Goal: Information Seeking & Learning: Learn about a topic

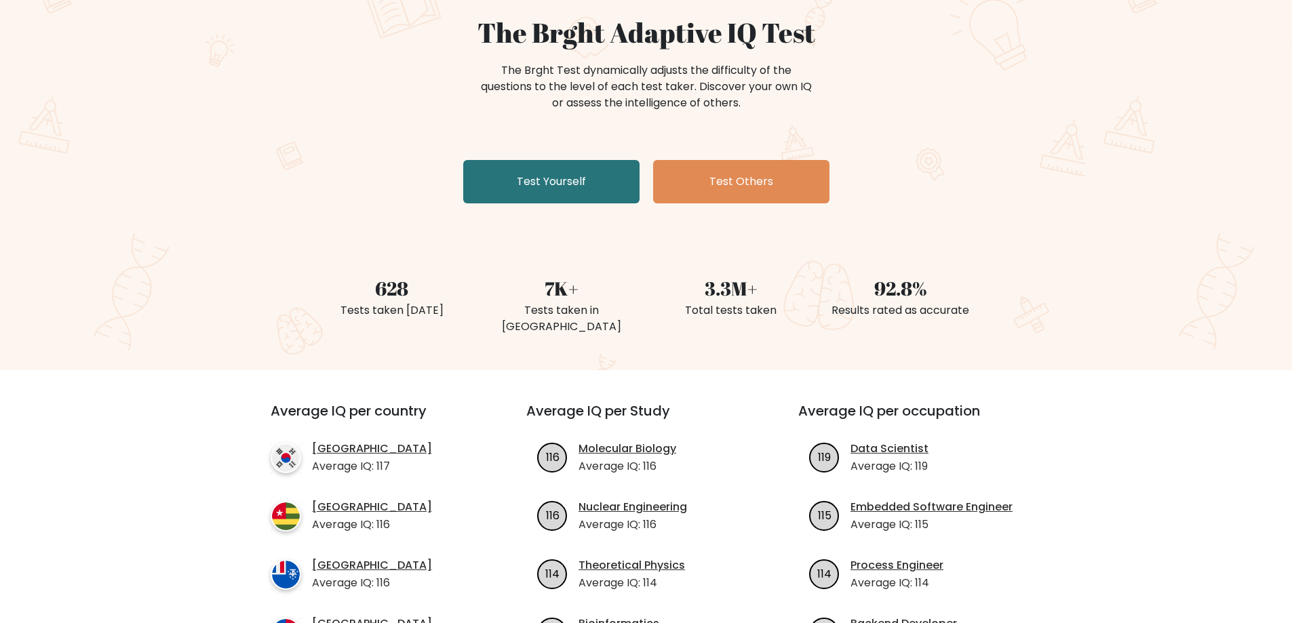
scroll to position [339, 0]
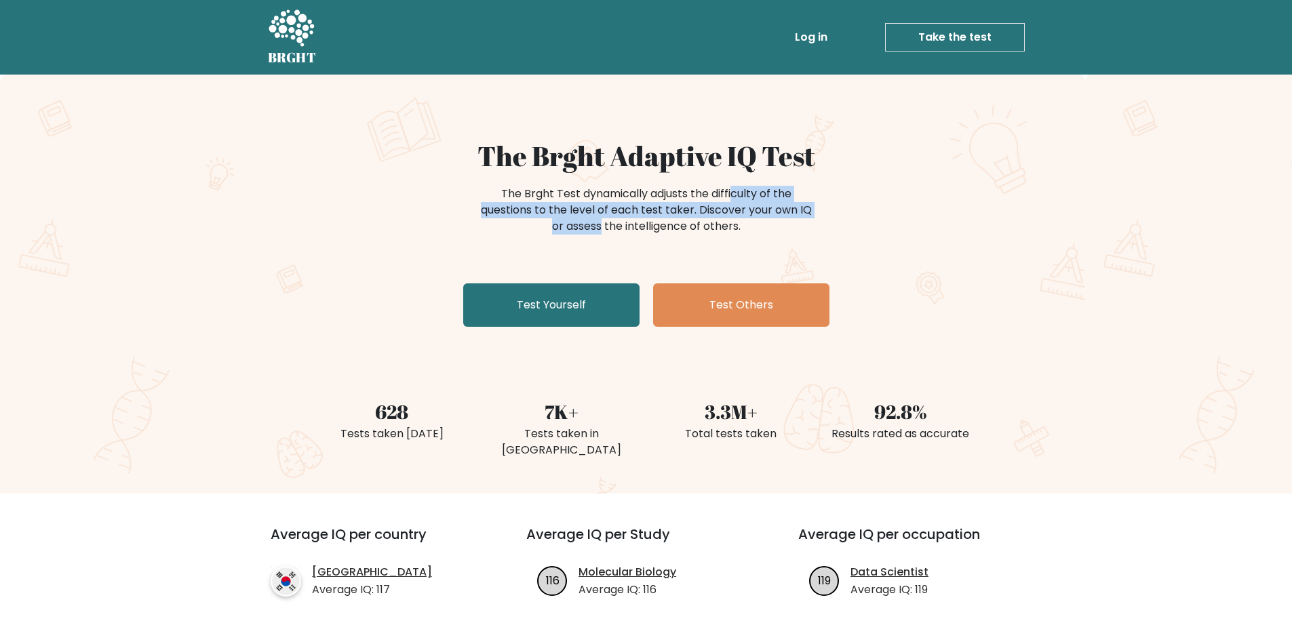
drag, startPoint x: 742, startPoint y: 203, endPoint x: 818, endPoint y: 207, distance: 76.0
click at [806, 209] on div "The Brght Test dynamically adjusts the difficulty of the questions to the level…" at bounding box center [646, 210] width 339 height 49
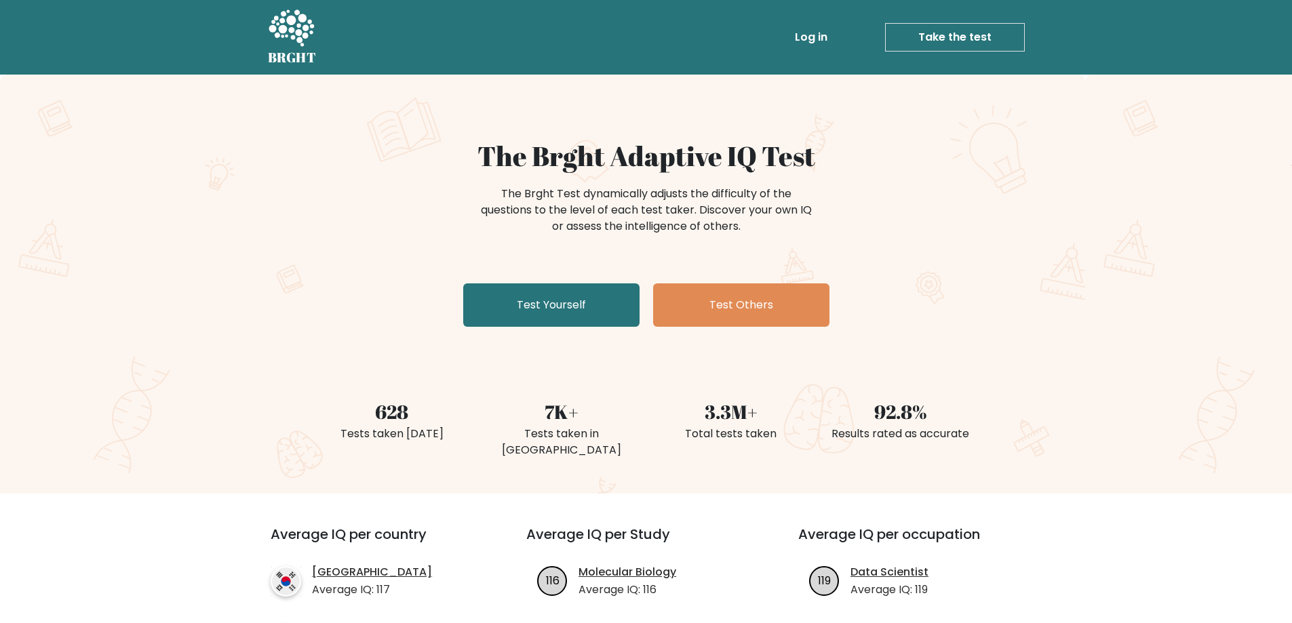
click at [824, 206] on div "The Brght Test dynamically adjusts the difficulty of the questions to the level…" at bounding box center [646, 217] width 542 height 68
drag, startPoint x: 515, startPoint y: 190, endPoint x: 732, endPoint y: 233, distance: 221.9
click at [732, 233] on div "The Brght Test dynamically adjusts the difficulty of the questions to the level…" at bounding box center [646, 210] width 339 height 49
click at [772, 230] on div "The Brght Test dynamically adjusts the difficulty of the questions to the level…" at bounding box center [646, 210] width 339 height 49
click at [129, 260] on div "The Brght Adaptive IQ Test The Brght Test dynamically adjusts the difficulty of…" at bounding box center [646, 284] width 1292 height 419
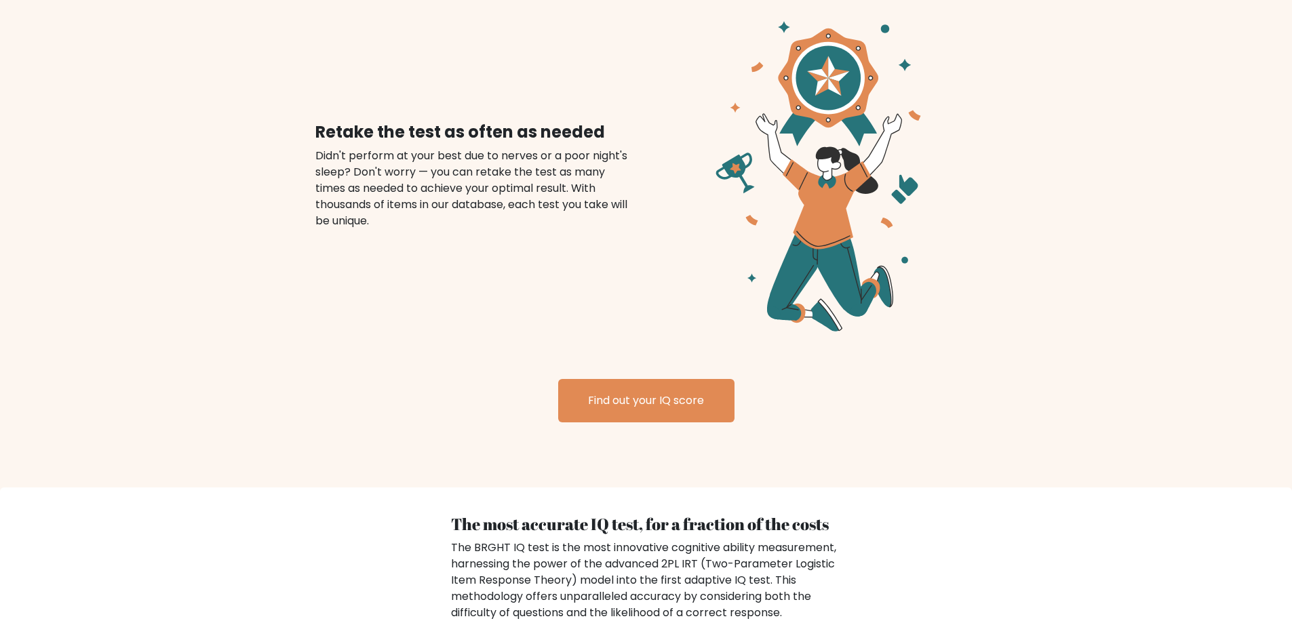
scroll to position [1559, 0]
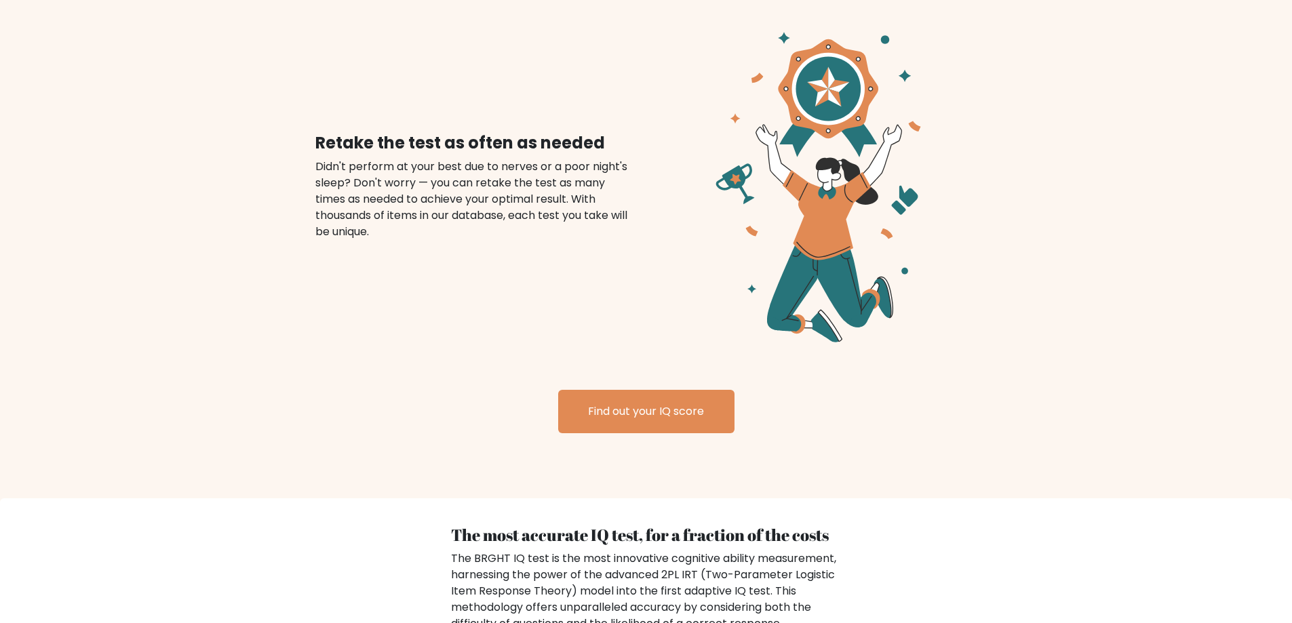
drag, startPoint x: 257, startPoint y: 532, endPoint x: 298, endPoint y: 228, distance: 306.5
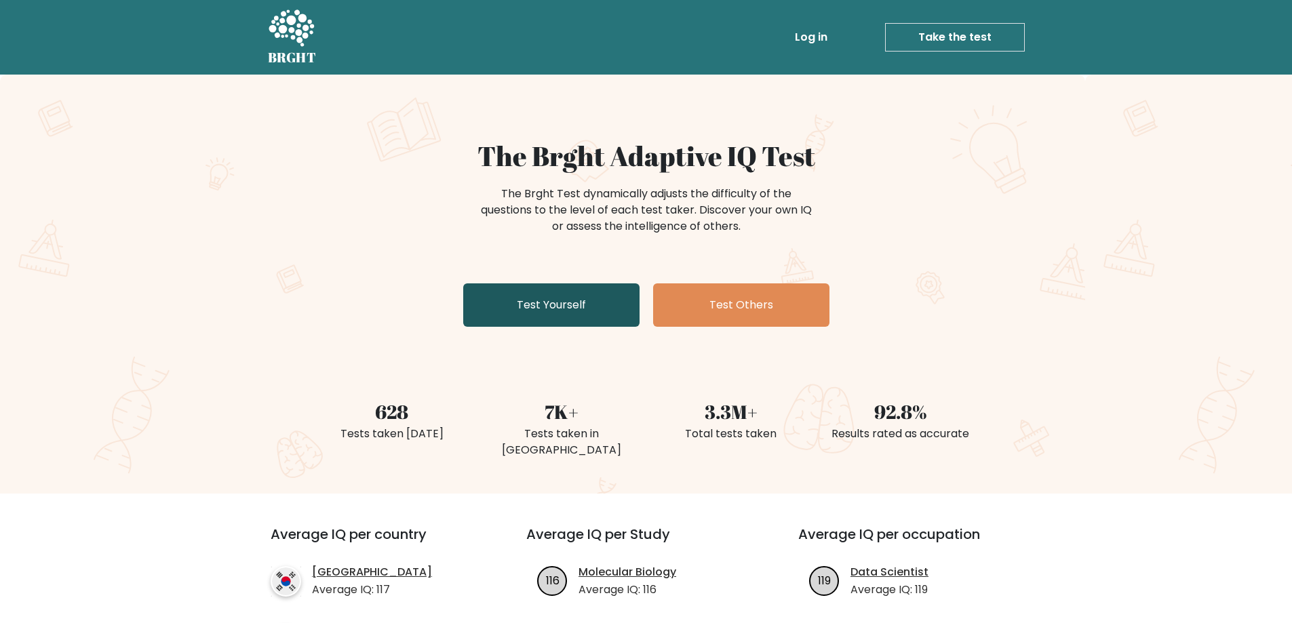
click at [572, 304] on link "Test Yourself" at bounding box center [551, 304] width 176 height 43
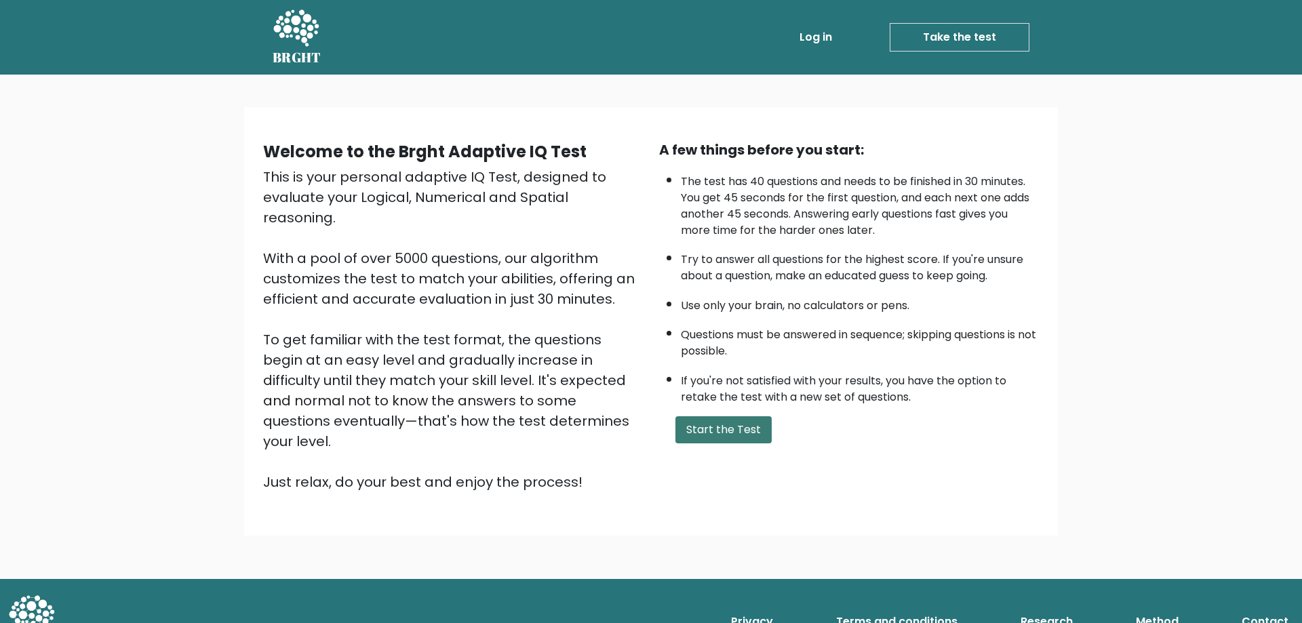
click at [725, 428] on button "Start the Test" at bounding box center [723, 429] width 96 height 27
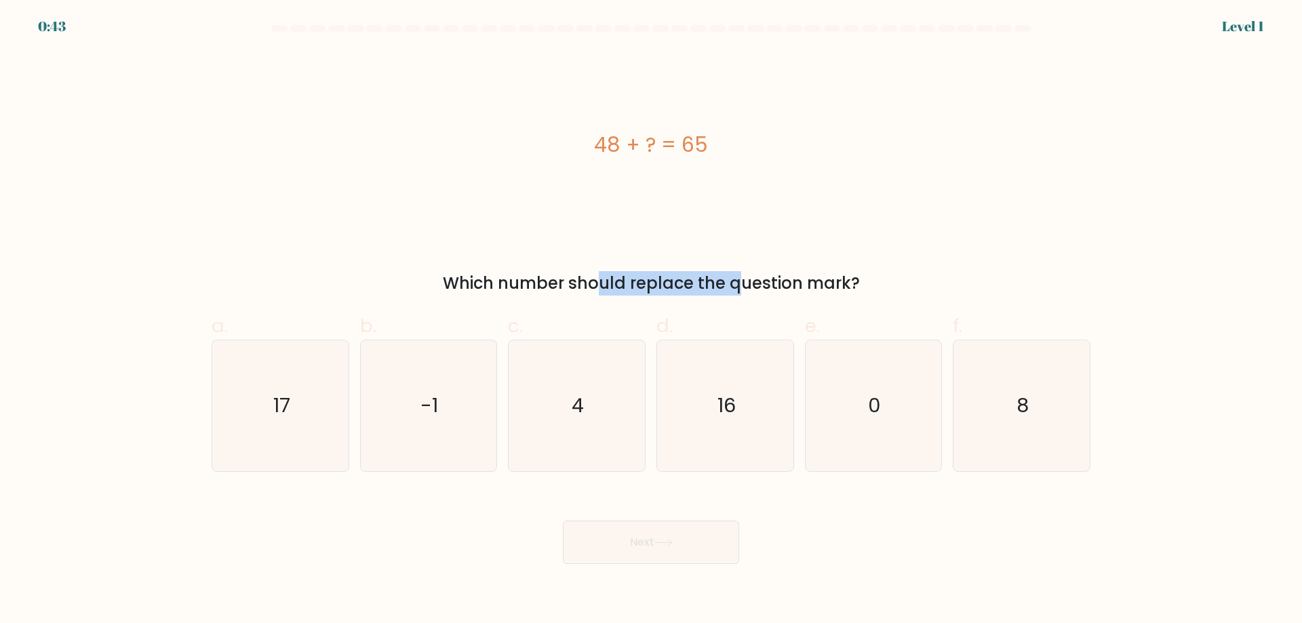
drag, startPoint x: 469, startPoint y: 283, endPoint x: 626, endPoint y: 287, distance: 157.3
click at [626, 287] on div "Which number should replace the question mark?" at bounding box center [651, 283] width 862 height 24
click at [302, 396] on icon "17" at bounding box center [280, 405] width 131 height 131
click at [651, 321] on input "a. 17" at bounding box center [651, 316] width 1 height 9
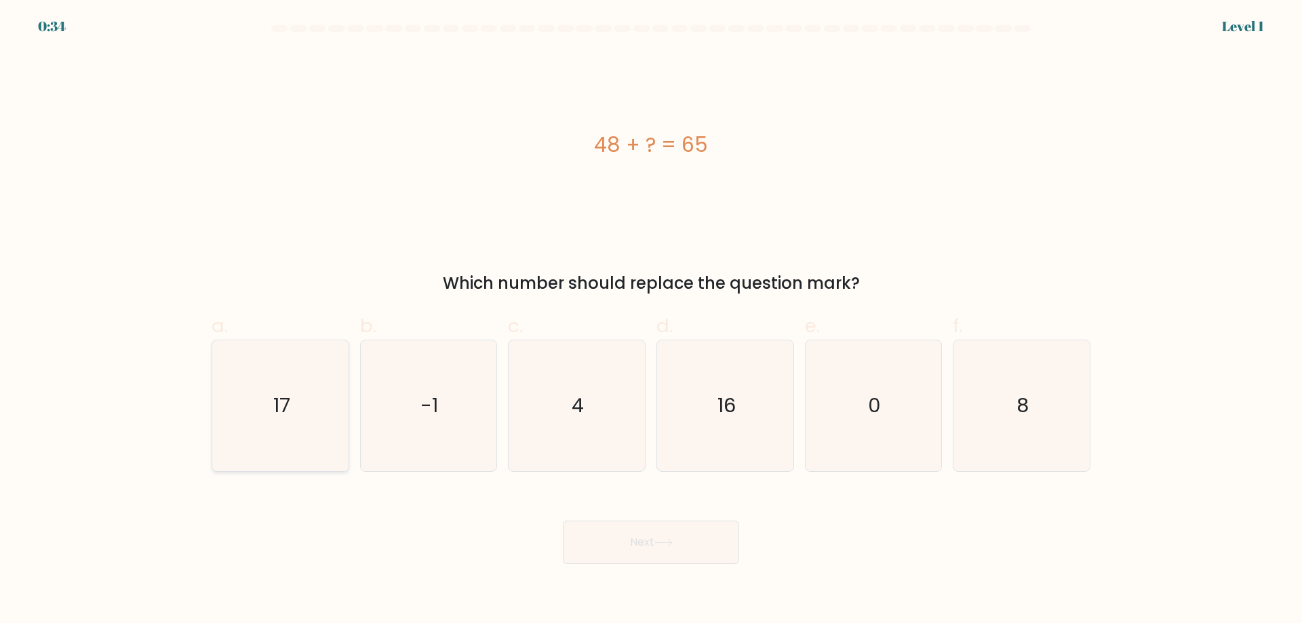
radio input "true"
click at [653, 542] on button "Next" at bounding box center [651, 542] width 176 height 43
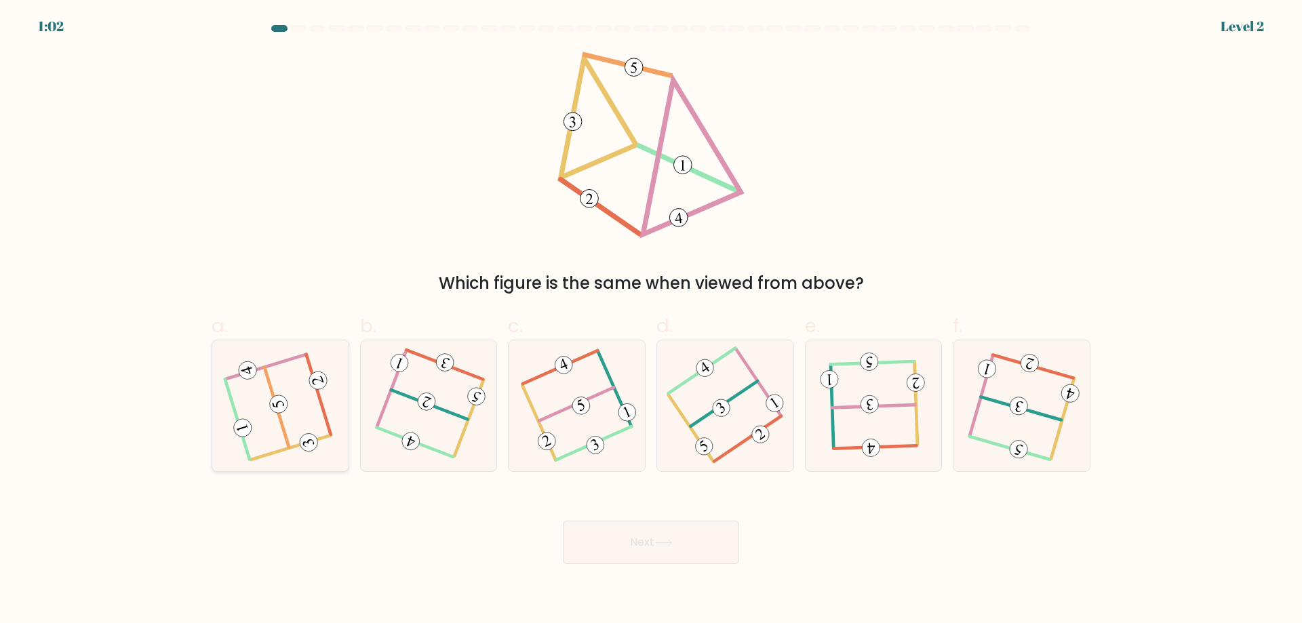
click at [266, 404] on icon at bounding box center [280, 405] width 104 height 104
click at [651, 321] on input "a." at bounding box center [651, 316] width 1 height 9
radio input "true"
click at [656, 540] on button "Next" at bounding box center [651, 542] width 176 height 43
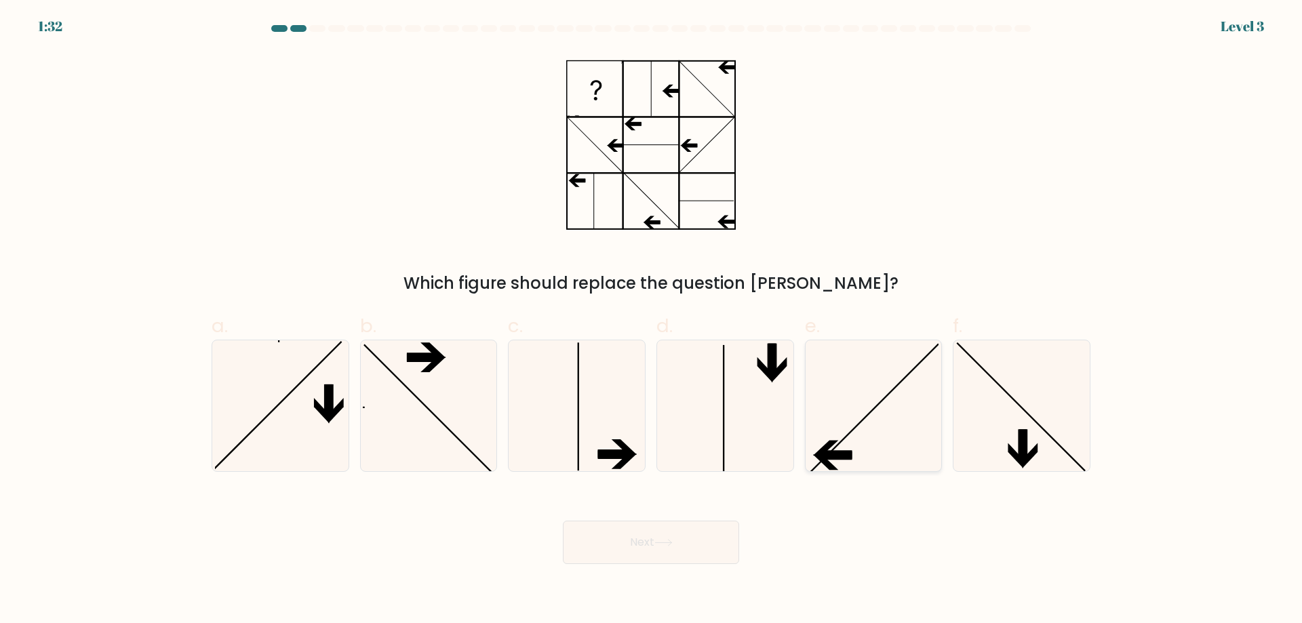
click at [896, 401] on icon at bounding box center [872, 405] width 131 height 131
click at [652, 321] on input "e." at bounding box center [651, 316] width 1 height 9
radio input "true"
click at [711, 537] on button "Next" at bounding box center [651, 542] width 176 height 43
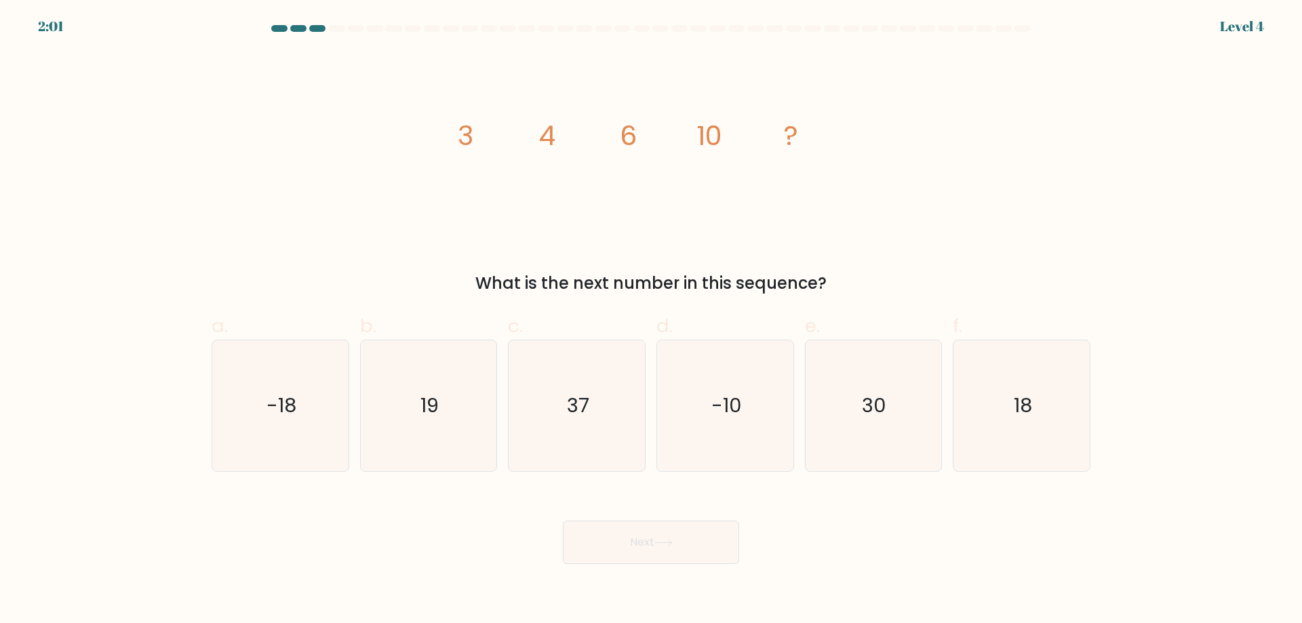
click at [1088, 505] on div "Next" at bounding box center [650, 526] width 895 height 76
click at [1064, 439] on icon "18" at bounding box center [1021, 405] width 131 height 131
click at [652, 321] on input "f. 18" at bounding box center [651, 316] width 1 height 9
radio input "true"
click at [727, 542] on button "Next" at bounding box center [651, 542] width 176 height 43
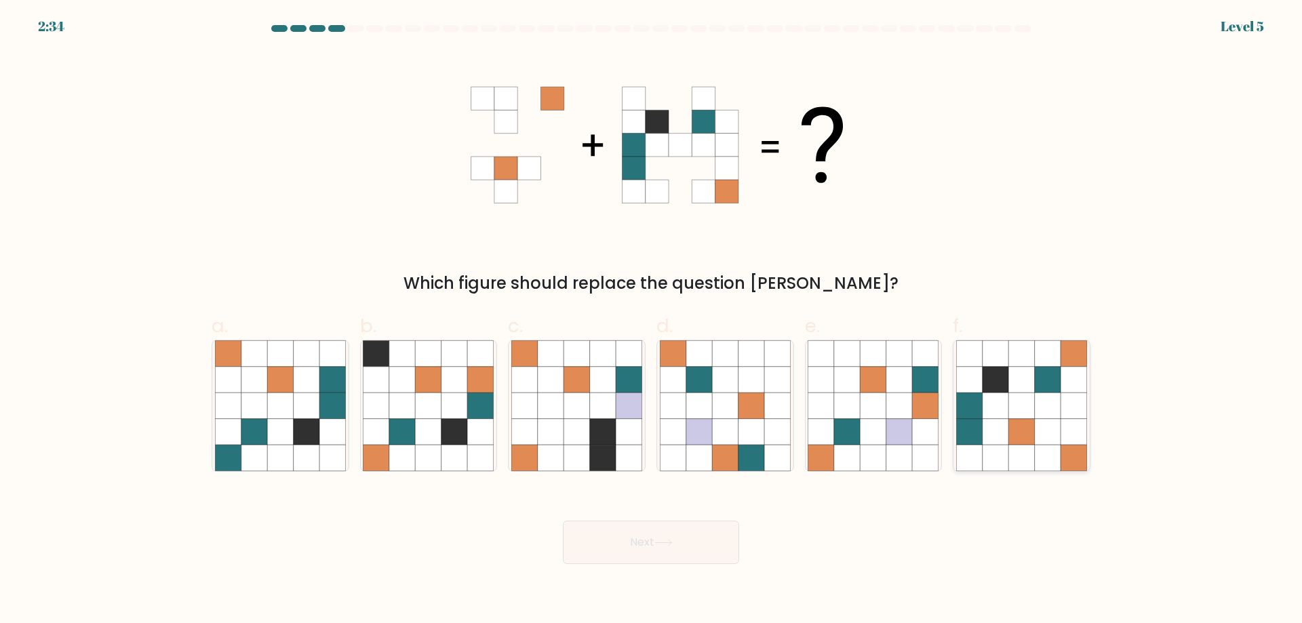
click at [1002, 412] on icon at bounding box center [995, 406] width 26 height 26
click at [652, 321] on input "f." at bounding box center [651, 316] width 1 height 9
radio input "true"
click at [661, 529] on button "Next" at bounding box center [651, 542] width 176 height 43
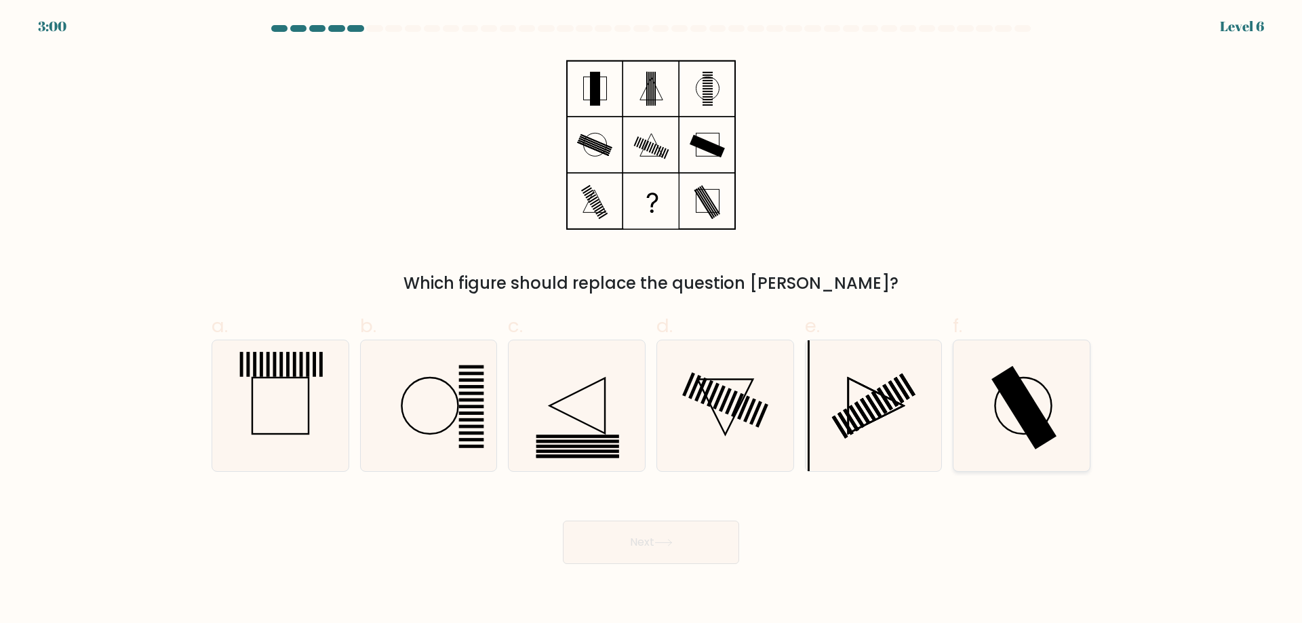
click at [1033, 423] on rect at bounding box center [1023, 407] width 65 height 83
click at [652, 321] on input "f." at bounding box center [651, 316] width 1 height 9
radio input "true"
click at [685, 550] on button "Next" at bounding box center [651, 542] width 176 height 43
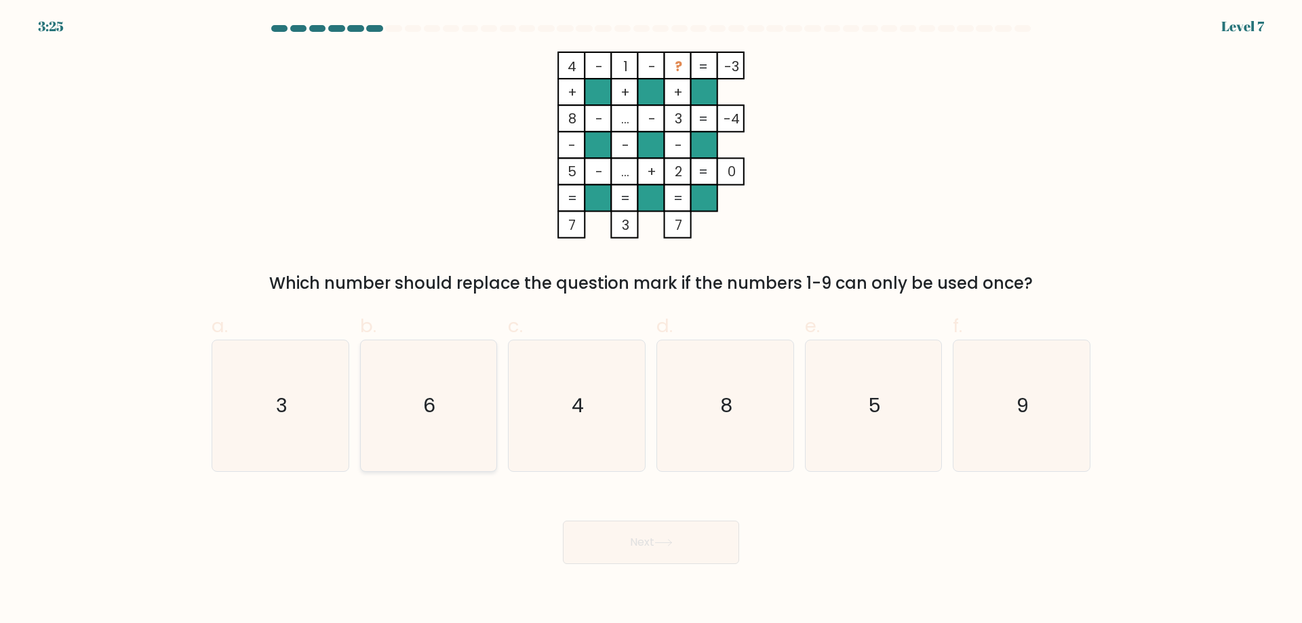
click at [412, 435] on icon "6" at bounding box center [428, 405] width 131 height 131
click at [651, 321] on input "b. 6" at bounding box center [651, 316] width 1 height 9
radio input "true"
click at [641, 559] on button "Next" at bounding box center [651, 542] width 176 height 43
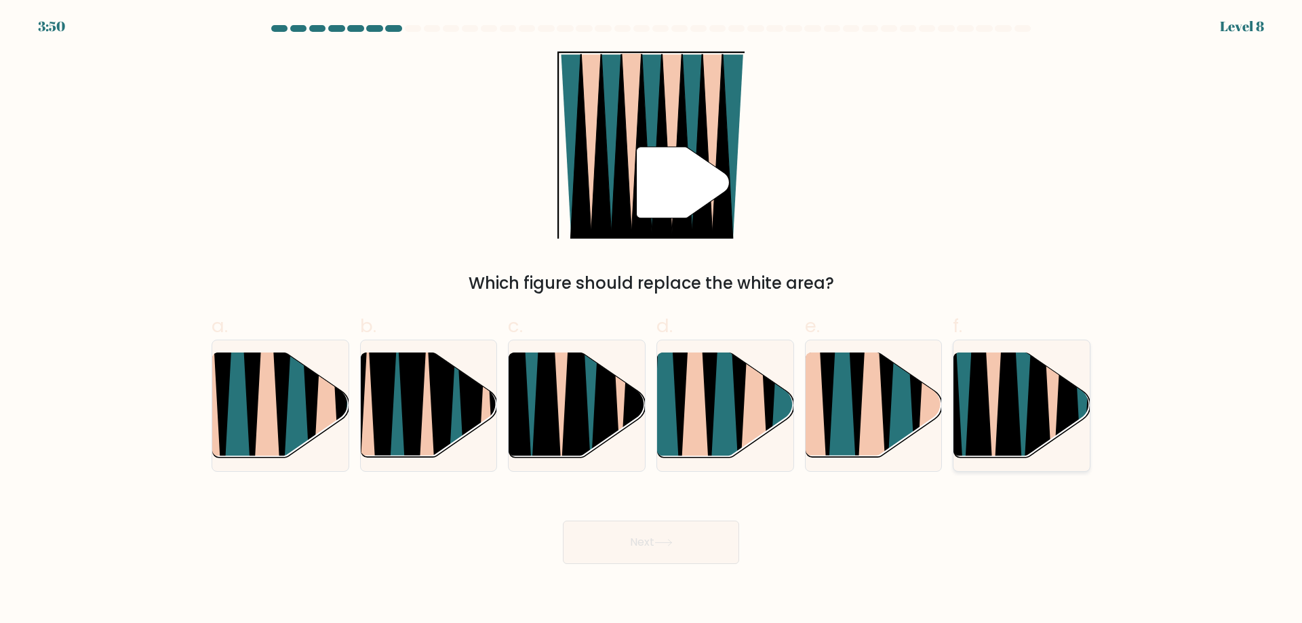
click at [1001, 412] on icon at bounding box center [1008, 351] width 30 height 271
click at [652, 321] on input "f." at bounding box center [651, 316] width 1 height 9
radio input "true"
click at [614, 418] on icon at bounding box center [606, 354] width 31 height 273
click at [651, 321] on input "c." at bounding box center [651, 316] width 1 height 9
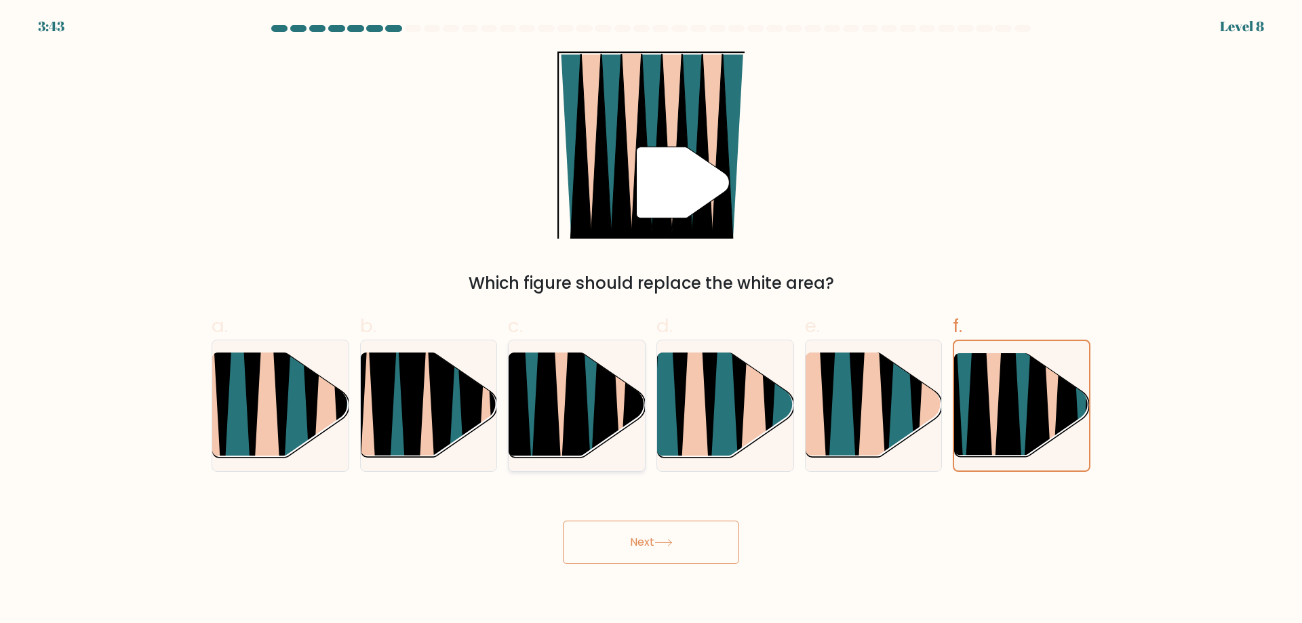
radio input "true"
click at [638, 542] on button "Next" at bounding box center [651, 542] width 176 height 43
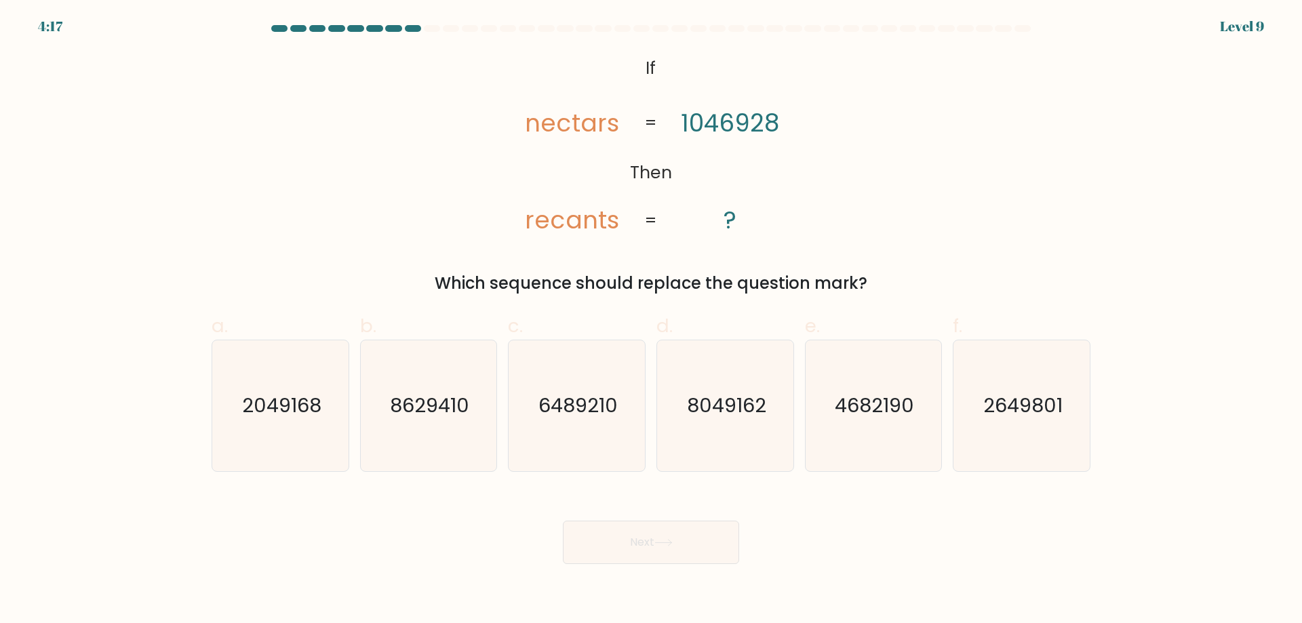
click at [527, 122] on tspan "nectars" at bounding box center [572, 123] width 94 height 35
click at [545, 126] on tspan "nectars" at bounding box center [572, 123] width 94 height 35
click at [561, 129] on tspan "nectars" at bounding box center [572, 123] width 94 height 35
click at [575, 128] on tspan "nectars" at bounding box center [572, 123] width 94 height 35
click at [586, 127] on tspan "nectars" at bounding box center [572, 123] width 94 height 35
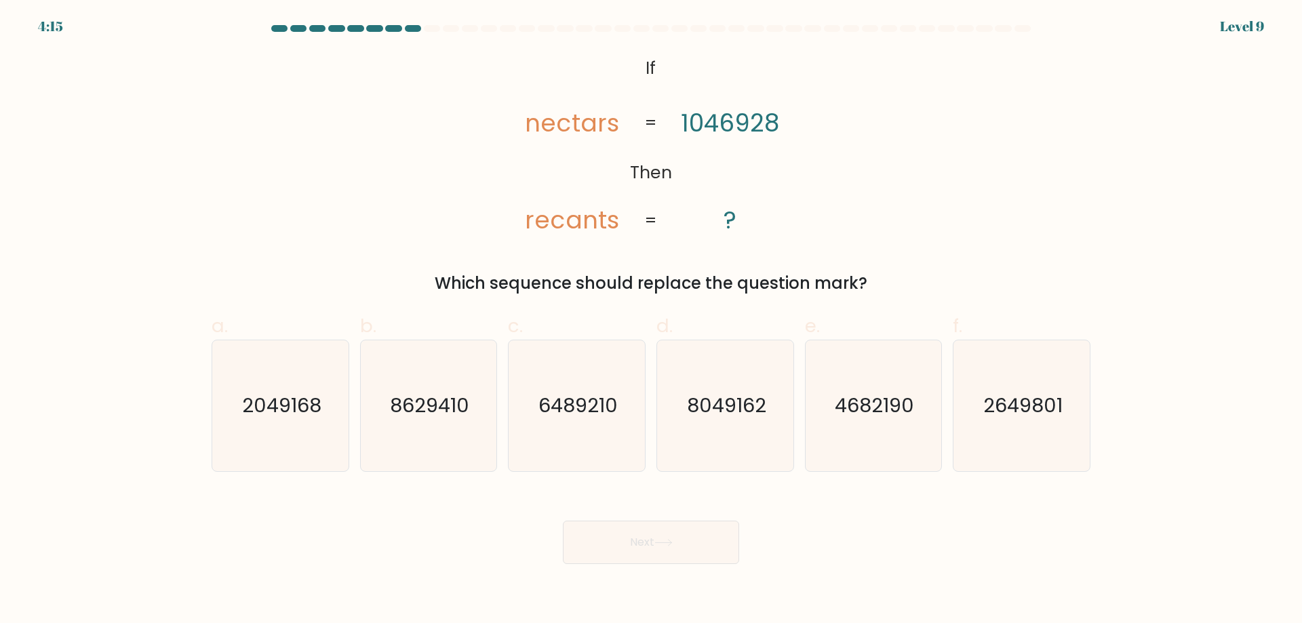
click at [595, 129] on tspan "nectars" at bounding box center [572, 123] width 94 height 35
click at [611, 128] on tspan "nectars" at bounding box center [572, 123] width 94 height 35
click at [681, 121] on tspan "1046928" at bounding box center [730, 123] width 98 height 35
click at [699, 125] on tspan "1046928" at bounding box center [730, 123] width 98 height 35
drag, startPoint x: 713, startPoint y: 129, endPoint x: 723, endPoint y: 143, distance: 17.5
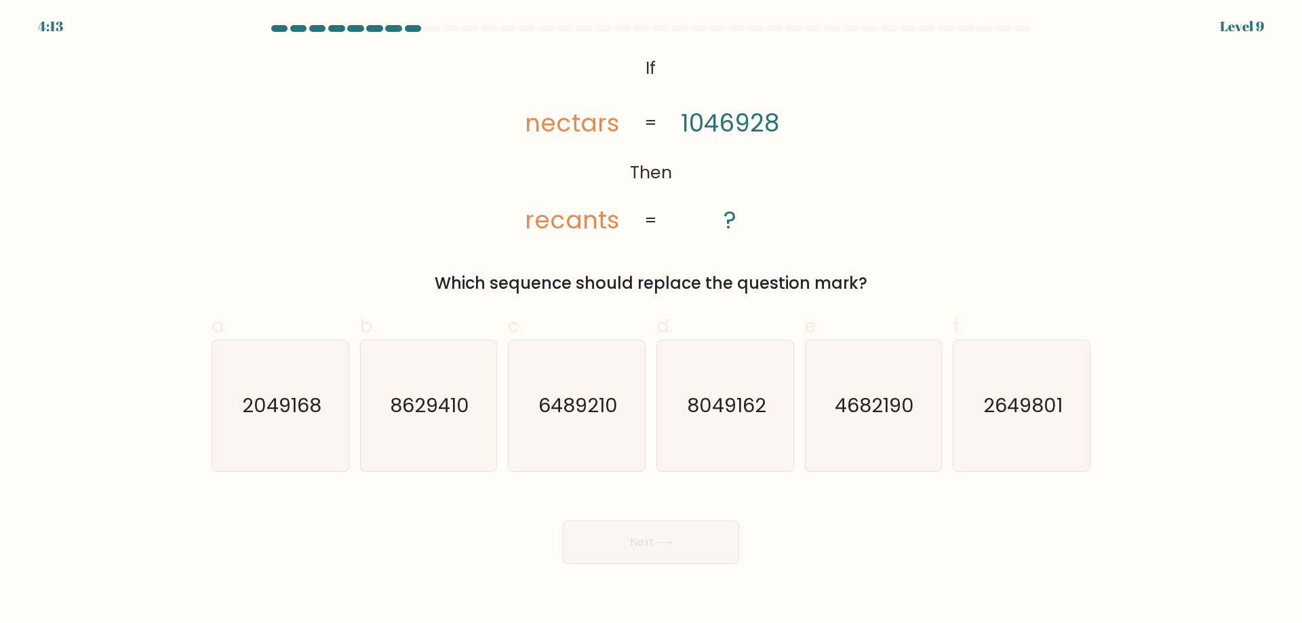
click at [715, 132] on tspan "1046928" at bounding box center [730, 123] width 98 height 35
click at [727, 133] on tspan "1046928" at bounding box center [730, 123] width 98 height 35
drag, startPoint x: 745, startPoint y: 132, endPoint x: 751, endPoint y: 140, distance: 10.7
click at [748, 138] on tspan "1046928" at bounding box center [730, 123] width 98 height 35
drag, startPoint x: 755, startPoint y: 129, endPoint x: 759, endPoint y: 136, distance: 7.3
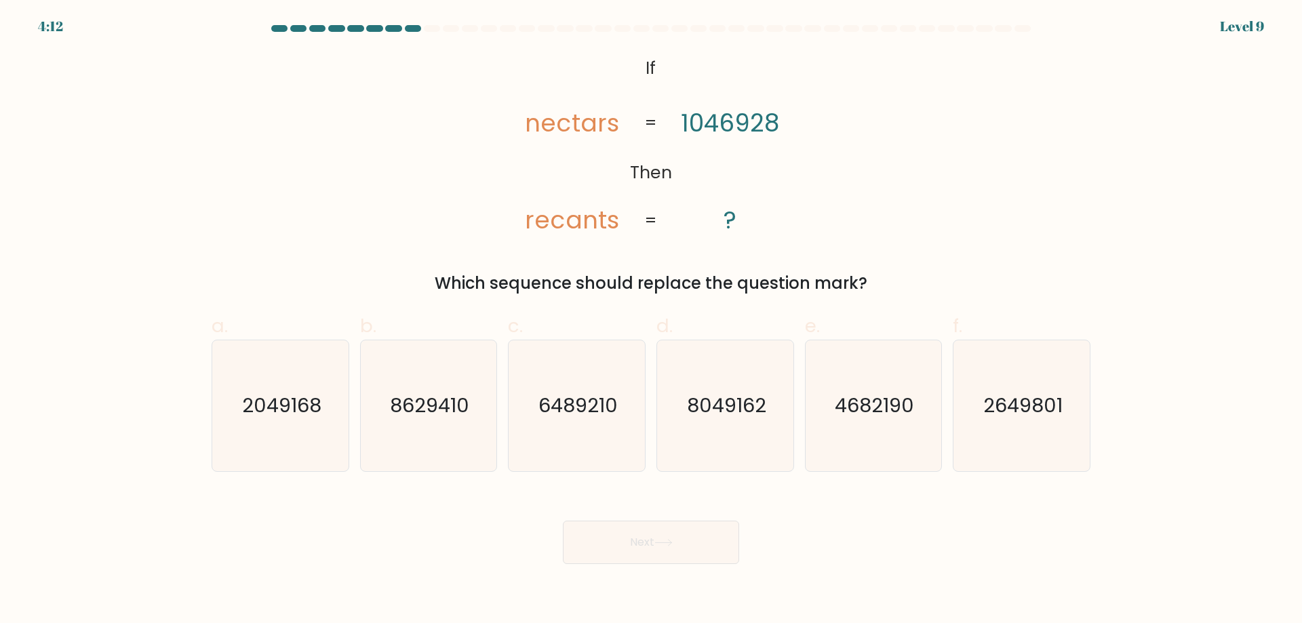
click at [758, 134] on tspan "1046928" at bounding box center [730, 123] width 98 height 35
click at [778, 128] on tspan "1046928" at bounding box center [730, 123] width 98 height 35
click at [782, 174] on icon "@import url('https://fonts.googleapis.com/css?family=Abril+Fatface:400,100,100i…" at bounding box center [651, 145] width 304 height 187
click at [271, 410] on text "2049168" at bounding box center [281, 405] width 79 height 27
click at [651, 321] on input "a. 2049168" at bounding box center [651, 316] width 1 height 9
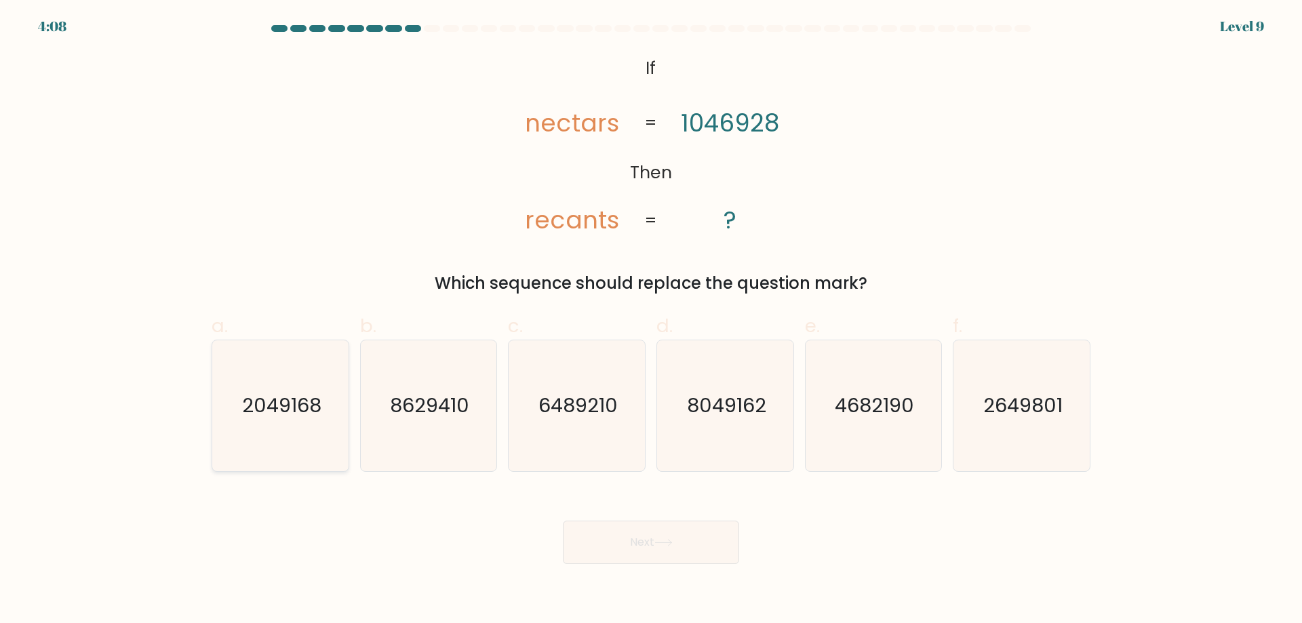
radio input "true"
click at [673, 553] on button "Next" at bounding box center [651, 542] width 176 height 43
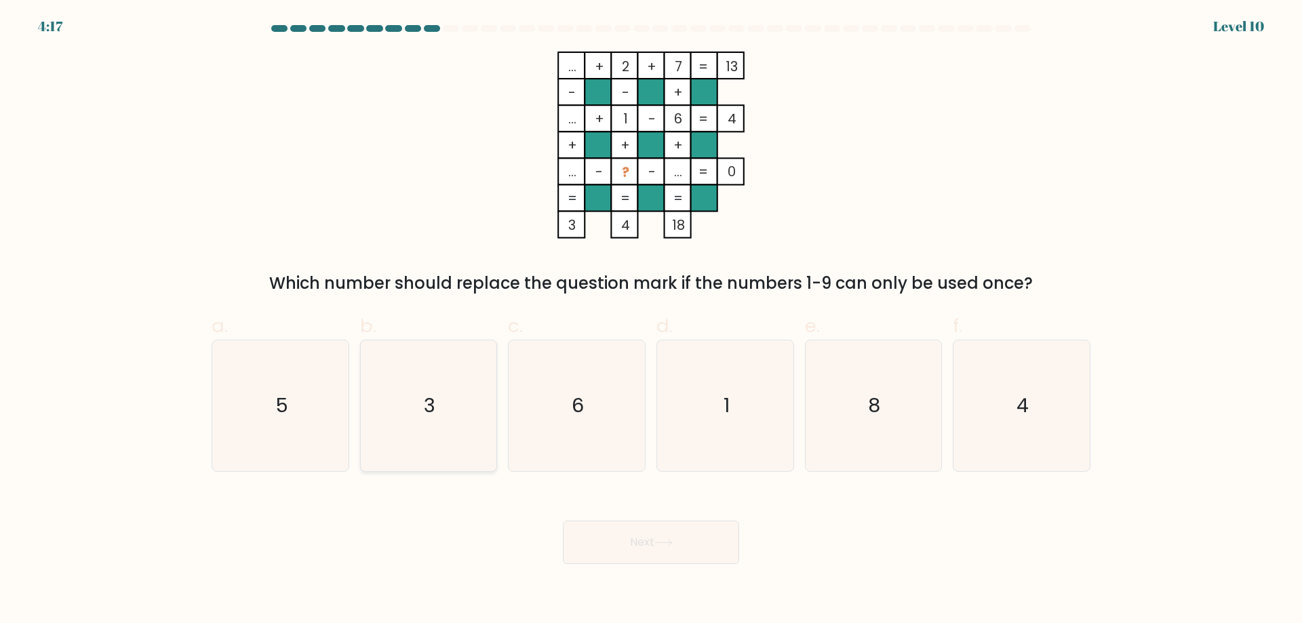
click at [439, 391] on icon "3" at bounding box center [428, 405] width 131 height 131
click at [651, 321] on input "b. 3" at bounding box center [651, 316] width 1 height 9
radio input "true"
click at [679, 538] on button "Next" at bounding box center [651, 542] width 176 height 43
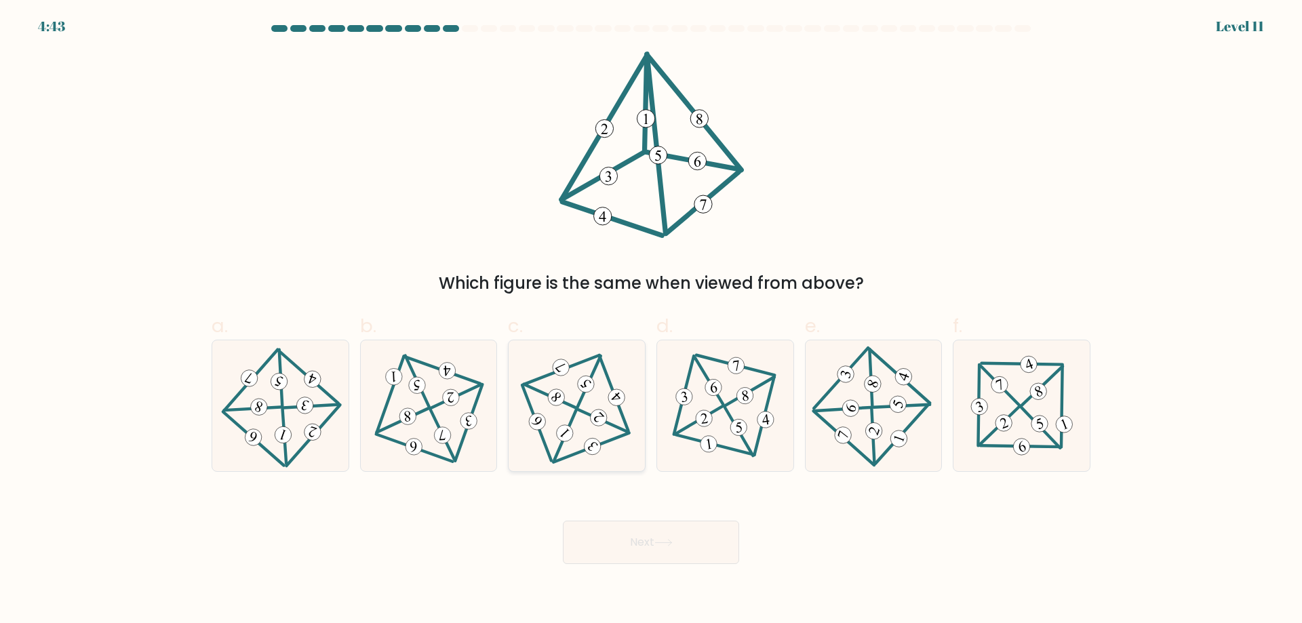
click at [577, 407] on 600 at bounding box center [588, 381] width 23 height 51
click at [651, 321] on input "c." at bounding box center [651, 316] width 1 height 9
radio input "true"
click at [668, 555] on button "Next" at bounding box center [651, 542] width 176 height 43
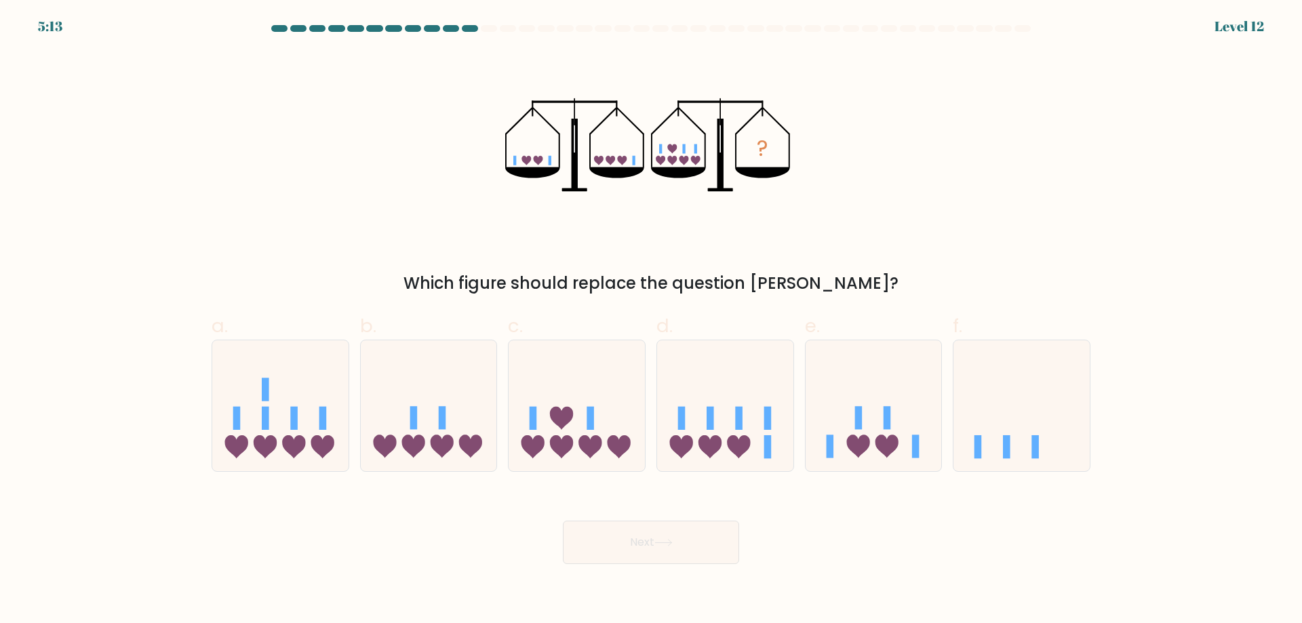
click at [655, 156] on icon "?" at bounding box center [651, 145] width 292 height 187
click at [659, 146] on icon "?" at bounding box center [651, 145] width 292 height 187
click at [673, 146] on icon at bounding box center [671, 148] width 9 height 9
click at [675, 162] on icon at bounding box center [671, 160] width 9 height 9
click at [685, 162] on icon at bounding box center [683, 160] width 9 height 9
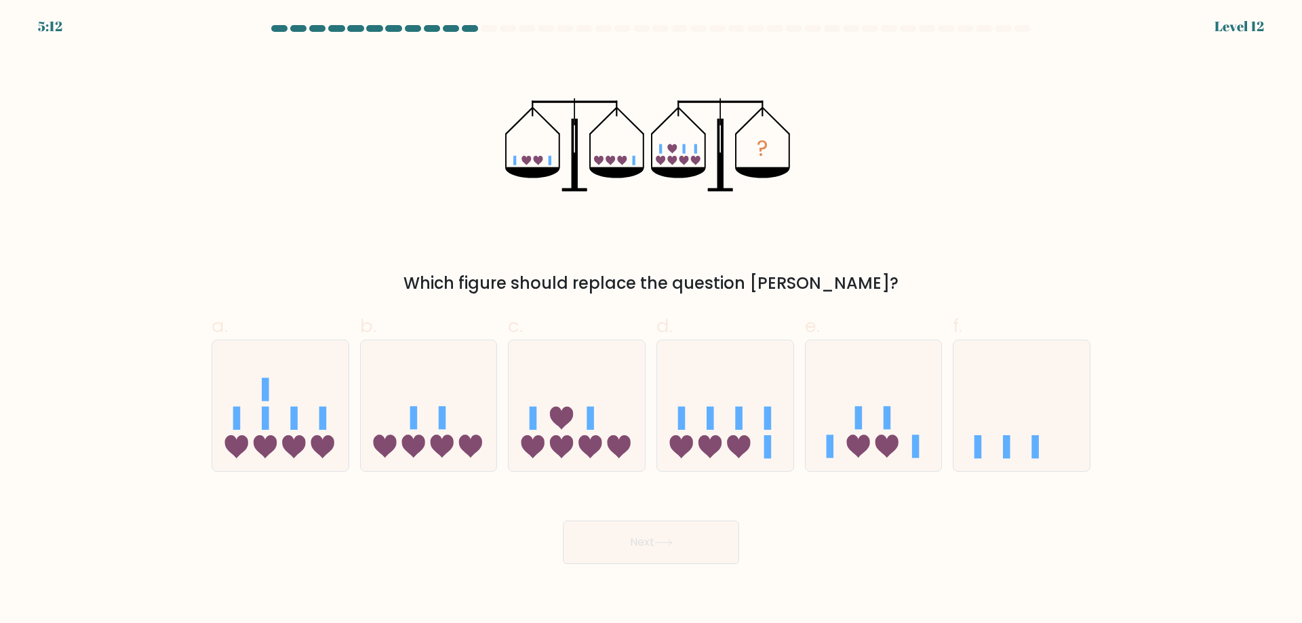
drag, startPoint x: 680, startPoint y: 148, endPoint x: 696, endPoint y: 148, distance: 15.6
click at [681, 148] on icon "?" at bounding box center [651, 145] width 292 height 187
click at [696, 148] on rect at bounding box center [695, 148] width 3 height 9
click at [696, 165] on icon "?" at bounding box center [651, 145] width 292 height 187
click at [717, 464] on div at bounding box center [725, 406] width 138 height 132
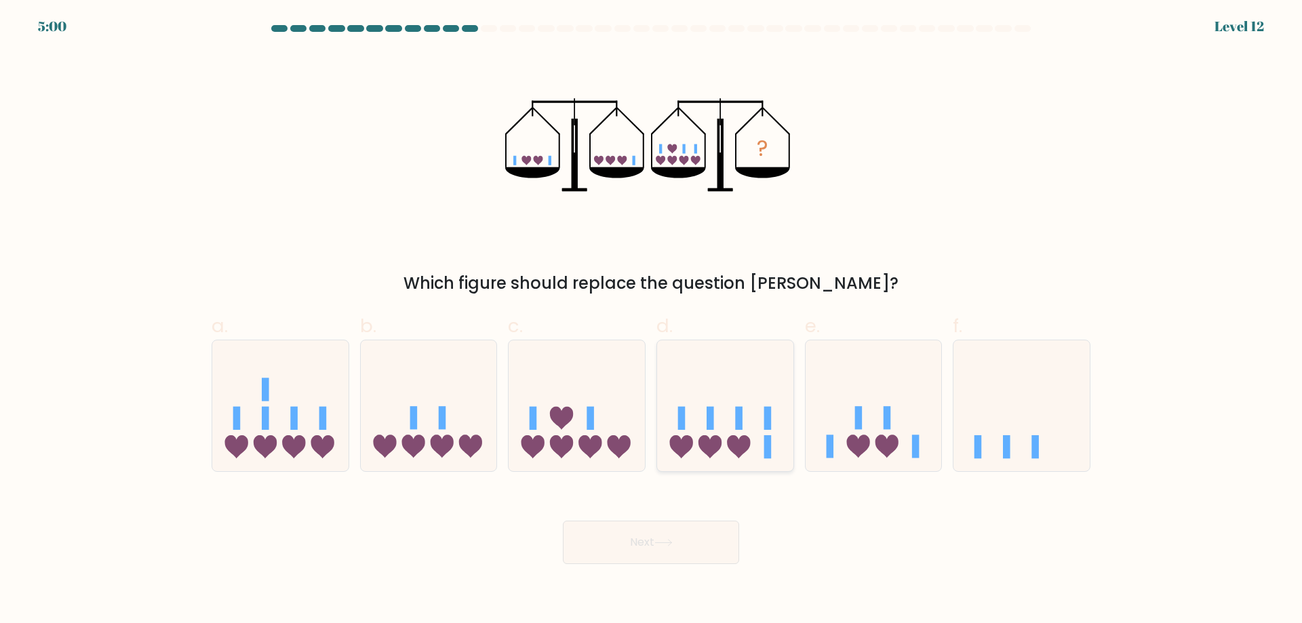
click at [652, 321] on input "d." at bounding box center [651, 316] width 1 height 9
radio input "true"
click at [615, 545] on button "Next" at bounding box center [651, 542] width 176 height 43
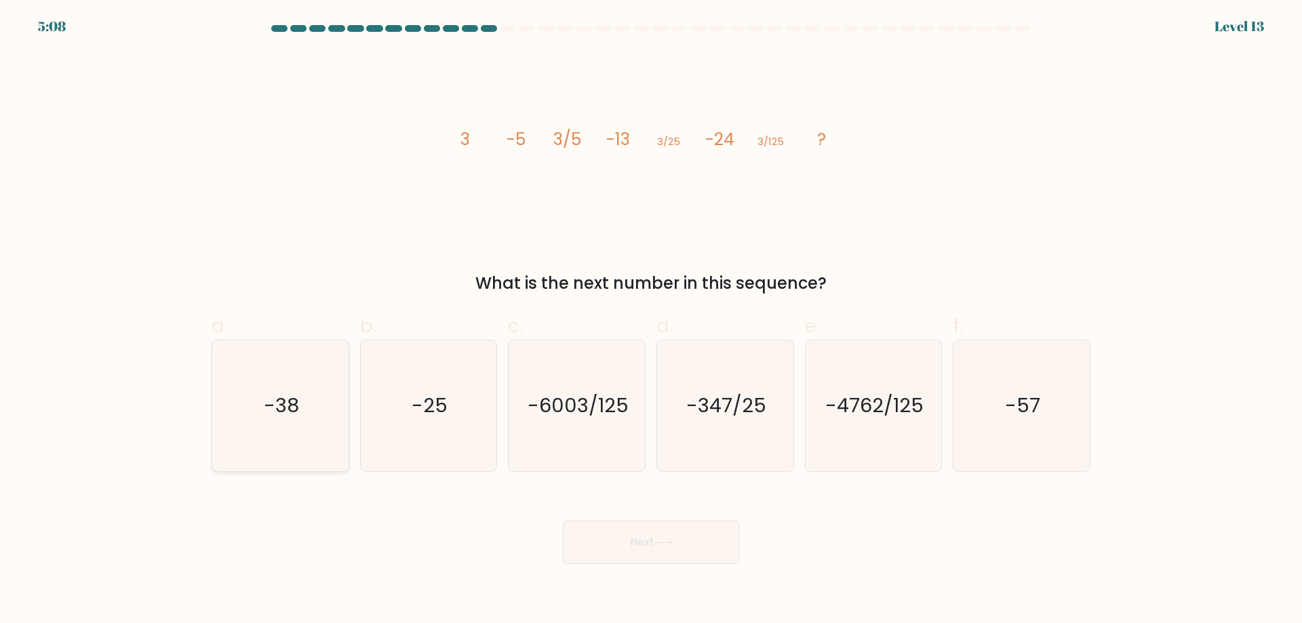
click at [275, 427] on icon "-38" at bounding box center [280, 405] width 131 height 131
click at [651, 321] on input "a. -38" at bounding box center [651, 316] width 1 height 9
radio input "true"
click at [668, 536] on button "Next" at bounding box center [651, 542] width 176 height 43
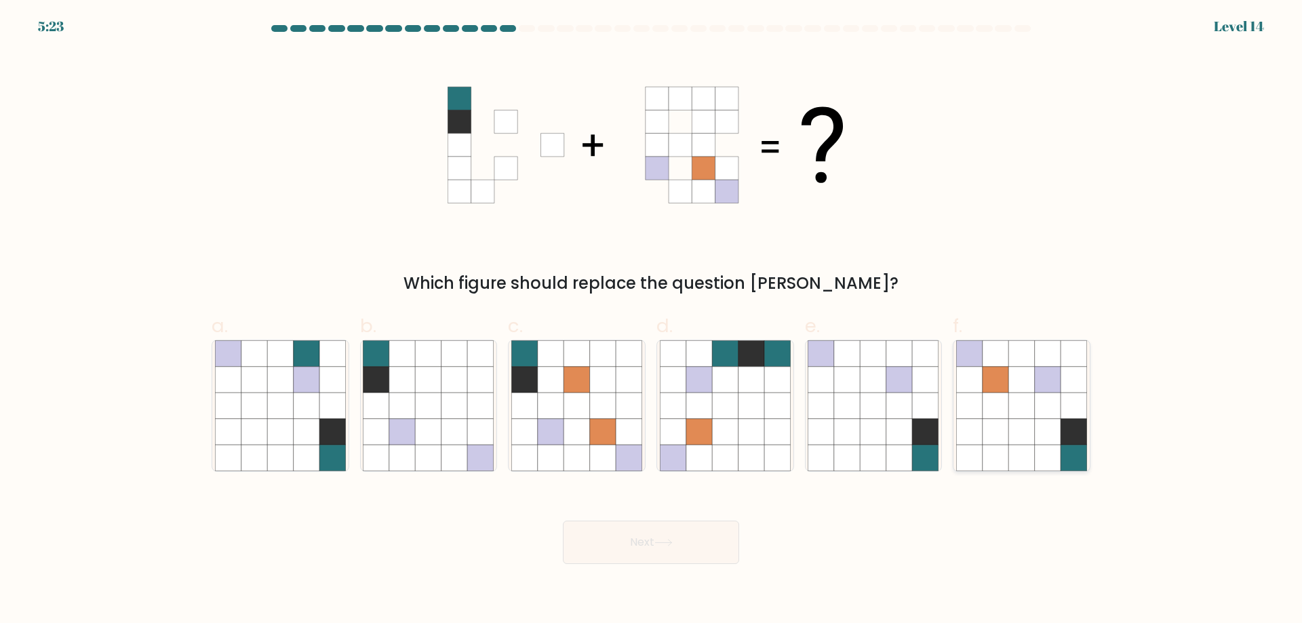
click at [1050, 462] on icon at bounding box center [1048, 458] width 26 height 26
click at [652, 321] on input "f." at bounding box center [651, 316] width 1 height 9
radio input "true"
click at [692, 538] on button "Next" at bounding box center [651, 542] width 176 height 43
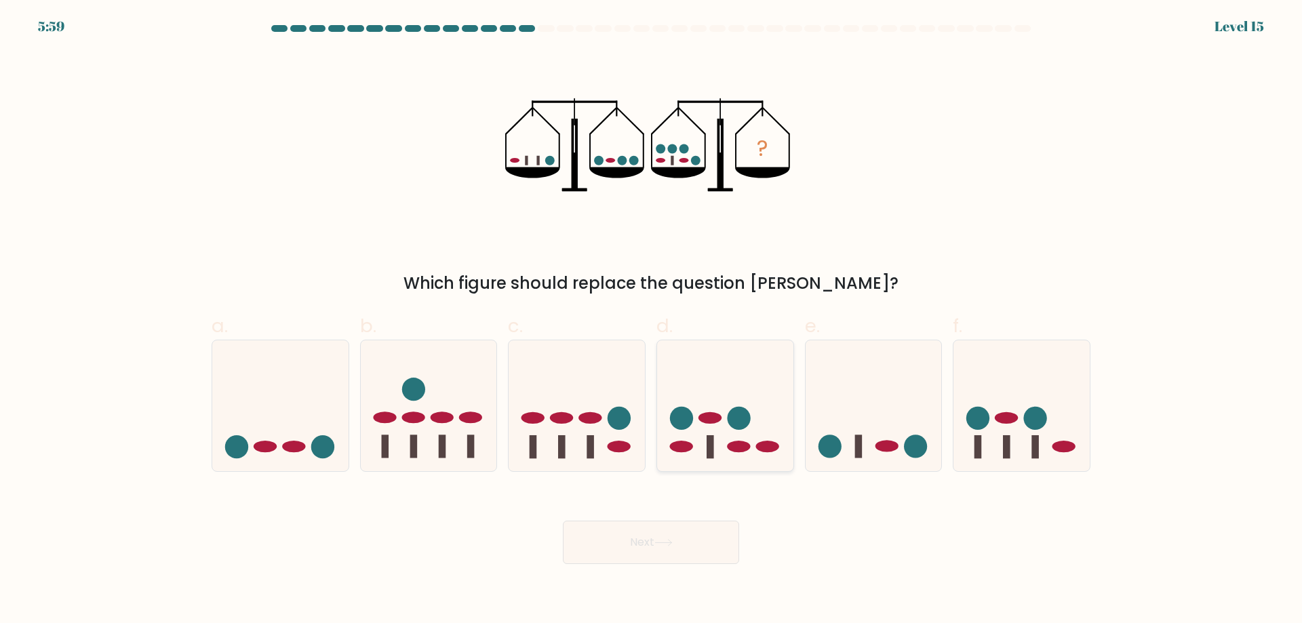
click at [728, 428] on icon at bounding box center [725, 405] width 136 height 113
click at [652, 321] on input "d." at bounding box center [651, 316] width 1 height 9
radio input "true"
click at [614, 535] on button "Next" at bounding box center [651, 542] width 176 height 43
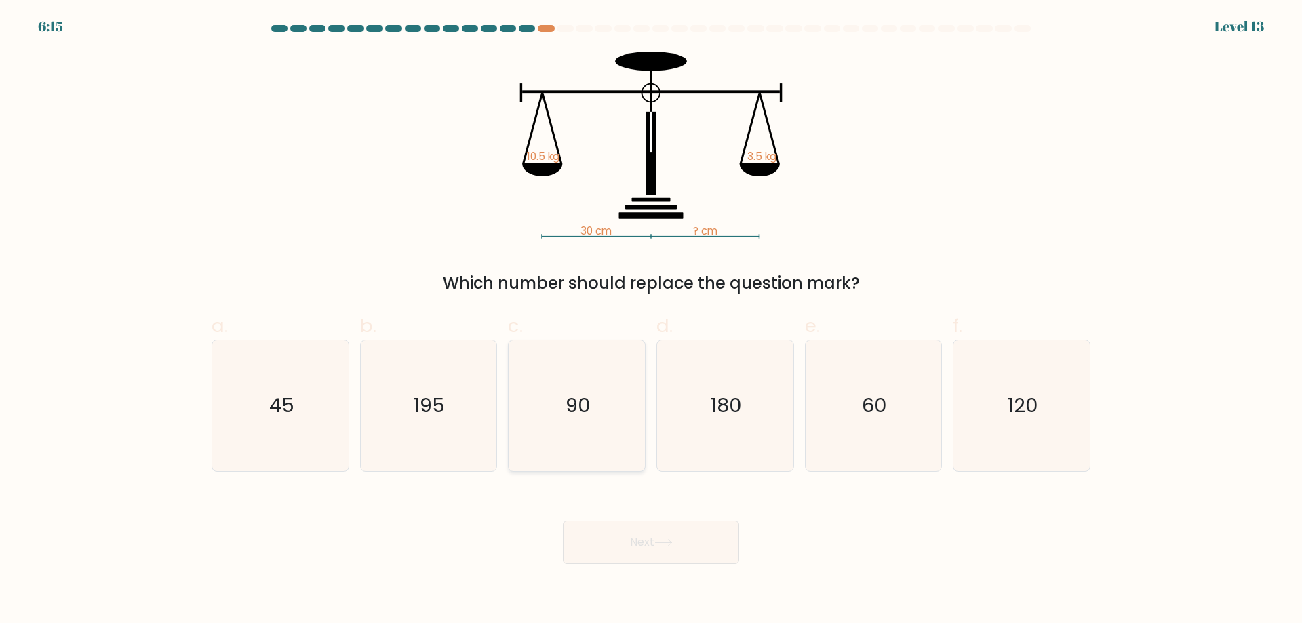
click at [561, 418] on icon "90" at bounding box center [576, 405] width 131 height 131
click at [651, 321] on input "c. 90" at bounding box center [651, 316] width 1 height 9
radio input "true"
click at [647, 543] on button "Next" at bounding box center [651, 542] width 176 height 43
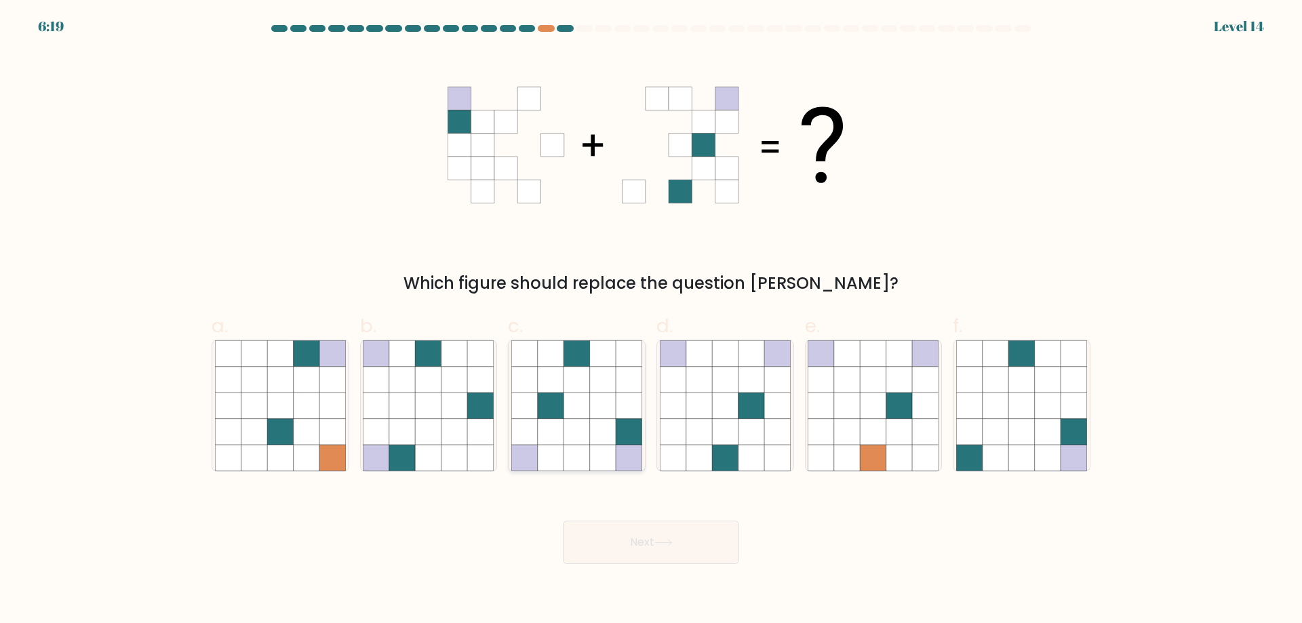
click at [551, 438] on icon at bounding box center [551, 432] width 26 height 26
click at [651, 321] on input "c." at bounding box center [651, 316] width 1 height 9
radio input "true"
click at [645, 555] on button "Next" at bounding box center [651, 542] width 176 height 43
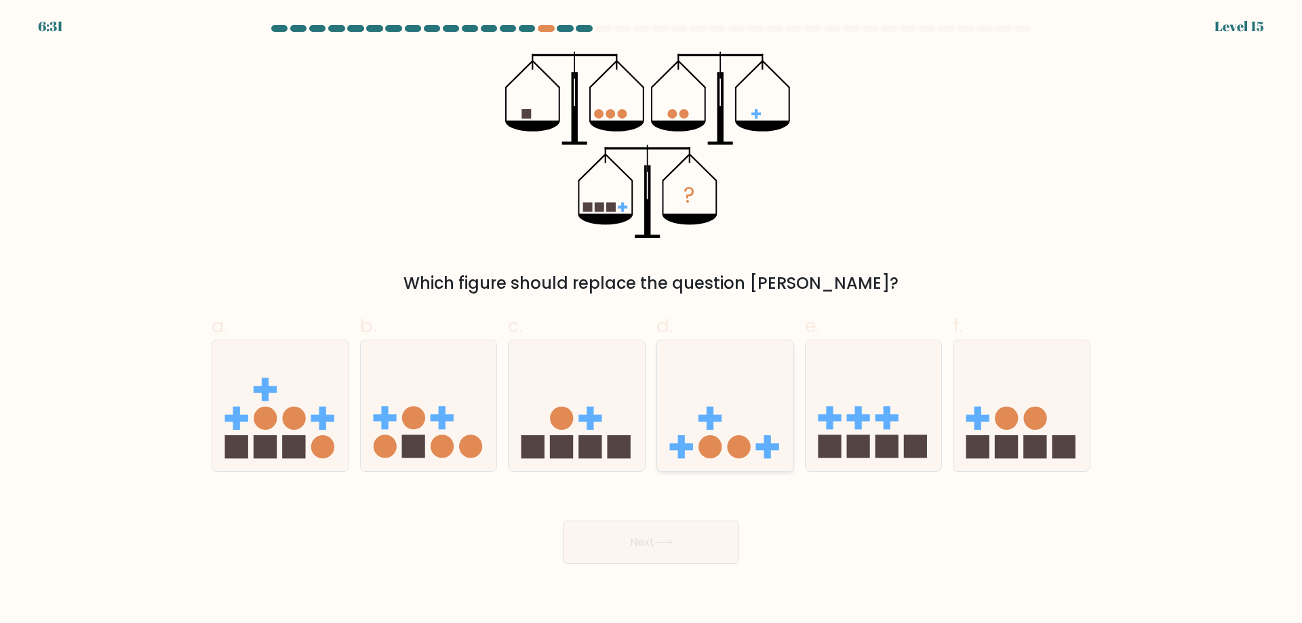
click at [730, 414] on icon at bounding box center [725, 405] width 136 height 113
click at [652, 321] on input "d." at bounding box center [651, 316] width 1 height 9
radio input "true"
click at [673, 536] on button "Next" at bounding box center [651, 542] width 176 height 43
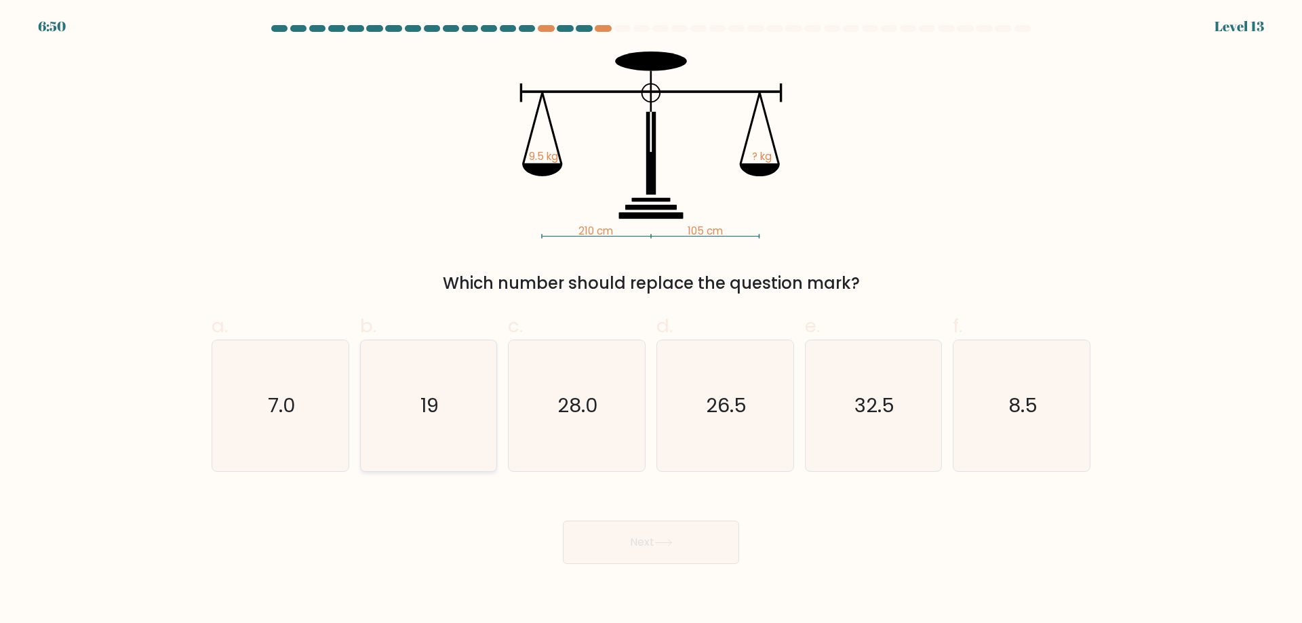
click at [442, 423] on icon "19" at bounding box center [428, 405] width 131 height 131
click at [651, 321] on input "b. 19" at bounding box center [651, 316] width 1 height 9
radio input "true"
click at [623, 519] on div "Next" at bounding box center [650, 526] width 895 height 76
click at [627, 532] on button "Next" at bounding box center [651, 542] width 176 height 43
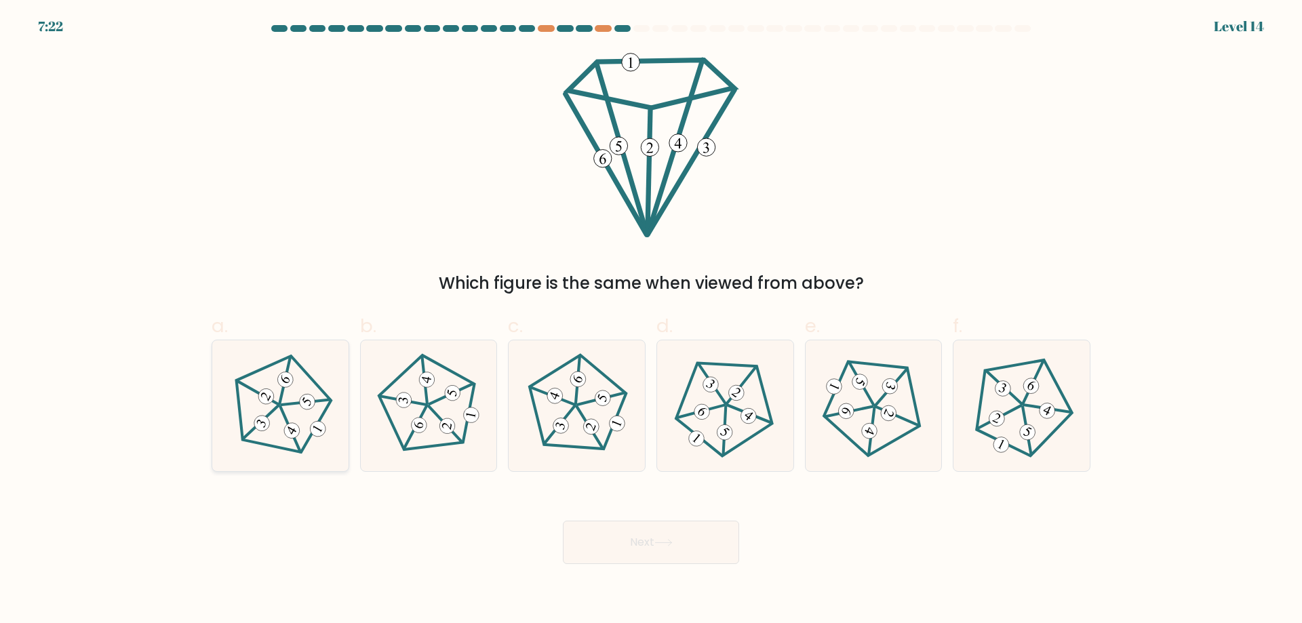
click at [306, 408] on 649 at bounding box center [306, 401] width 21 height 21
click at [651, 321] on input "a." at bounding box center [651, 316] width 1 height 9
radio input "true"
click at [656, 538] on button "Next" at bounding box center [651, 542] width 176 height 43
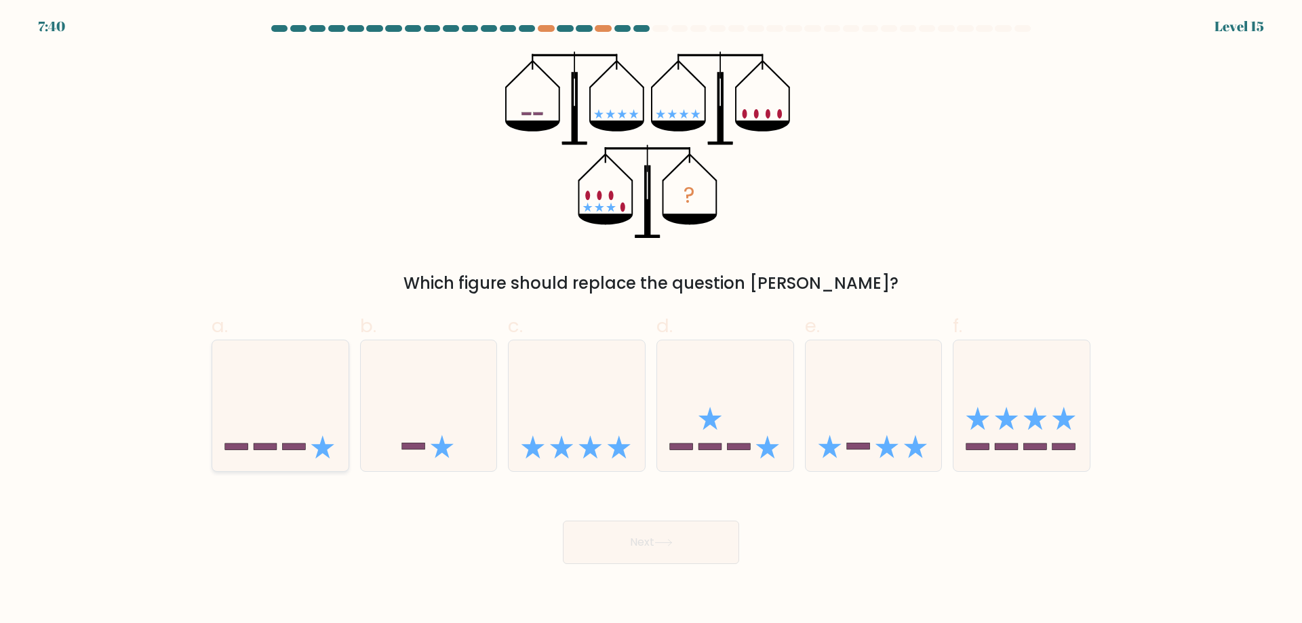
click at [306, 428] on icon at bounding box center [280, 405] width 136 height 113
click at [651, 321] on input "a." at bounding box center [651, 316] width 1 height 9
radio input "true"
click at [634, 544] on button "Next" at bounding box center [651, 542] width 176 height 43
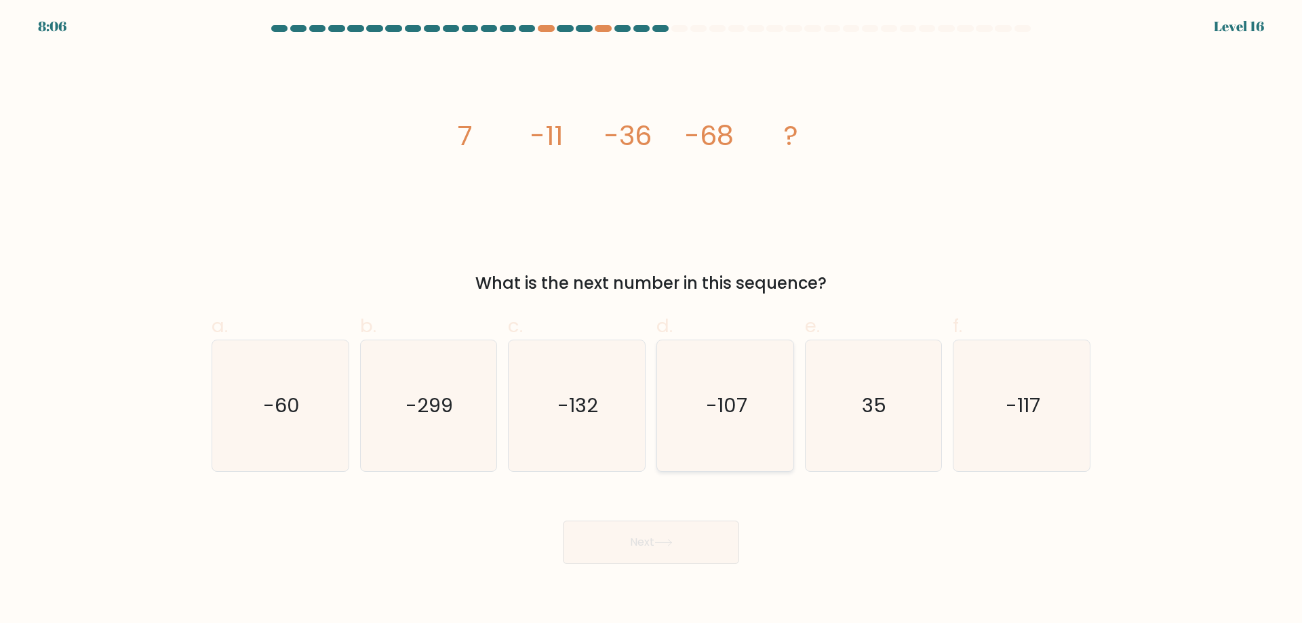
click at [717, 433] on icon "-107" at bounding box center [725, 405] width 131 height 131
click at [652, 321] on input "d. -107" at bounding box center [651, 316] width 1 height 9
radio input "true"
click at [656, 560] on button "Next" at bounding box center [651, 542] width 176 height 43
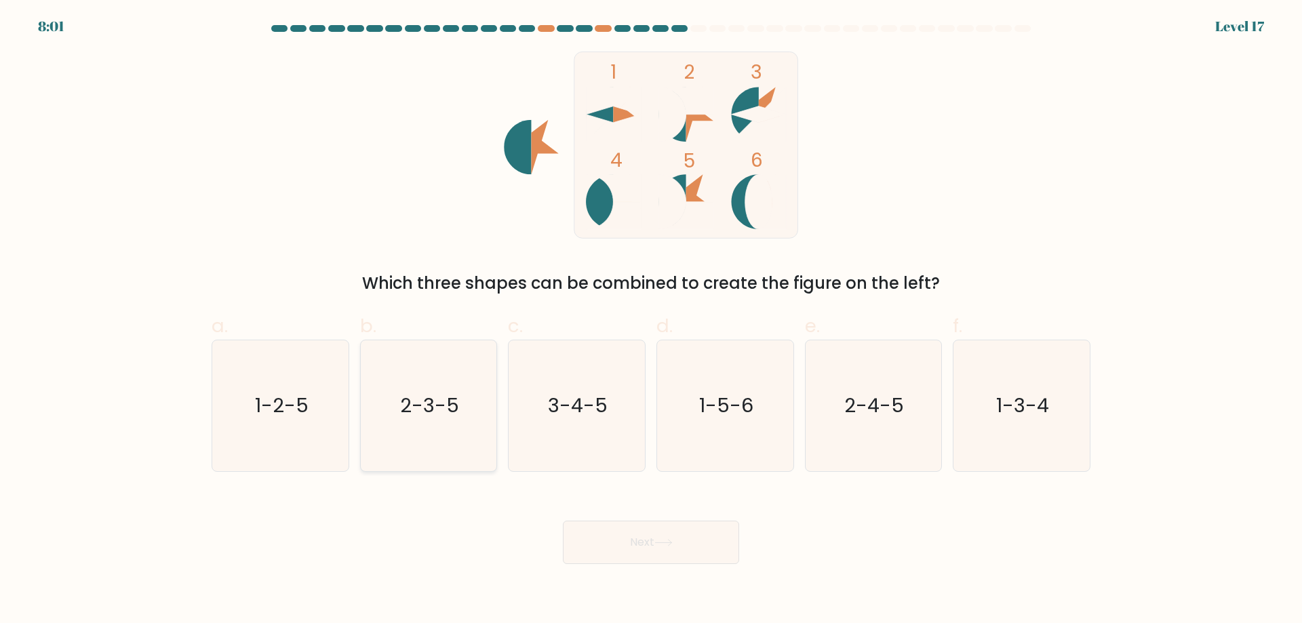
click at [424, 450] on icon "2-3-5" at bounding box center [428, 405] width 131 height 131
click at [651, 321] on input "b. 2-3-5" at bounding box center [651, 316] width 1 height 9
radio input "true"
click at [867, 413] on text "2-4-5" at bounding box center [875, 405] width 60 height 27
click at [652, 321] on input "e. 2-4-5" at bounding box center [651, 316] width 1 height 9
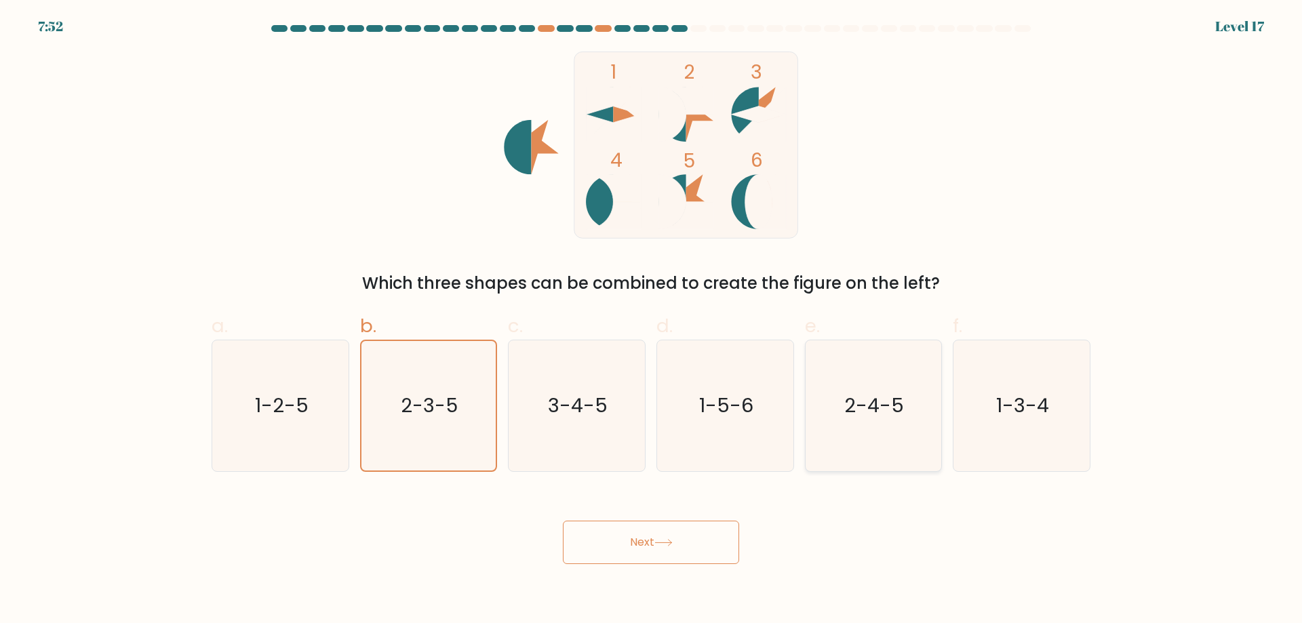
radio input "true"
click at [636, 544] on button "Next" at bounding box center [651, 542] width 176 height 43
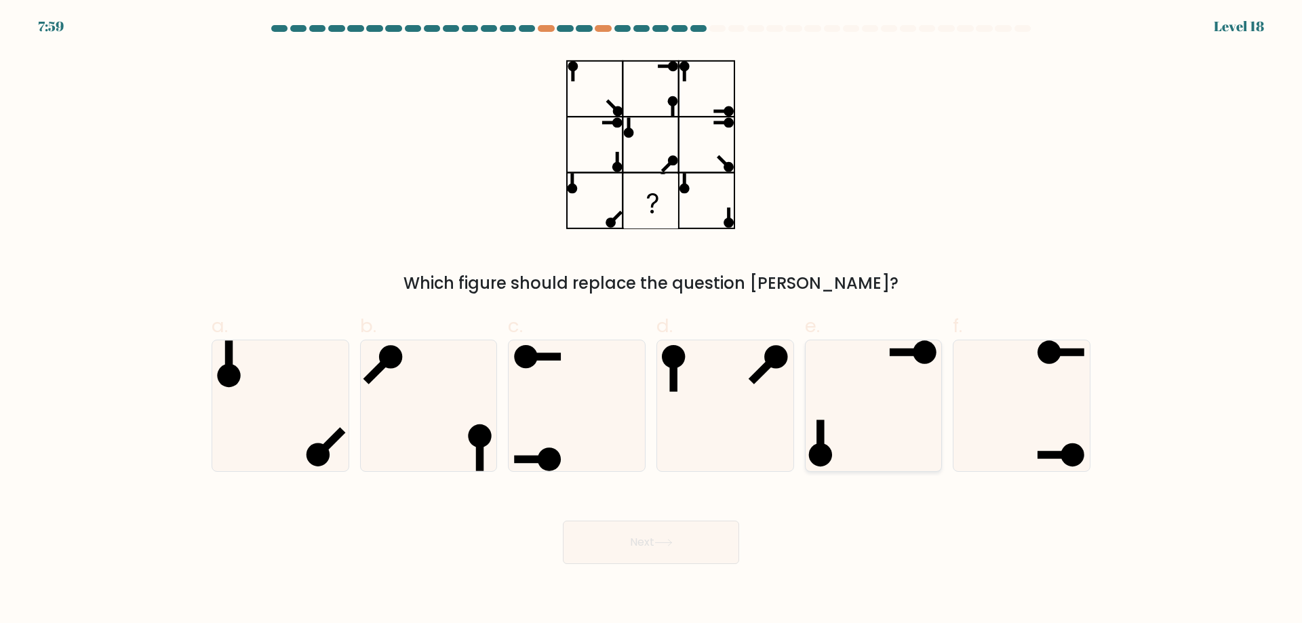
click at [867, 417] on icon at bounding box center [872, 405] width 131 height 131
click at [652, 321] on input "e." at bounding box center [651, 316] width 1 height 9
radio input "true"
click at [637, 542] on button "Next" at bounding box center [651, 542] width 176 height 43
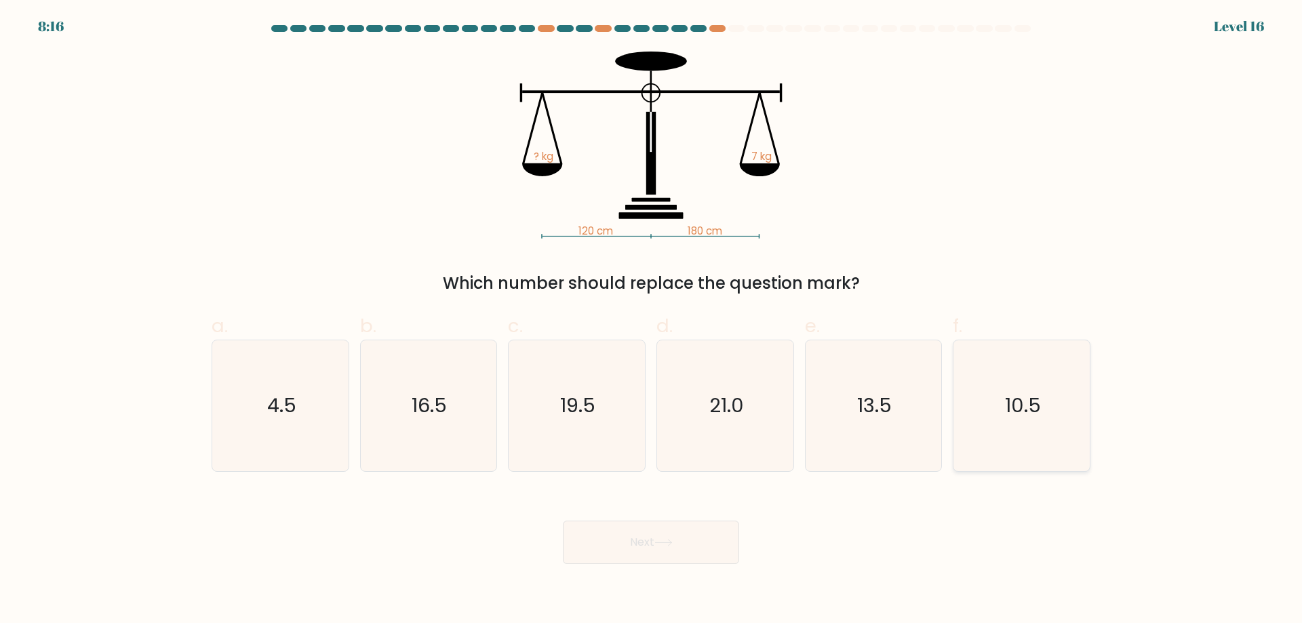
click at [1019, 442] on icon "10.5" at bounding box center [1021, 405] width 131 height 131
click at [652, 321] on input "f. 10.5" at bounding box center [651, 316] width 1 height 9
radio input "true"
click at [666, 544] on icon at bounding box center [663, 542] width 18 height 7
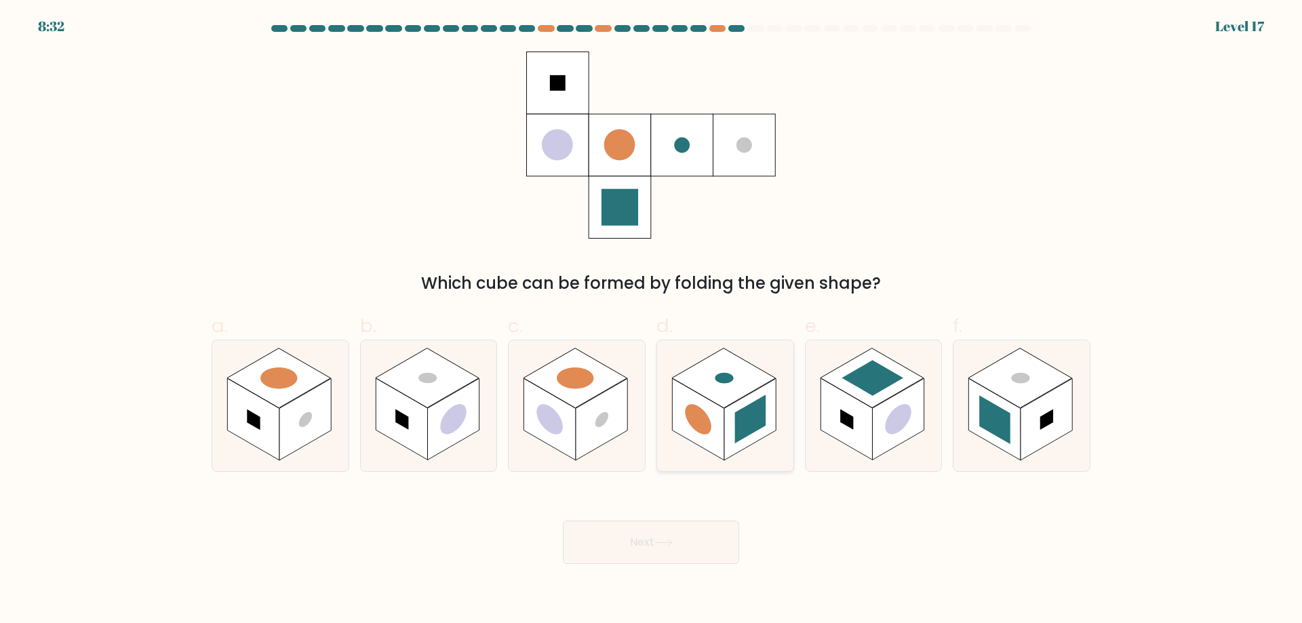
click at [721, 389] on rect at bounding box center [724, 378] width 104 height 60
click at [652, 321] on input "d." at bounding box center [651, 316] width 1 height 9
radio input "true"
click at [685, 534] on button "Next" at bounding box center [651, 542] width 176 height 43
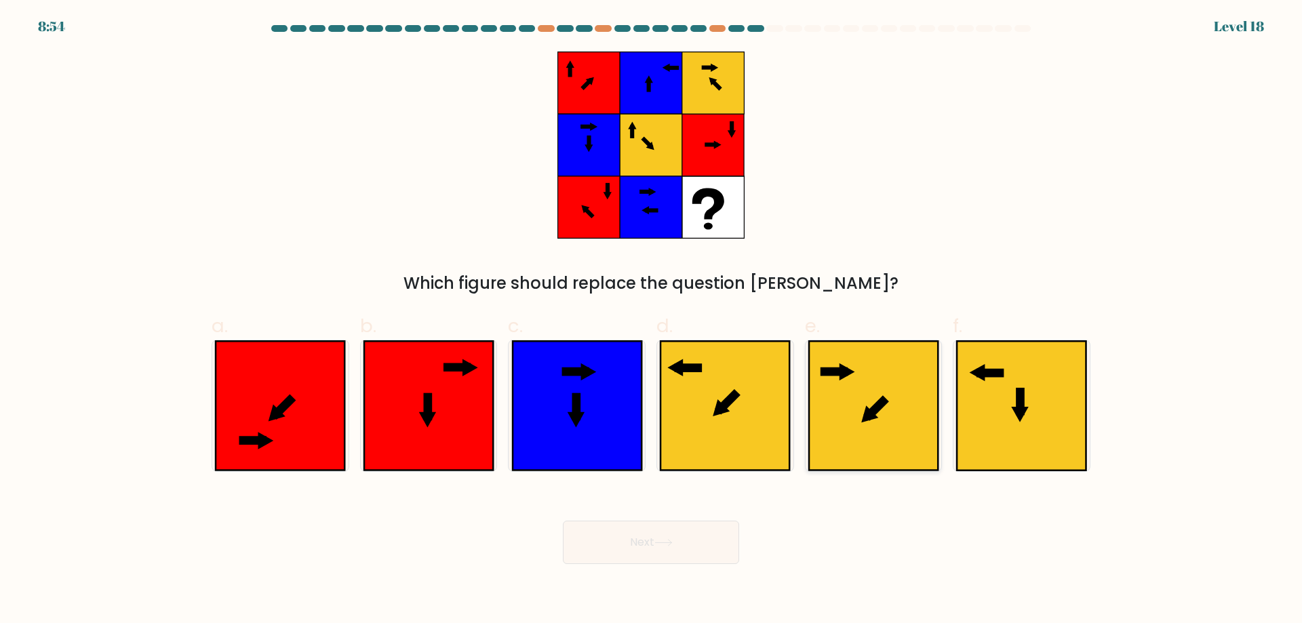
click at [870, 421] on icon at bounding box center [873, 405] width 129 height 129
click at [652, 321] on input "e." at bounding box center [651, 316] width 1 height 9
radio input "true"
click at [638, 544] on button "Next" at bounding box center [651, 542] width 176 height 43
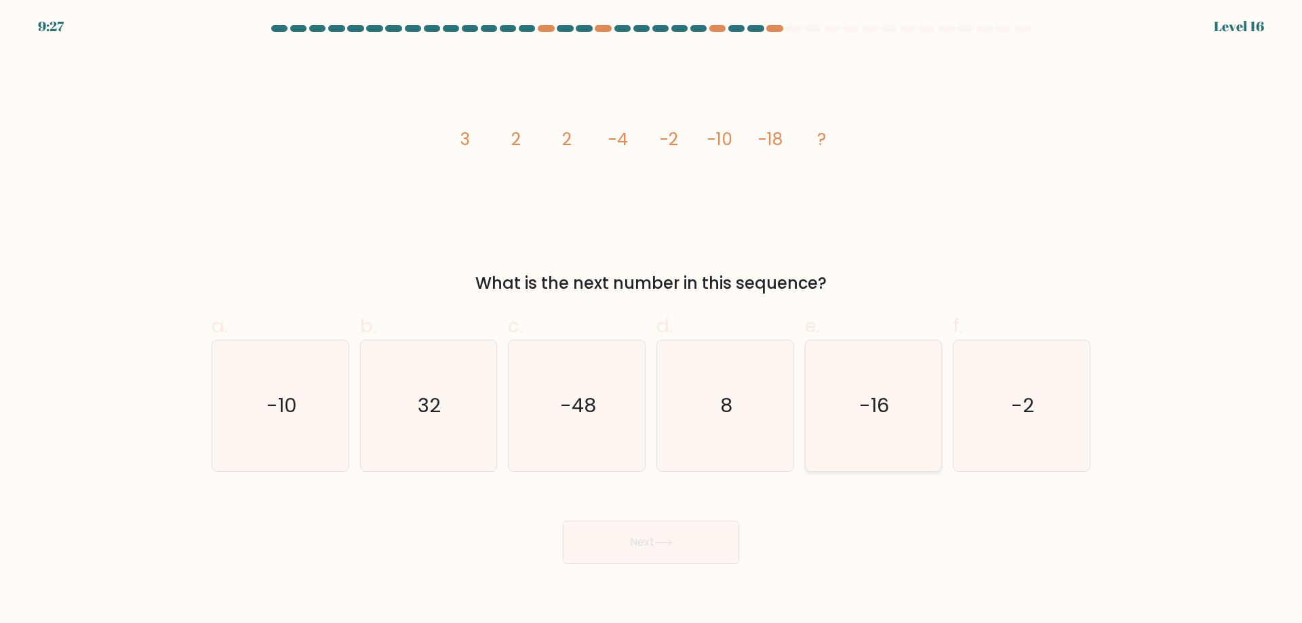
click at [873, 428] on icon "-16" at bounding box center [872, 405] width 131 height 131
click at [652, 321] on input "e. -16" at bounding box center [651, 316] width 1 height 9
radio input "true"
click at [698, 536] on button "Next" at bounding box center [651, 542] width 176 height 43
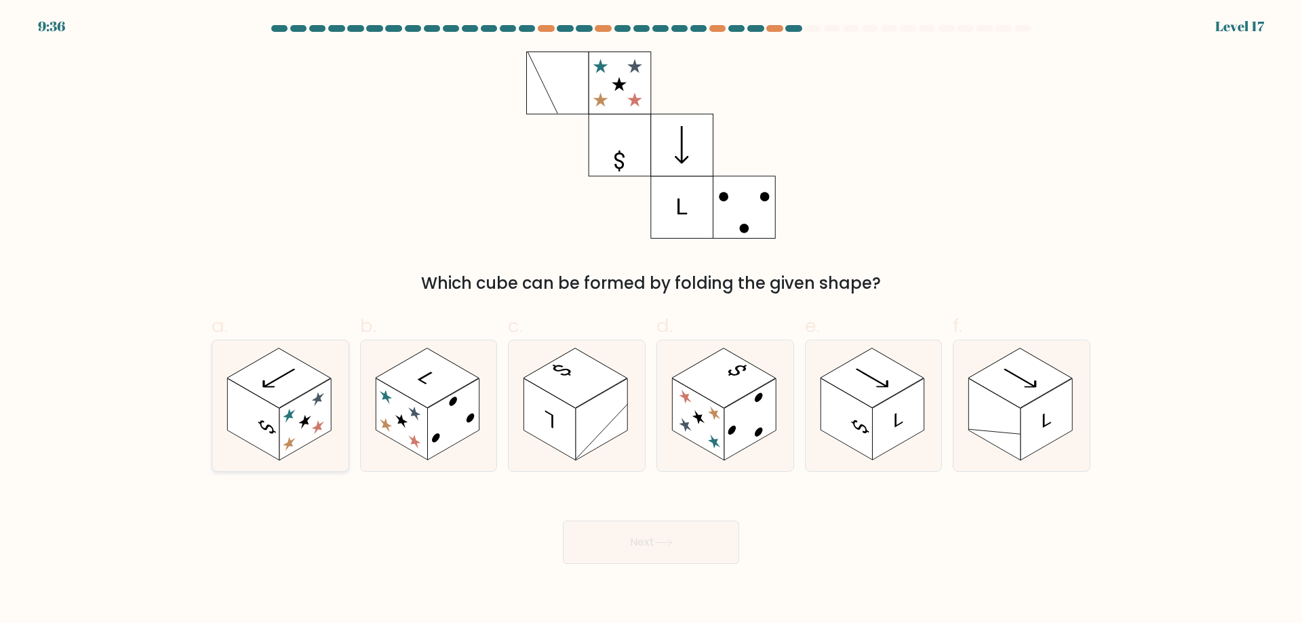
click at [270, 440] on rect at bounding box center [253, 419] width 52 height 82
click at [651, 321] on input "a." at bounding box center [651, 316] width 1 height 9
radio input "true"
click at [702, 544] on button "Next" at bounding box center [651, 542] width 176 height 43
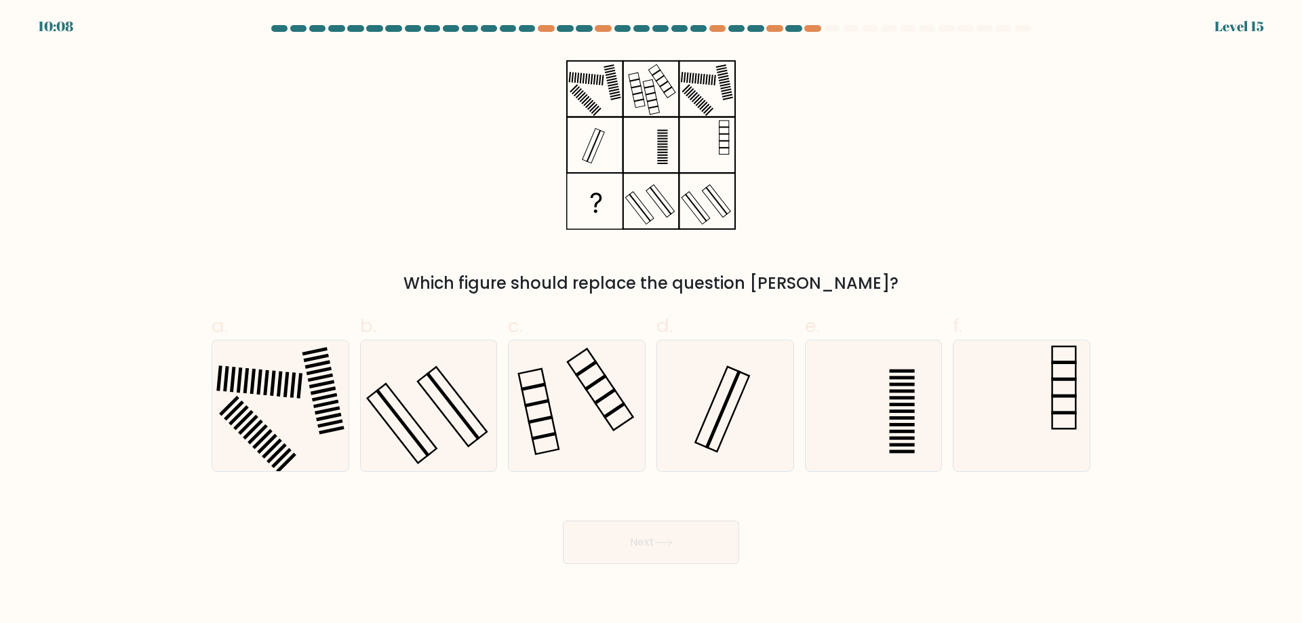
drag, startPoint x: 405, startPoint y: 435, endPoint x: 652, endPoint y: 540, distance: 268.2
click at [416, 439] on icon at bounding box center [428, 405] width 131 height 131
click at [651, 321] on input "b." at bounding box center [651, 316] width 1 height 9
radio input "true"
click at [653, 540] on button "Next" at bounding box center [651, 542] width 176 height 43
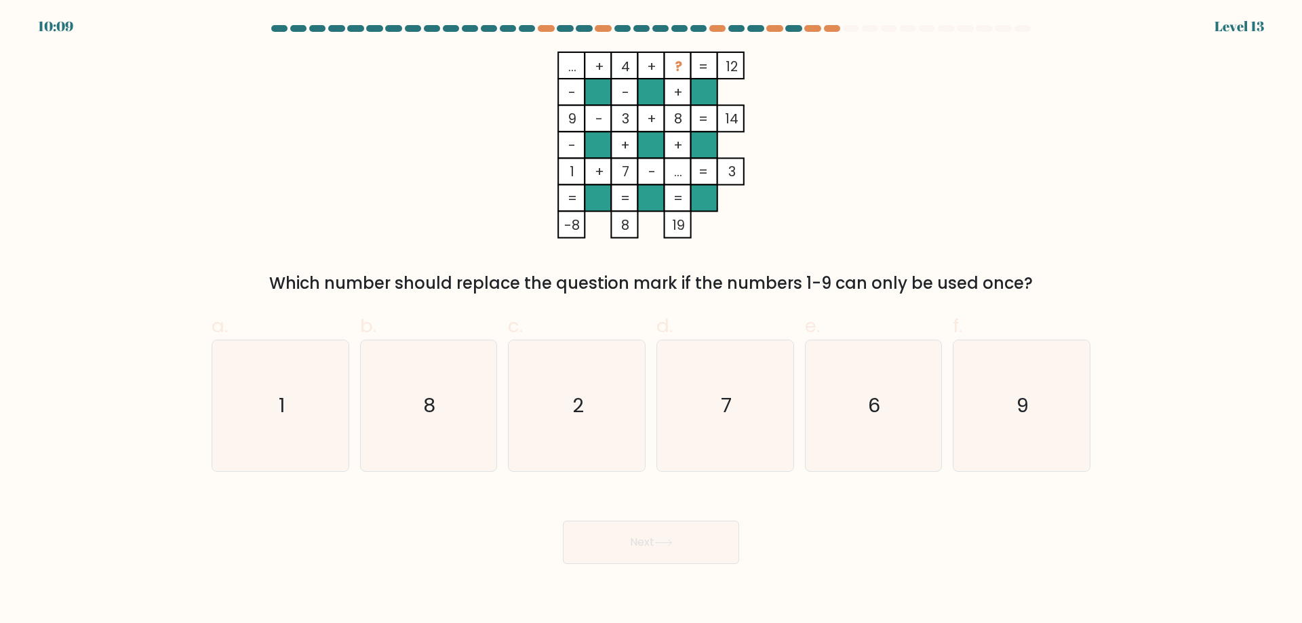
drag, startPoint x: 673, startPoint y: 172, endPoint x: 684, endPoint y: 176, distance: 11.4
click at [682, 176] on tspan "..." at bounding box center [678, 171] width 8 height 19
click at [689, 198] on rect at bounding box center [677, 197] width 26 height 26
click at [874, 407] on text "6" at bounding box center [874, 405] width 12 height 27
click at [652, 321] on input "e. 6" at bounding box center [651, 316] width 1 height 9
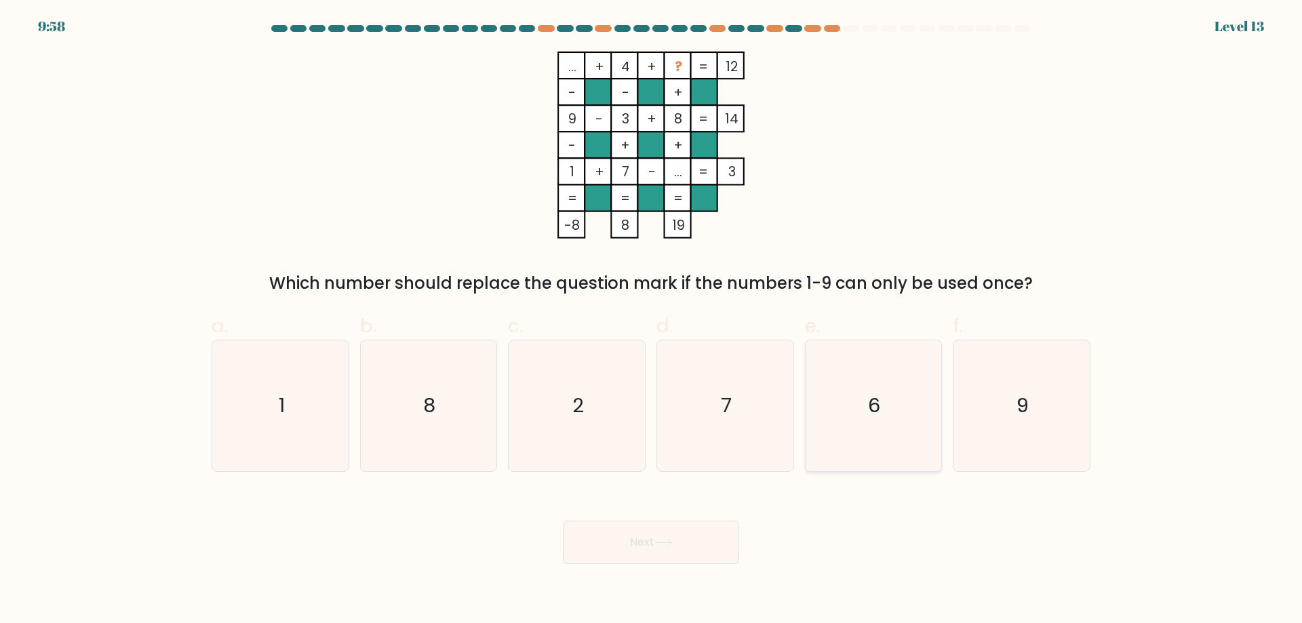
radio input "true"
click at [651, 541] on button "Next" at bounding box center [651, 542] width 176 height 43
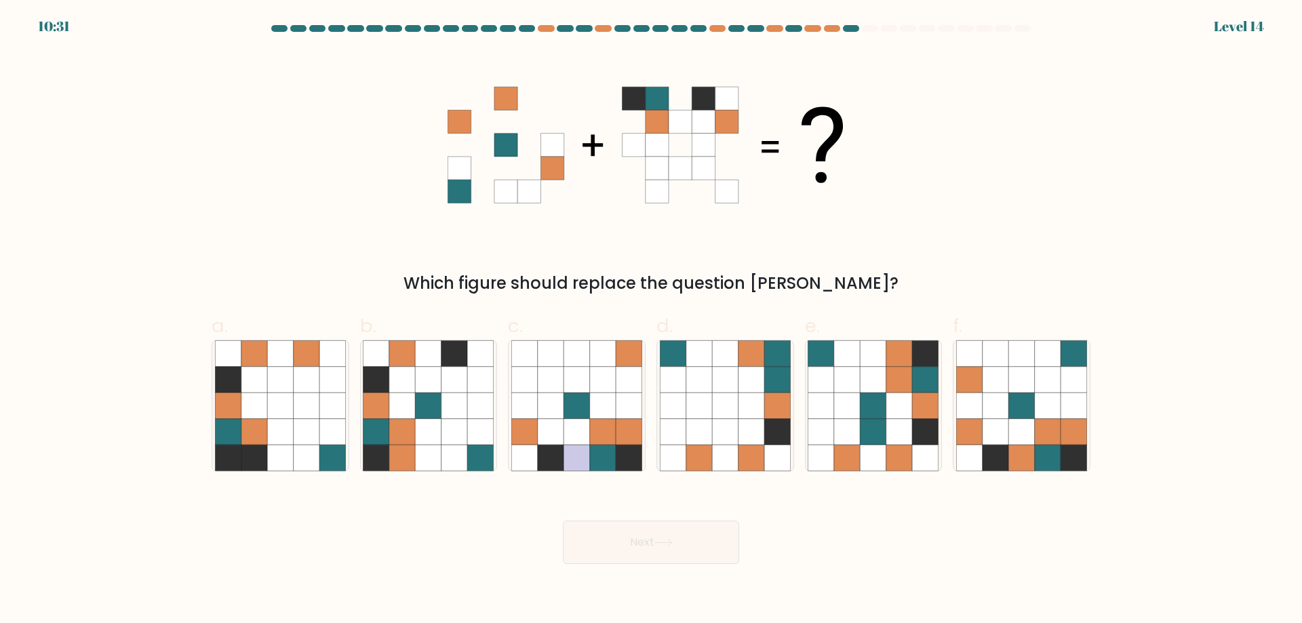
click at [464, 191] on icon at bounding box center [458, 191] width 23 height 23
click at [1046, 428] on icon at bounding box center [1048, 432] width 26 height 26
click at [652, 321] on input "f." at bounding box center [651, 316] width 1 height 9
radio input "true"
click at [624, 551] on button "Next" at bounding box center [651, 542] width 176 height 43
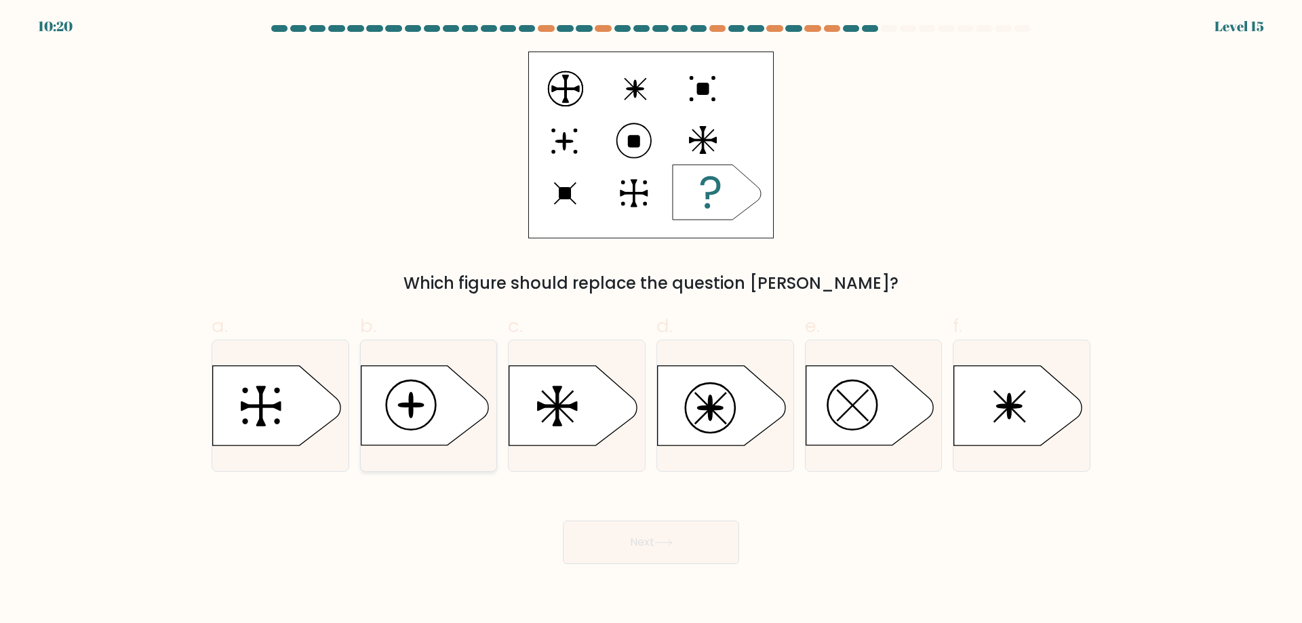
drag, startPoint x: 388, startPoint y: 400, endPoint x: 393, endPoint y: 405, distance: 7.7
click at [388, 400] on icon at bounding box center [424, 405] width 127 height 79
click at [651, 321] on input "b." at bounding box center [651, 316] width 1 height 9
radio input "true"
click at [623, 540] on button "Next" at bounding box center [651, 542] width 176 height 43
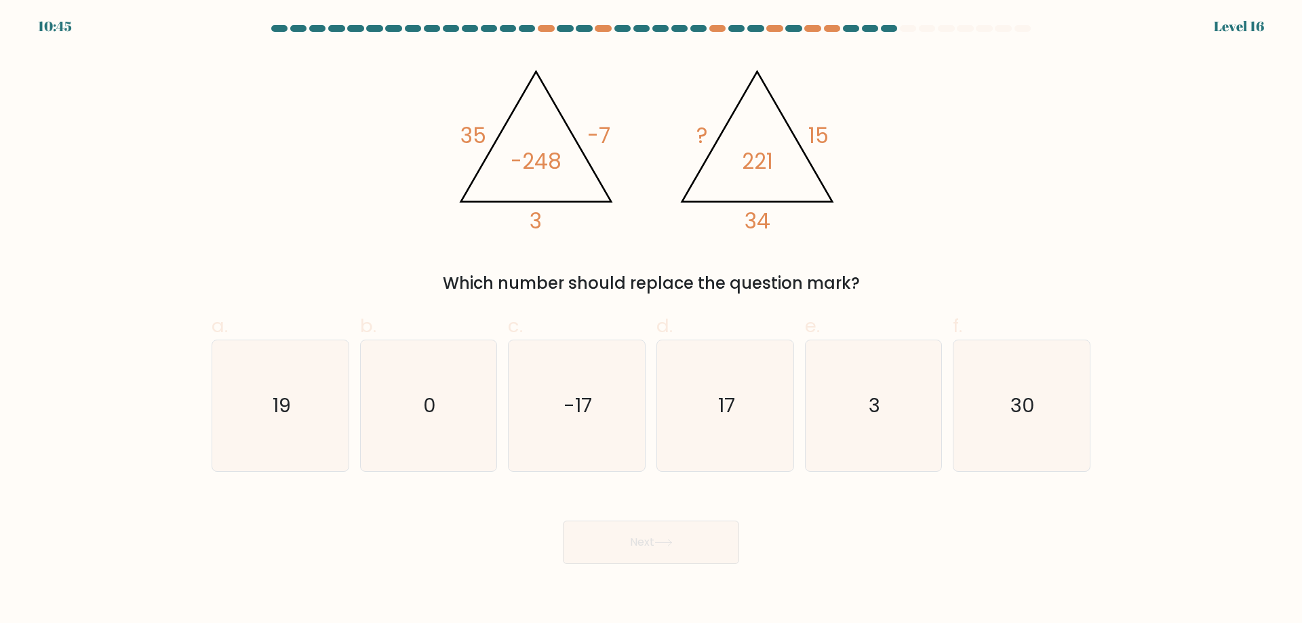
click at [348, 180] on div "@import url('https://fonts.googleapis.com/css?family=Abril+Fatface:400,100,100i…" at bounding box center [650, 174] width 895 height 244
click at [906, 266] on div "@import url('https://fonts.googleapis.com/css?family=Abril+Fatface:400,100,100i…" at bounding box center [650, 174] width 895 height 244
click at [704, 401] on icon "17" at bounding box center [725, 405] width 131 height 131
click at [652, 321] on input "d. 17" at bounding box center [651, 316] width 1 height 9
radio input "true"
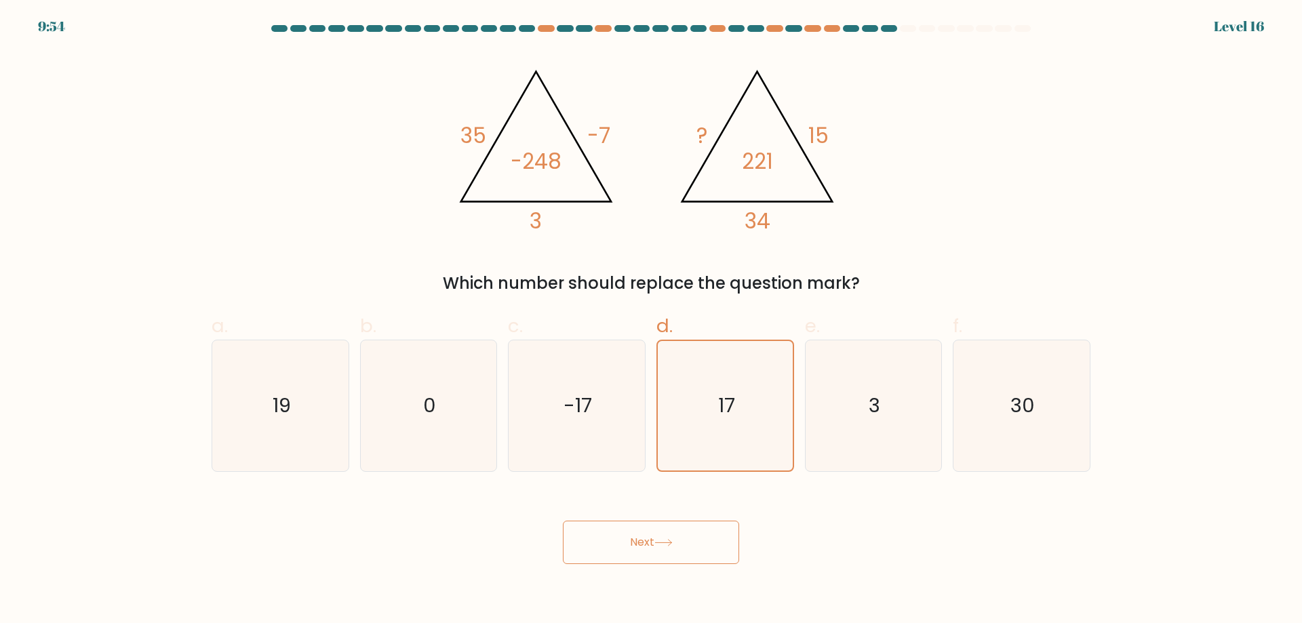
drag, startPoint x: 651, startPoint y: 524, endPoint x: 656, endPoint y: 532, distance: 9.8
click at [652, 527] on button "Next" at bounding box center [651, 542] width 176 height 43
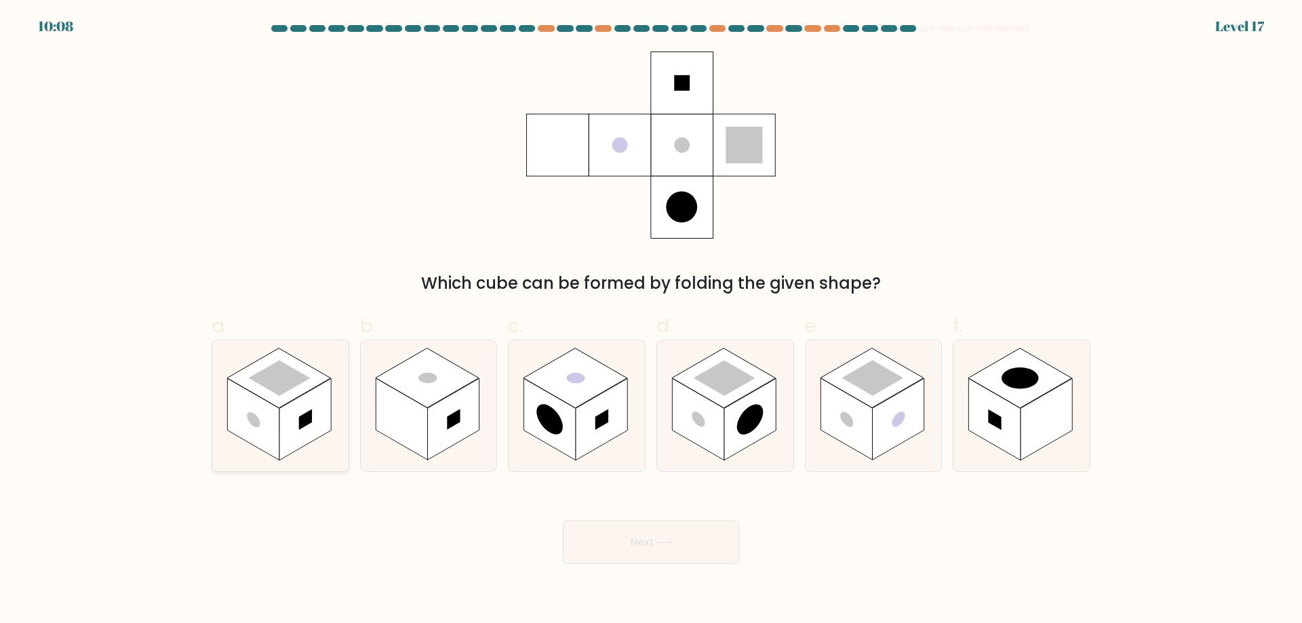
click at [297, 426] on rect at bounding box center [305, 419] width 52 height 82
click at [651, 321] on input "a." at bounding box center [651, 316] width 1 height 9
radio input "true"
click at [705, 541] on button "Next" at bounding box center [651, 542] width 176 height 43
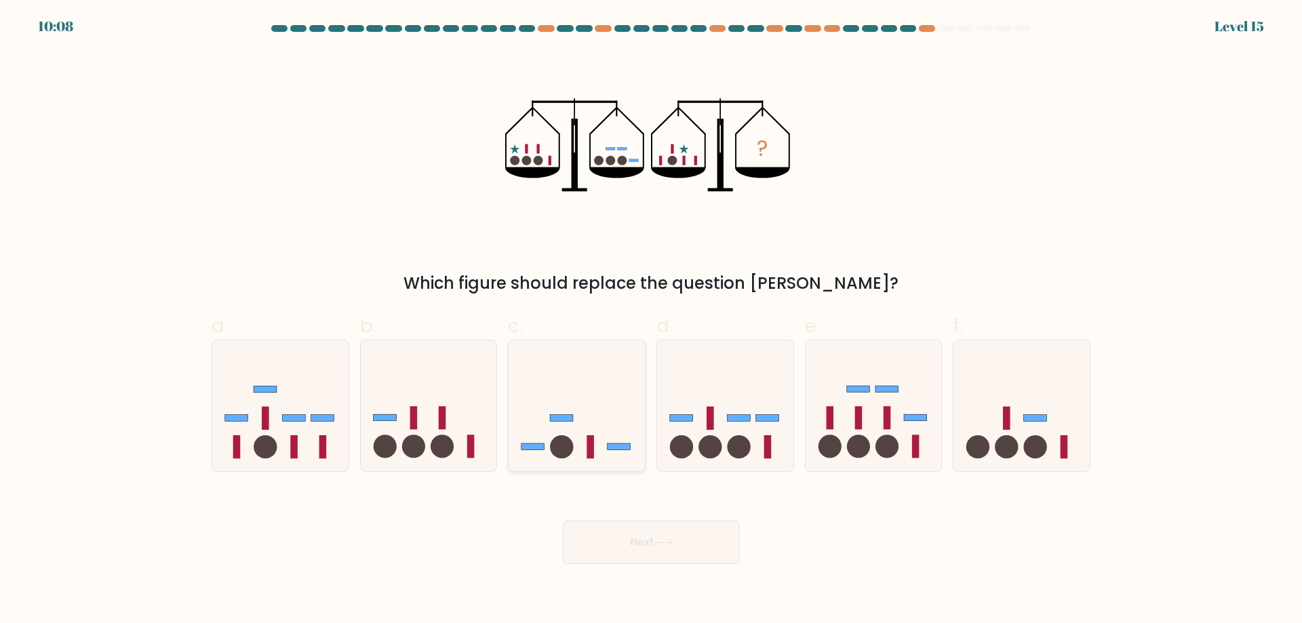
click at [580, 446] on icon at bounding box center [576, 405] width 136 height 113
click at [651, 321] on input "c." at bounding box center [651, 316] width 1 height 9
radio input "true"
click at [620, 555] on button "Next" at bounding box center [651, 542] width 176 height 43
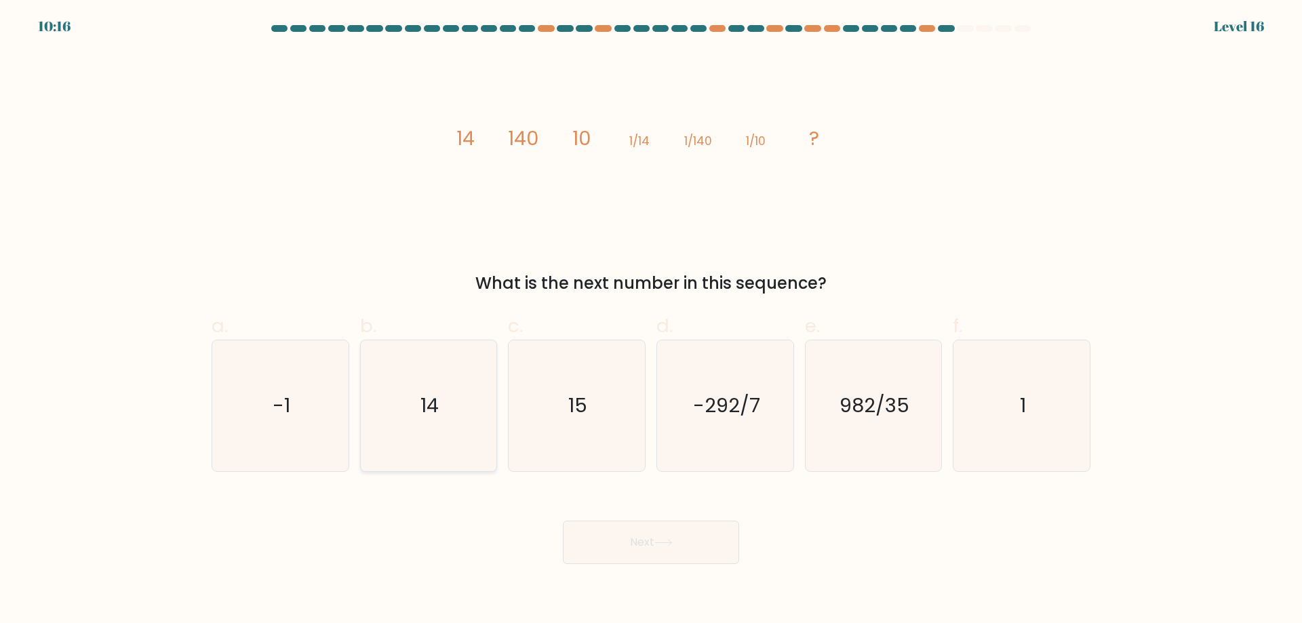
click at [434, 433] on icon "14" at bounding box center [428, 405] width 131 height 131
click at [651, 321] on input "b. 14" at bounding box center [651, 316] width 1 height 9
radio input "true"
click at [664, 536] on button "Next" at bounding box center [651, 542] width 176 height 43
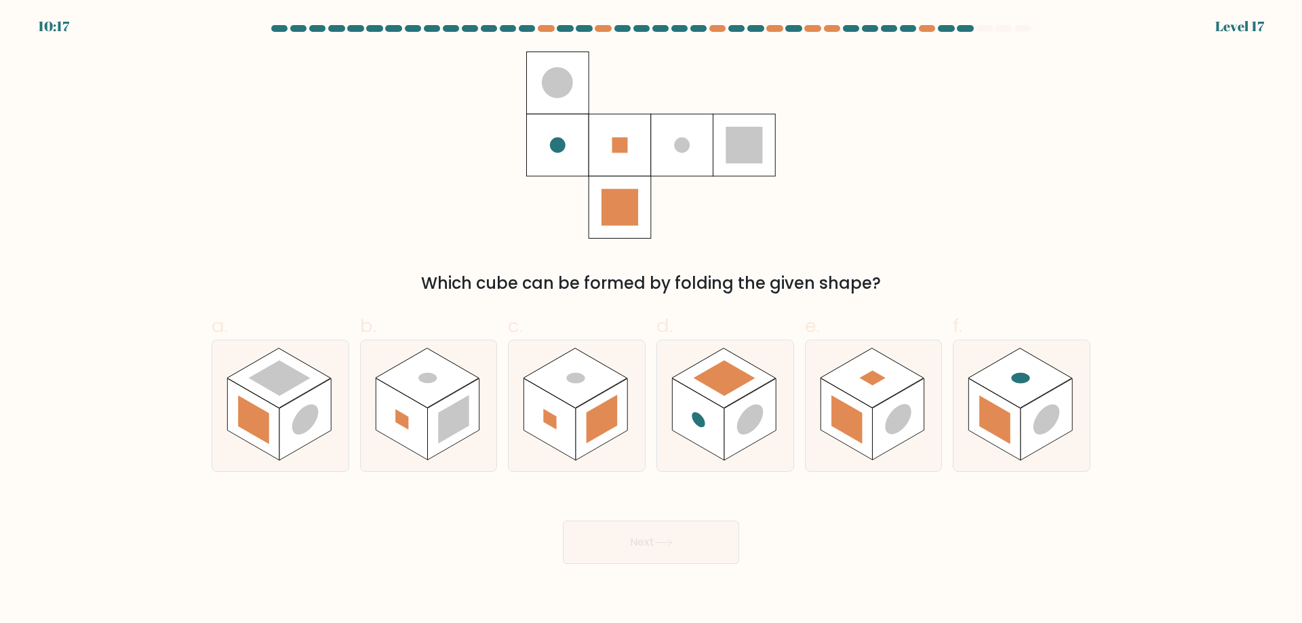
drag, startPoint x: 587, startPoint y: 406, endPoint x: 637, endPoint y: 539, distance: 141.8
click at [589, 406] on rect at bounding box center [602, 419] width 52 height 82
click at [651, 321] on input "c." at bounding box center [651, 316] width 1 height 9
radio input "true"
click at [641, 544] on button "Next" at bounding box center [651, 542] width 176 height 43
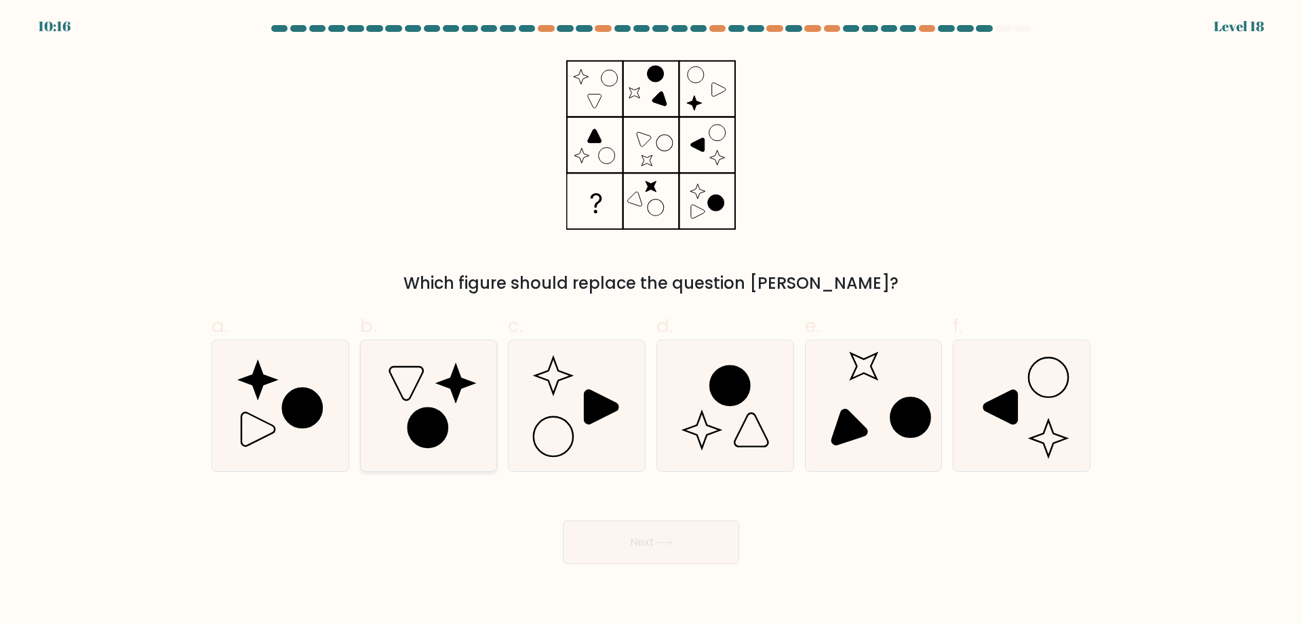
click at [435, 440] on icon at bounding box center [427, 427] width 39 height 39
click at [651, 321] on input "b." at bounding box center [651, 316] width 1 height 9
radio input "true"
click at [618, 521] on button "Next" at bounding box center [651, 542] width 176 height 43
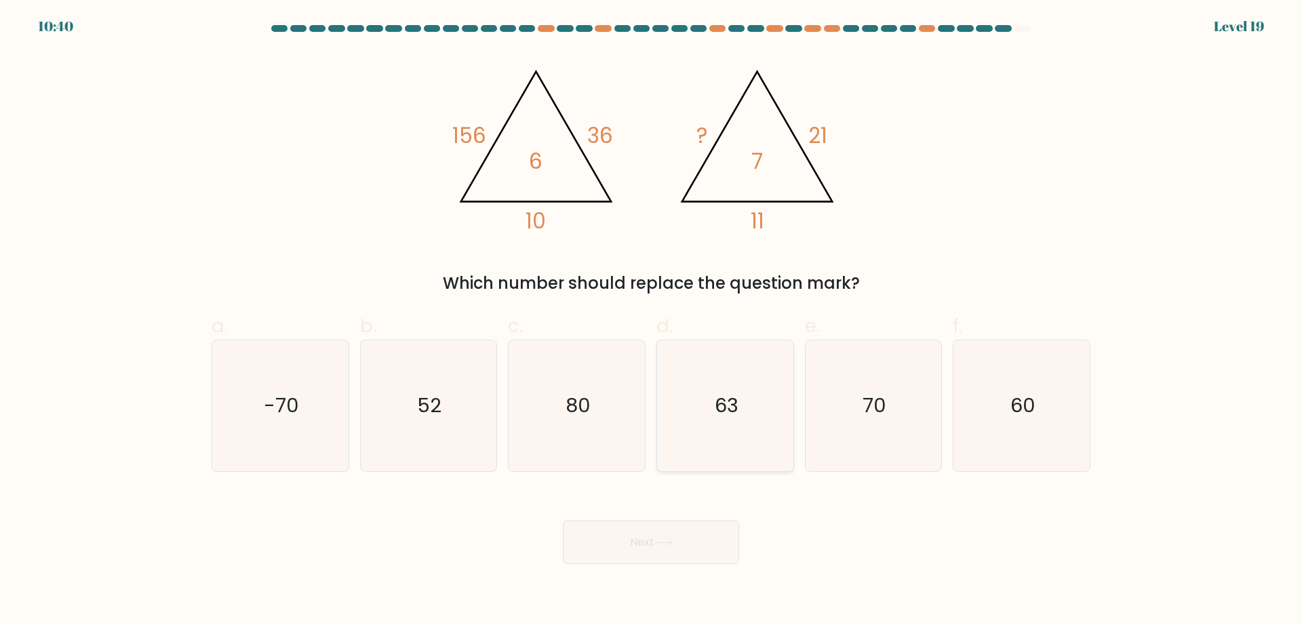
click at [740, 447] on icon "63" at bounding box center [725, 405] width 131 height 131
click at [652, 321] on input "d. 63" at bounding box center [651, 316] width 1 height 9
radio input "true"
click at [692, 550] on button "Next" at bounding box center [651, 542] width 176 height 43
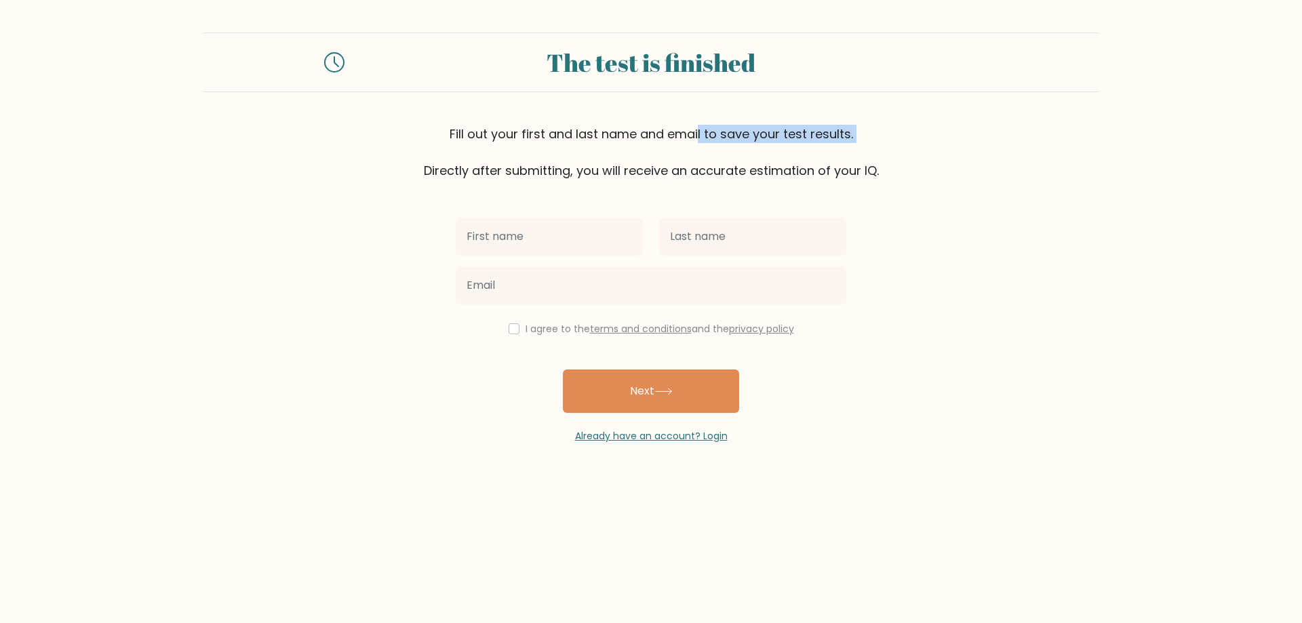
drag, startPoint x: 493, startPoint y: 120, endPoint x: 767, endPoint y: 144, distance: 274.9
click at [738, 147] on div "The test is finished Fill out your first and last name and email to save your t…" at bounding box center [650, 106] width 895 height 147
click at [767, 144] on div "Fill out your first and last name and email to save your test results. Directly…" at bounding box center [650, 152] width 895 height 55
drag, startPoint x: 497, startPoint y: 163, endPoint x: 615, endPoint y: 175, distance: 118.6
click at [615, 175] on div "Fill out your first and last name and email to save your test results. Directly…" at bounding box center [650, 152] width 895 height 55
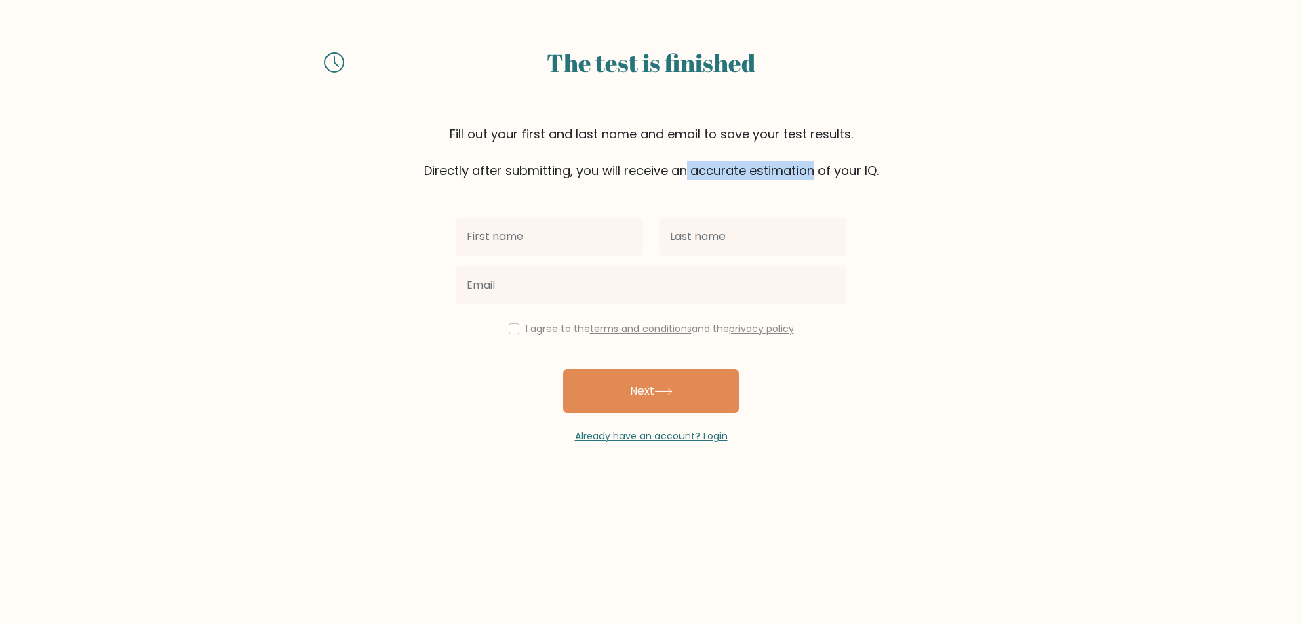
click at [614, 175] on div "Fill out your first and last name and email to save your test results. Directly…" at bounding box center [650, 152] width 895 height 55
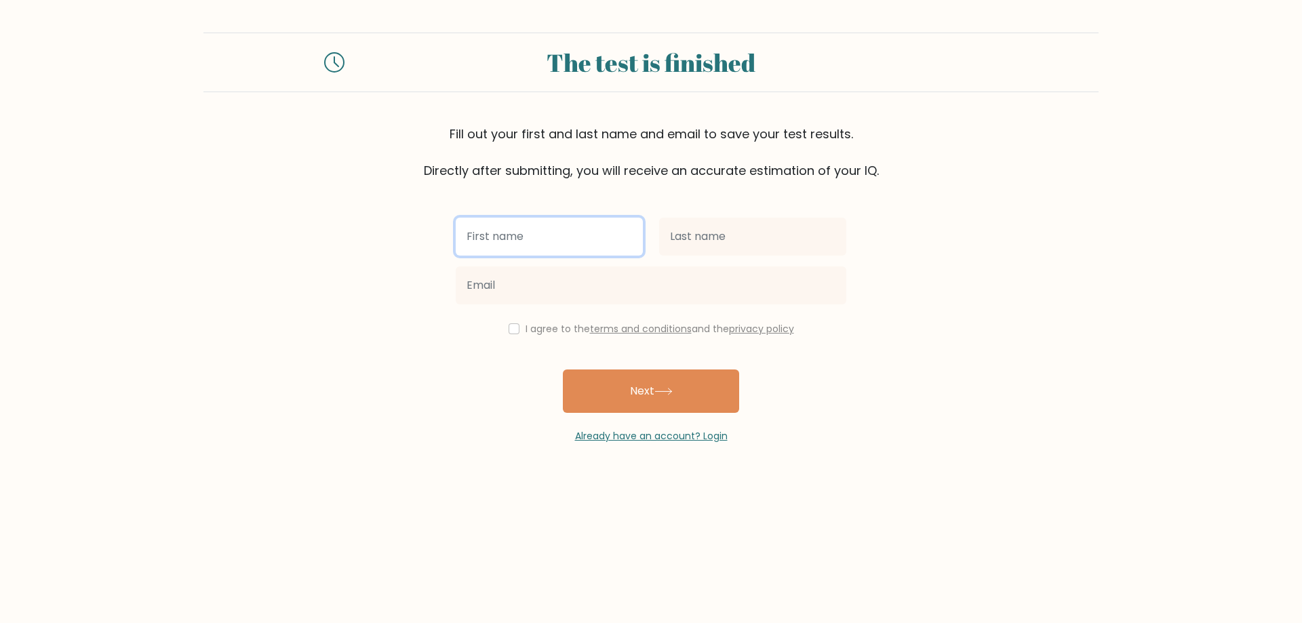
click at [526, 247] on input "text" at bounding box center [549, 237] width 187 height 38
type input "andrey"
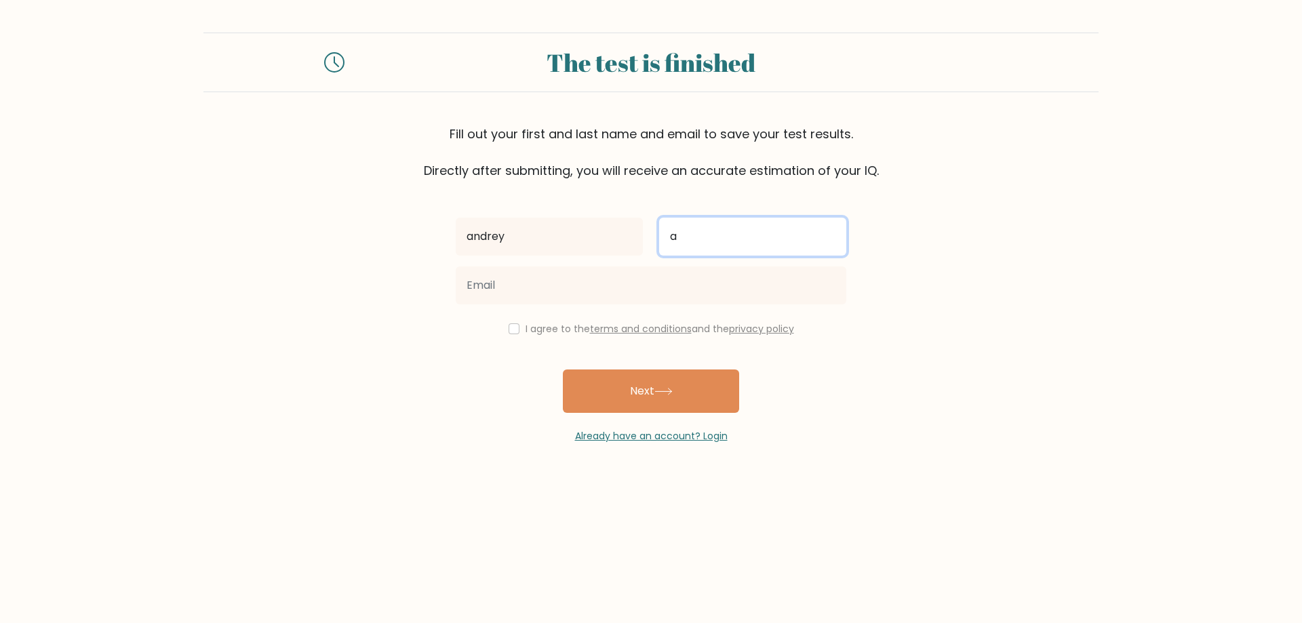
type input "a"
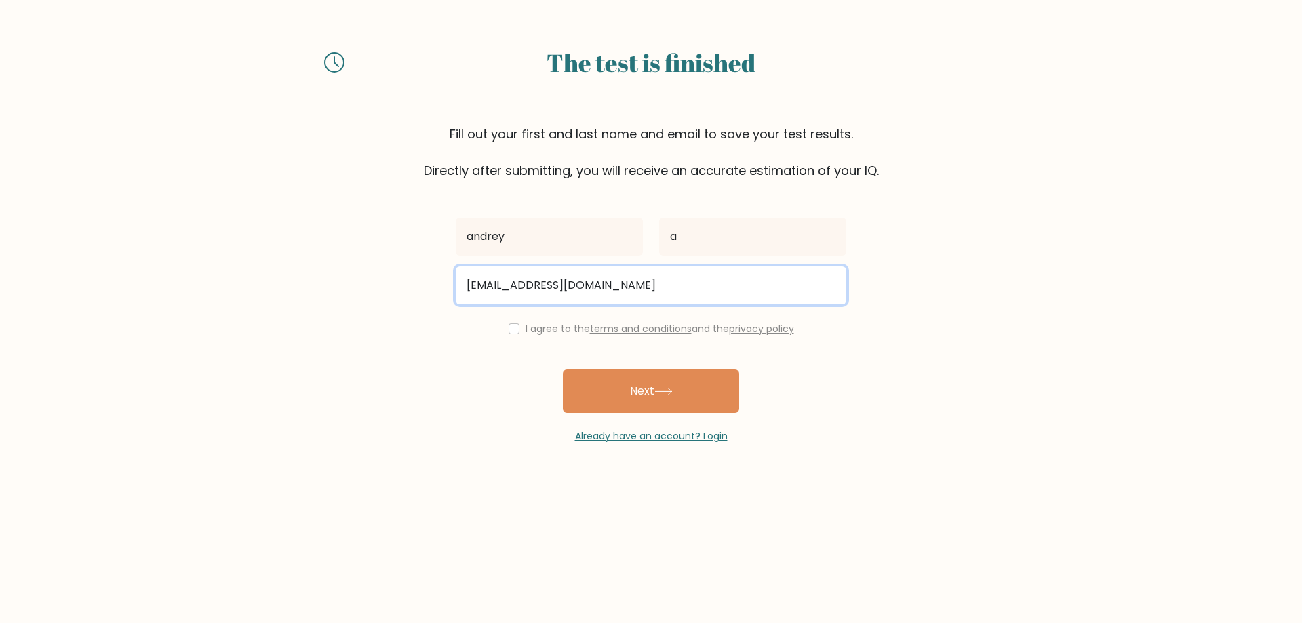
type input "teslax1111@gmail.com"
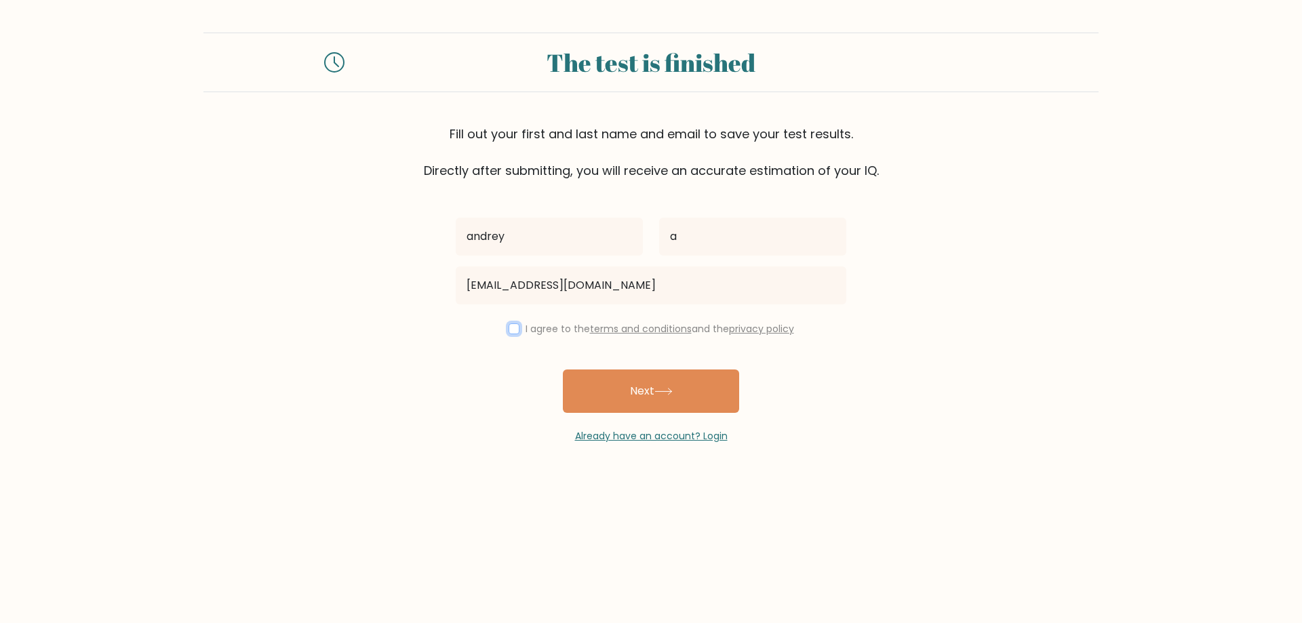
click at [514, 327] on input "checkbox" at bounding box center [513, 328] width 11 height 11
checkbox input "true"
click at [604, 393] on button "Next" at bounding box center [651, 390] width 176 height 43
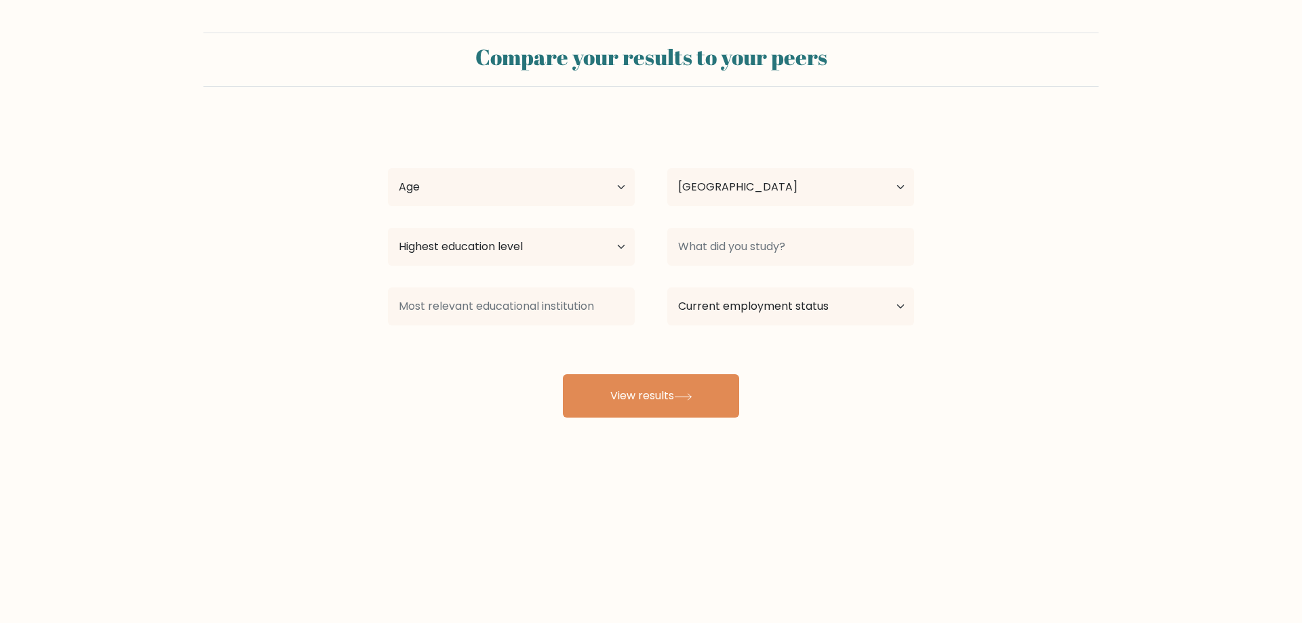
select select "RU"
click at [529, 178] on select "Age Under 18 years old 18-24 years old 25-34 years old 35-44 years old 45-54 ye…" at bounding box center [511, 187] width 247 height 38
select select "18_24"
click at [388, 168] on select "Age Under 18 years old 18-24 years old 25-34 years old 35-44 years old 45-54 ye…" at bounding box center [511, 187] width 247 height 38
click at [570, 254] on select "Highest education level No schooling Primary Lower Secondary Upper Secondary Oc…" at bounding box center [511, 247] width 247 height 38
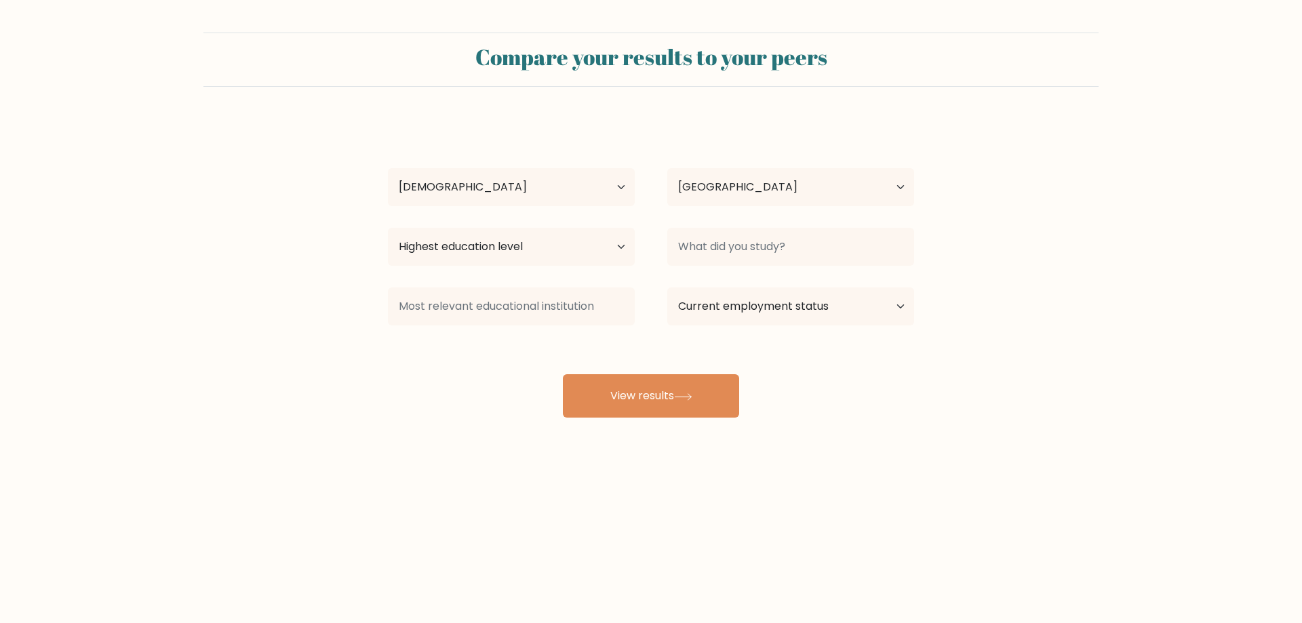
click at [369, 264] on form "Compare your results to your peers andrey a Age Under 18 years old 18-24 years …" at bounding box center [651, 225] width 1302 height 385
click at [742, 252] on input at bounding box center [790, 247] width 247 height 38
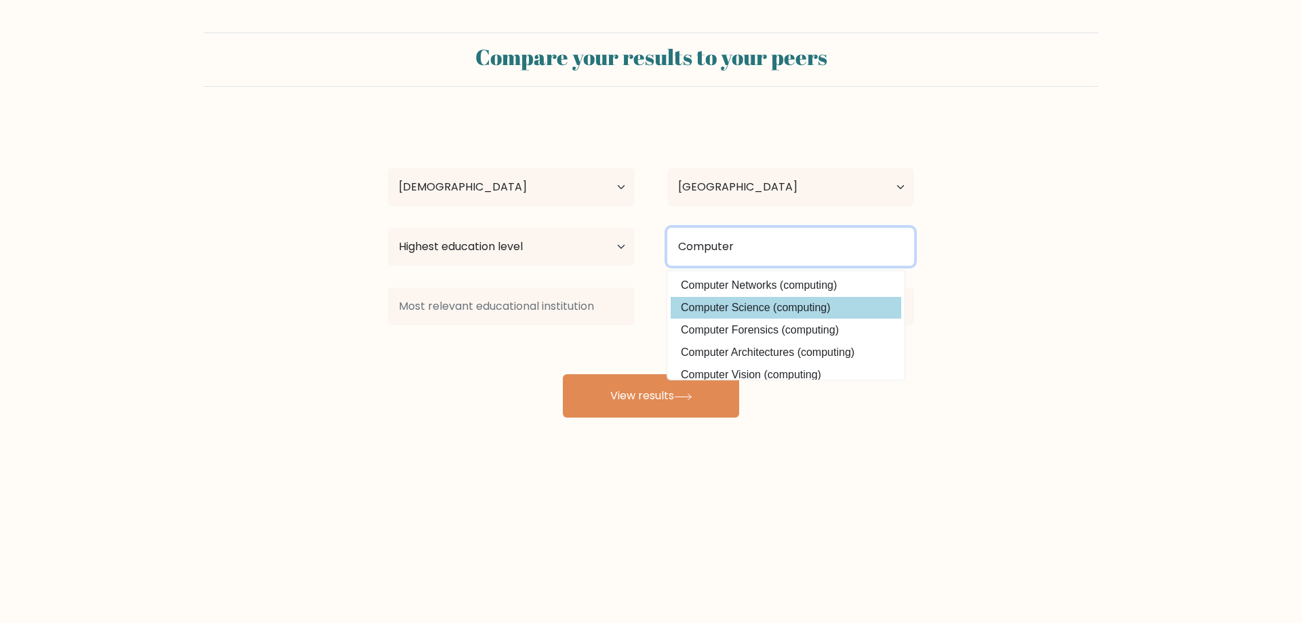
type input "Computer"
click at [751, 304] on div "andrey a Age Under 18 years old 18-24 years old 25-34 years old 35-44 years old…" at bounding box center [651, 268] width 542 height 298
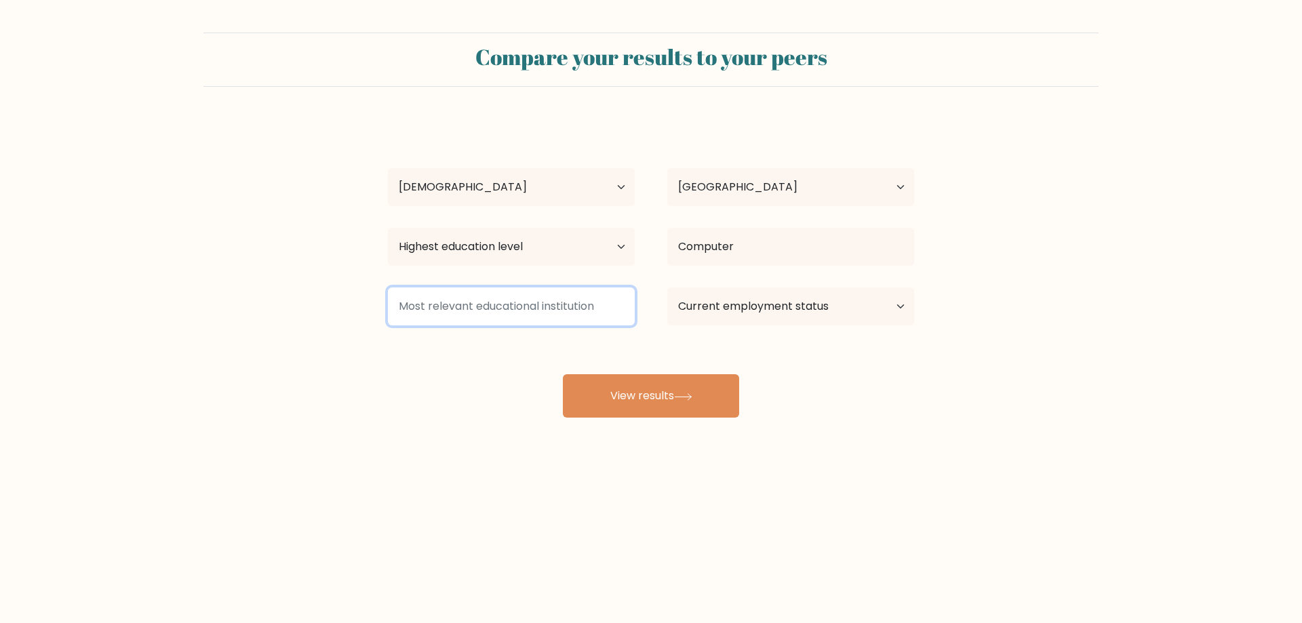
click at [551, 317] on input at bounding box center [511, 306] width 247 height 38
click at [702, 309] on select "Current employment status Employed Student Retired Other / prefer not to answer" at bounding box center [790, 306] width 247 height 38
select select "employed"
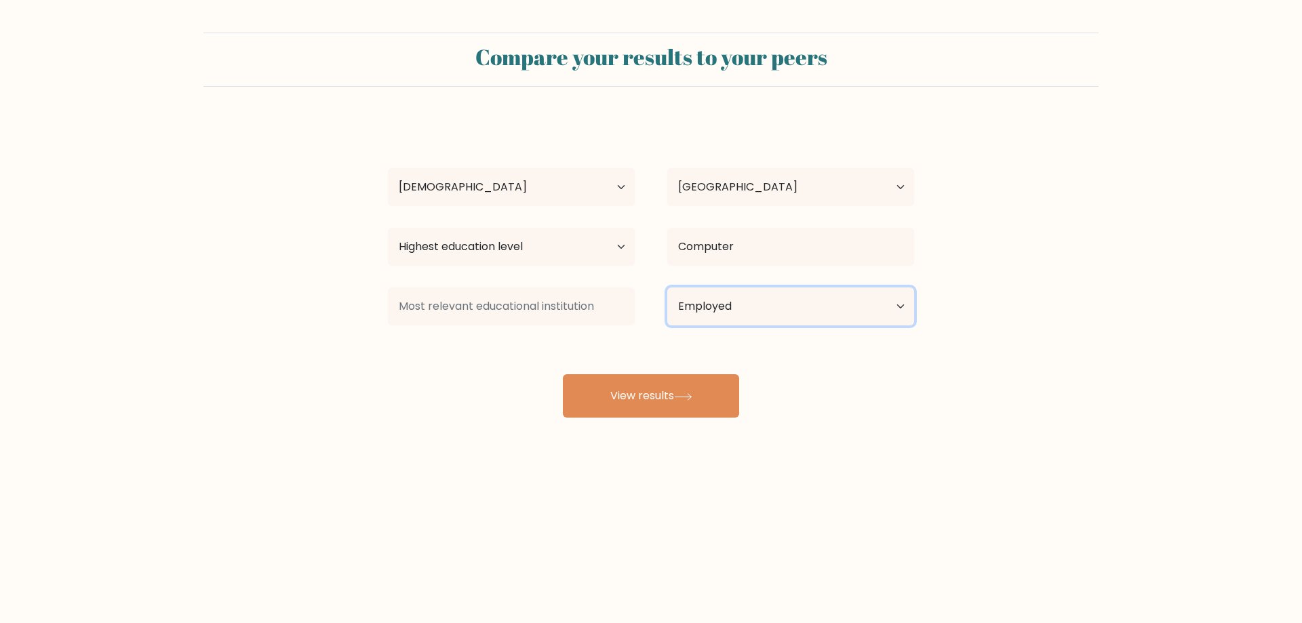
click at [667, 287] on select "Current employment status Employed Student Retired Other / prefer not to answer" at bounding box center [790, 306] width 247 height 38
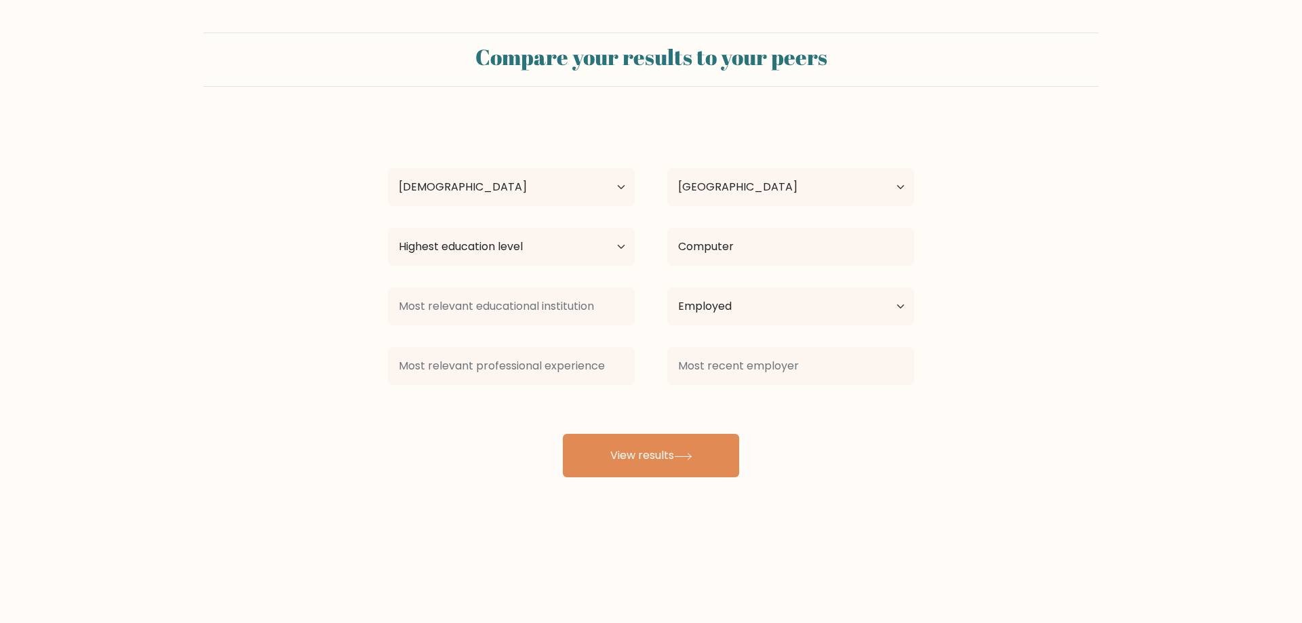
click at [662, 397] on div "andrey a Age Under 18 years old 18-24 years old 25-34 years old 35-44 years old…" at bounding box center [651, 298] width 542 height 358
click at [643, 458] on button "View results" at bounding box center [651, 455] width 176 height 43
click at [497, 226] on div "Highest education level No schooling Primary Lower Secondary Upper Secondary Oc…" at bounding box center [511, 246] width 279 height 49
click at [504, 249] on select "Highest education level No schooling Primary Lower Secondary Upper Secondary Oc…" at bounding box center [511, 247] width 247 height 38
select select "bachelors_degree"
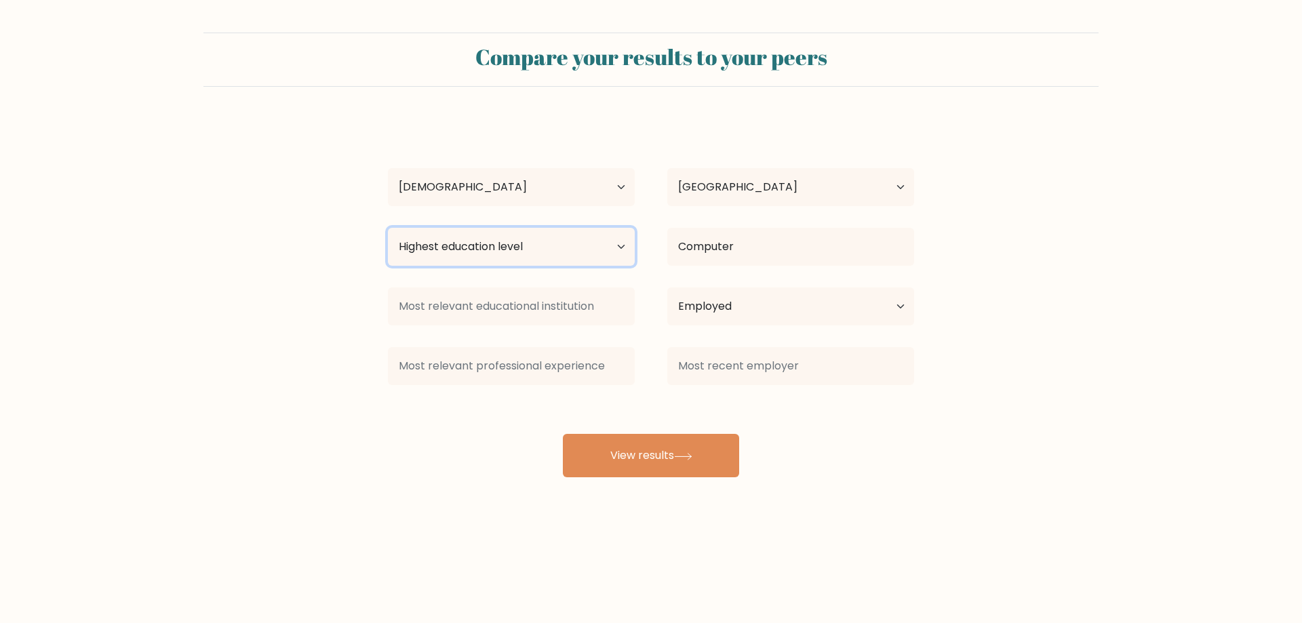
click at [388, 228] on select "Highest education level No schooling Primary Lower Secondary Upper Secondary Oc…" at bounding box center [511, 247] width 247 height 38
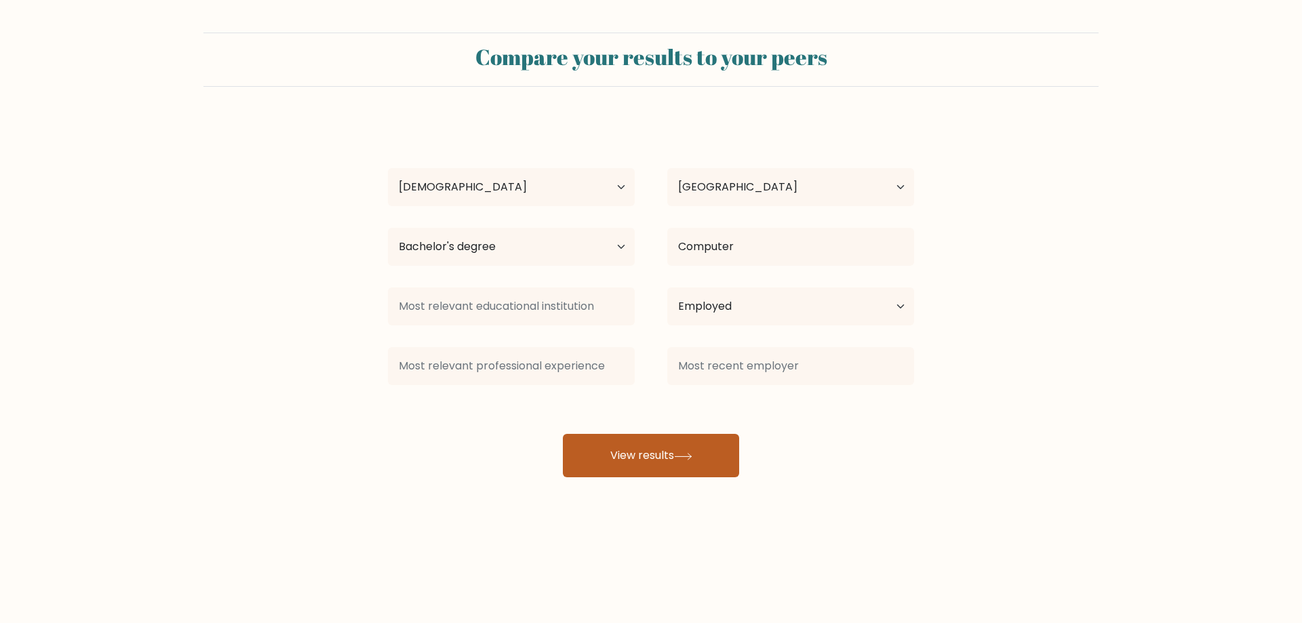
click at [609, 448] on button "View results" at bounding box center [651, 455] width 176 height 43
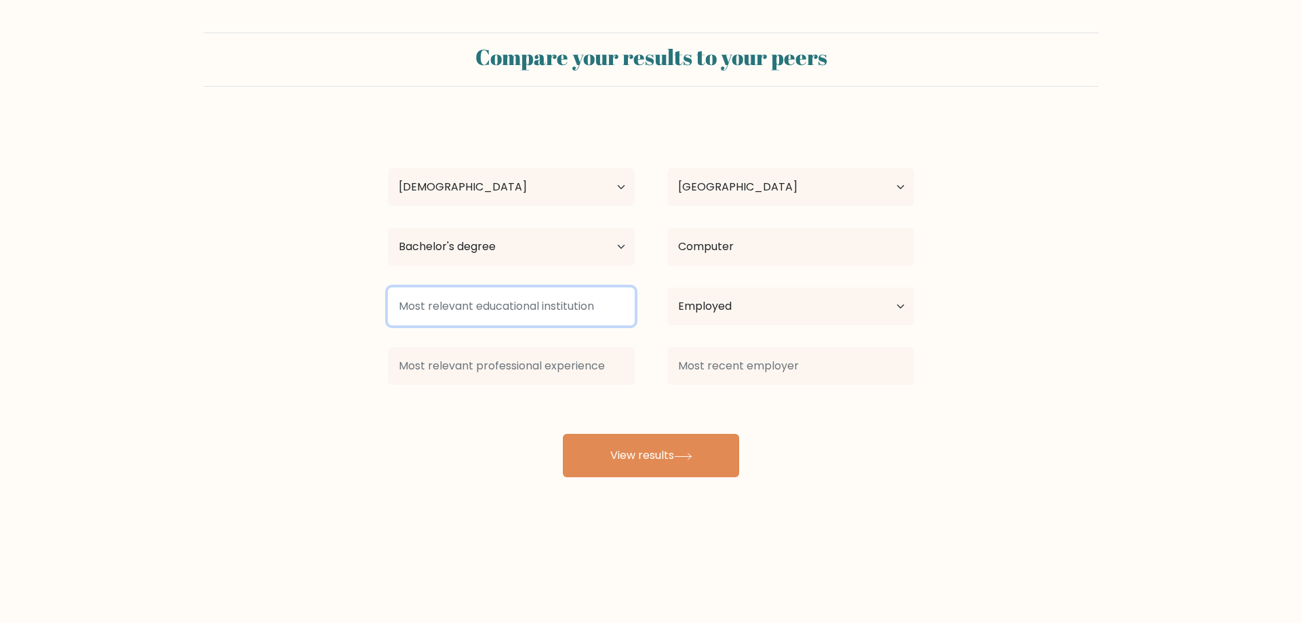
click at [553, 291] on input at bounding box center [511, 306] width 247 height 38
click at [555, 305] on input at bounding box center [511, 306] width 247 height 38
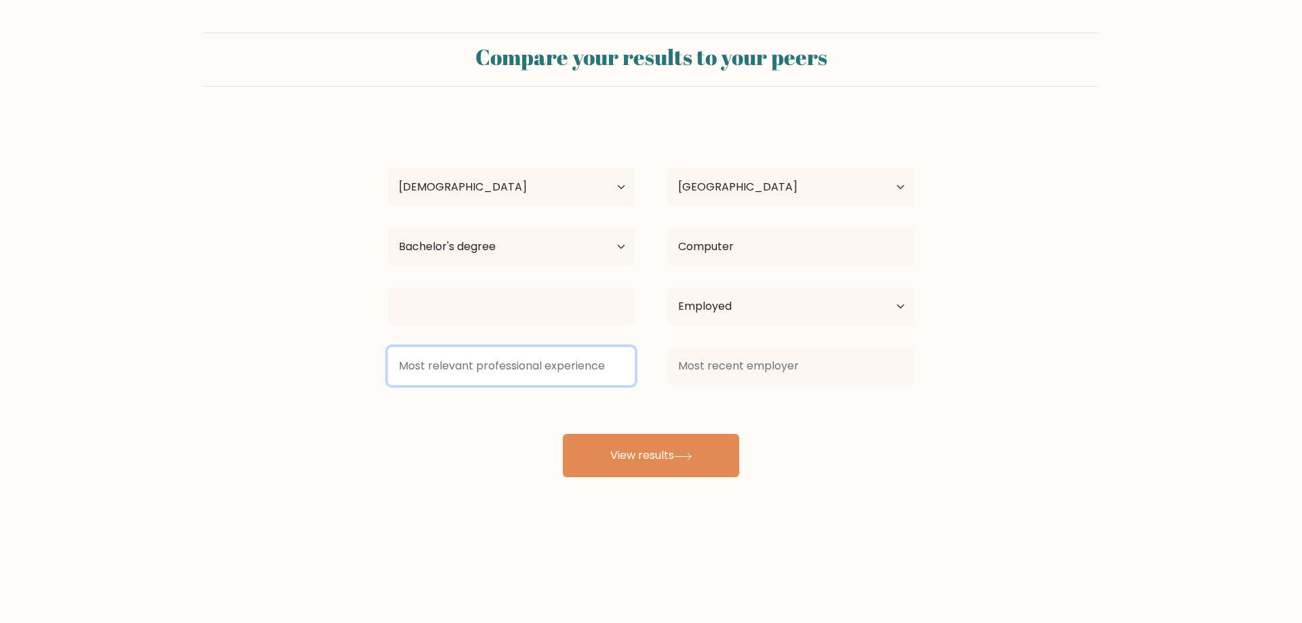
click at [493, 366] on input at bounding box center [511, 366] width 247 height 38
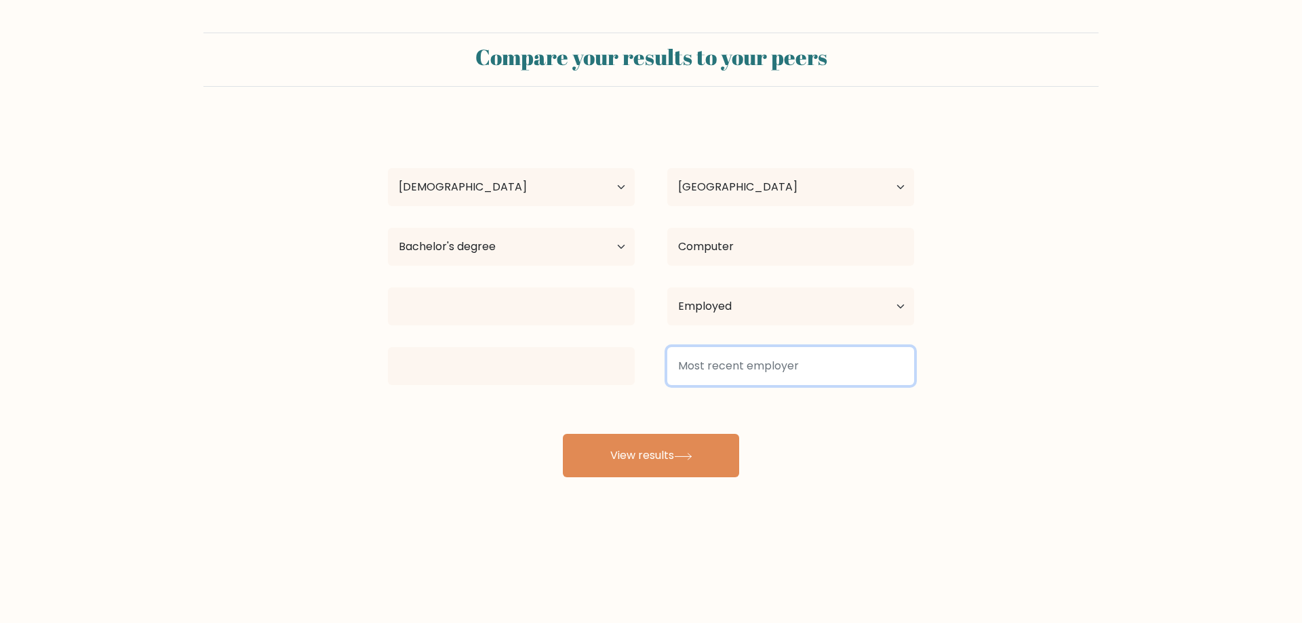
click at [732, 369] on input at bounding box center [790, 366] width 247 height 38
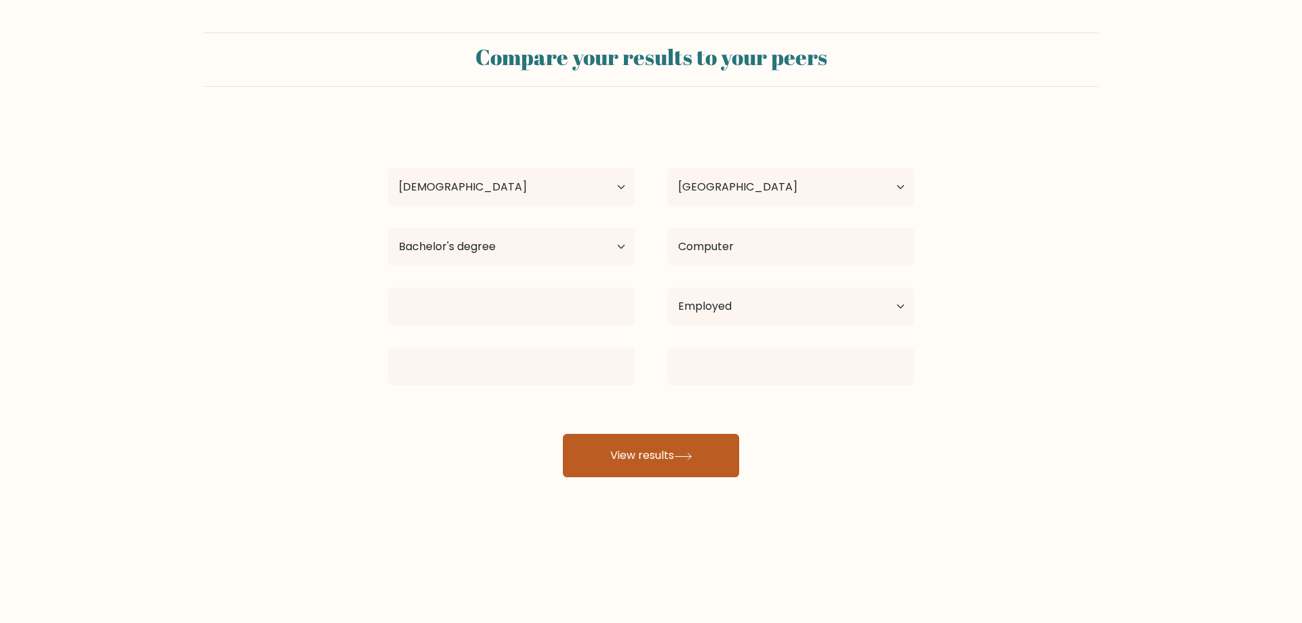
click at [656, 447] on button "View results" at bounding box center [651, 455] width 176 height 43
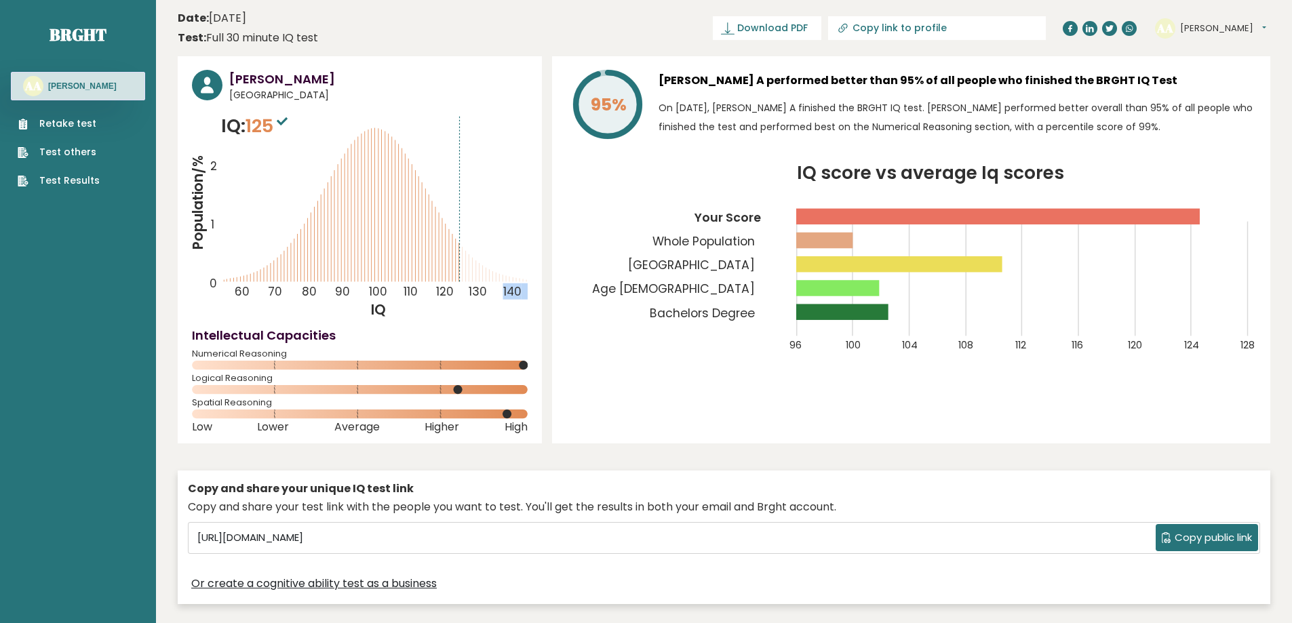
drag, startPoint x: 447, startPoint y: 249, endPoint x: 449, endPoint y: 259, distance: 9.7
click at [449, 259] on icon "Population/% IQ 0 1 2 60 70 80 90 100 110 120 130 140" at bounding box center [360, 216] width 336 height 207
click at [486, 311] on icon "Population/% IQ 0 1 2 60 70 80 90 100 110 120 130 140" at bounding box center [360, 216] width 336 height 207
drag, startPoint x: 372, startPoint y: 292, endPoint x: 380, endPoint y: 296, distance: 9.4
click at [380, 296] on tspan "100" at bounding box center [378, 291] width 18 height 16
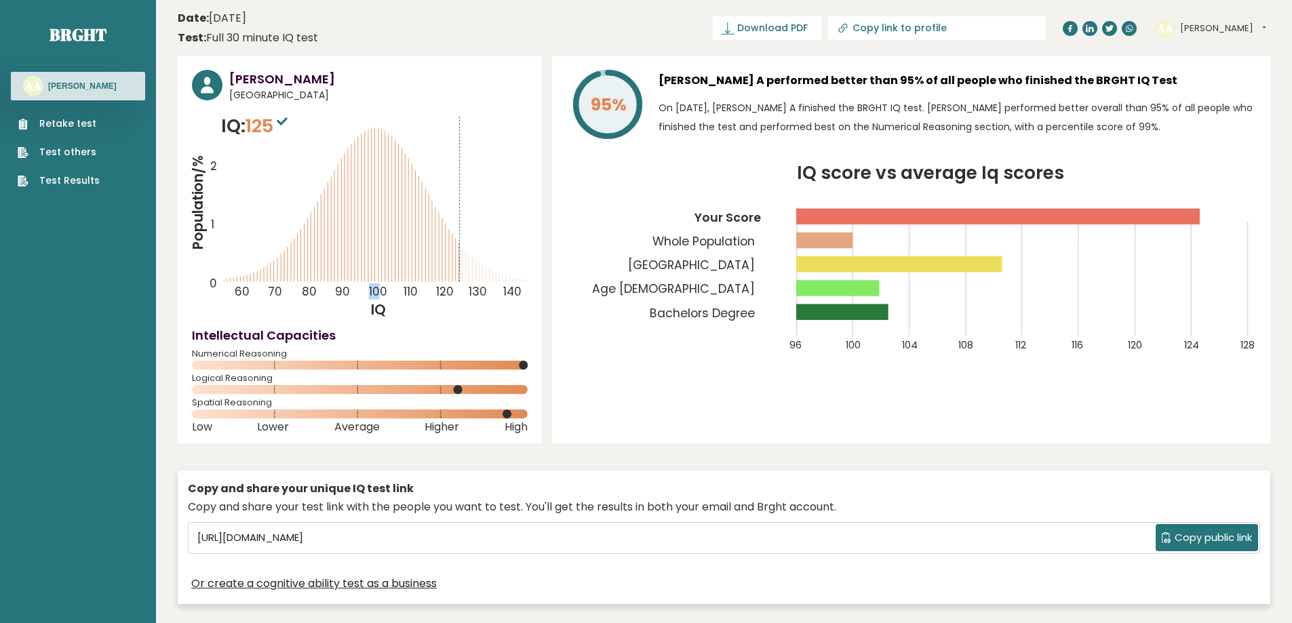
click at [380, 296] on tspan "100" at bounding box center [378, 291] width 18 height 16
click at [81, 178] on link "Test Results" at bounding box center [59, 181] width 82 height 14
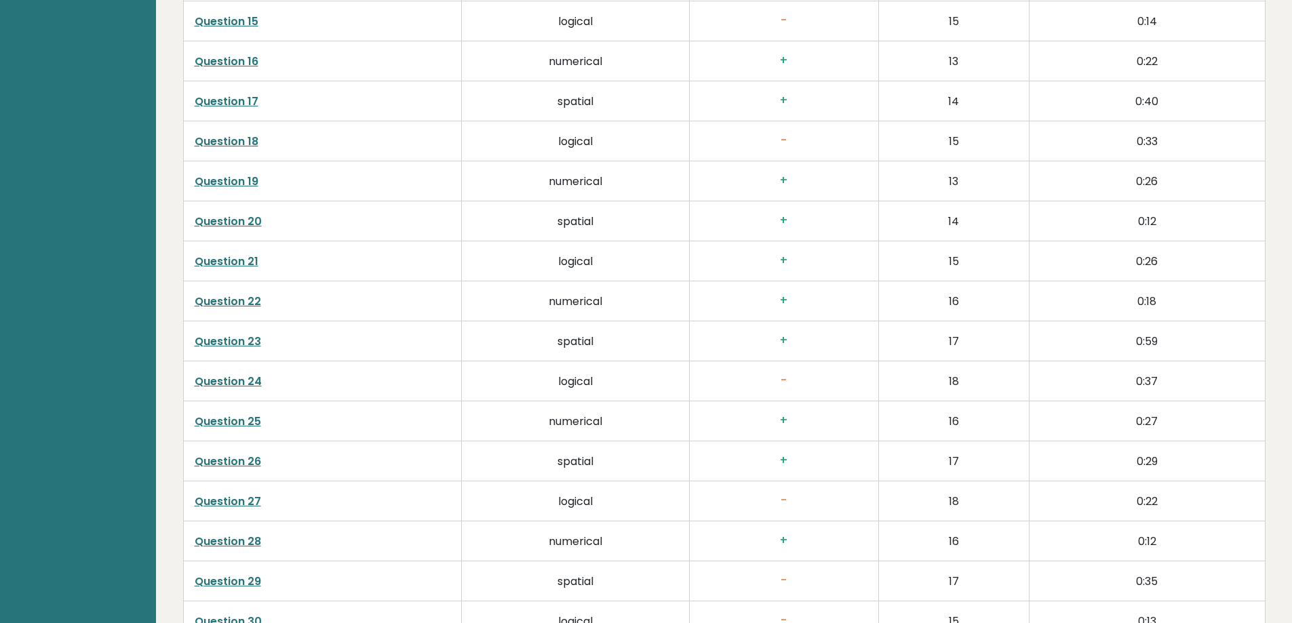
scroll to position [2849, 0]
click at [209, 376] on link "Question 24" at bounding box center [228, 383] width 67 height 16
click at [252, 500] on link "Question 27" at bounding box center [228, 503] width 66 height 16
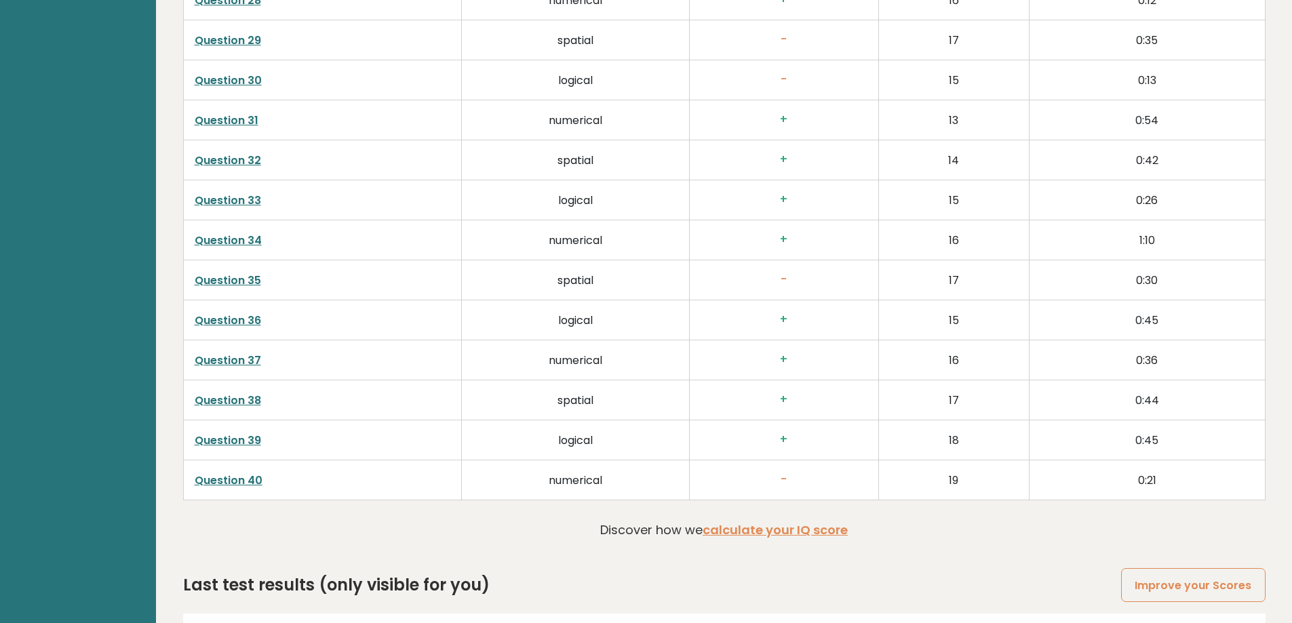
scroll to position [3460, 0]
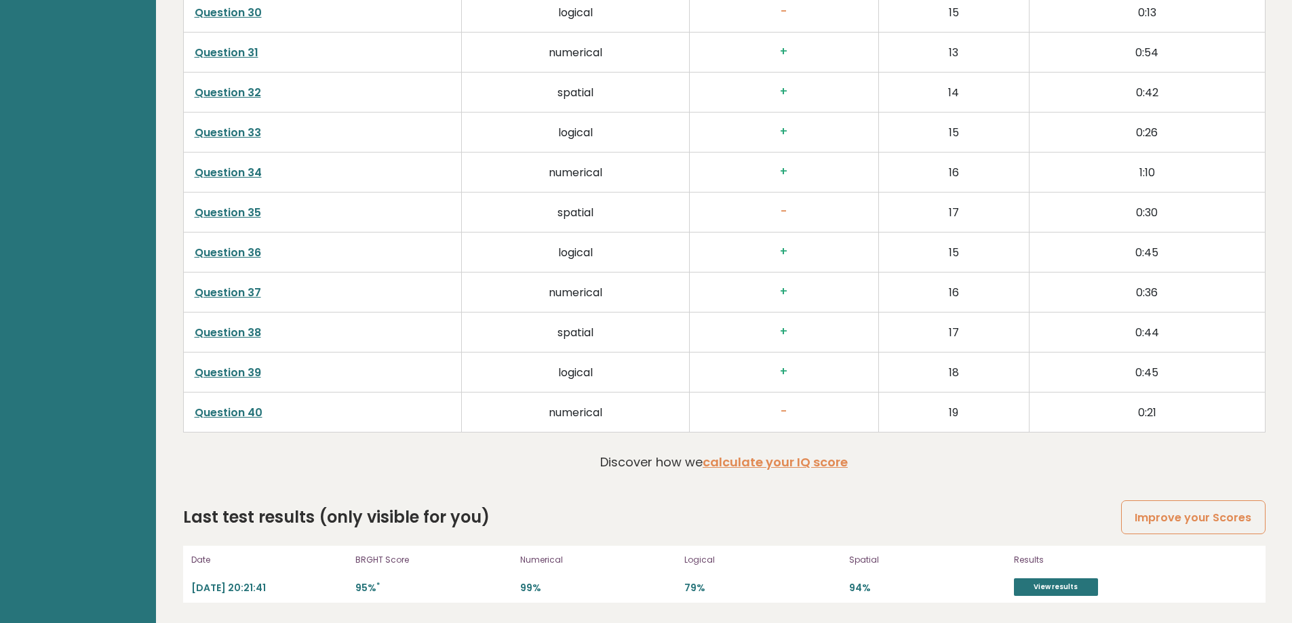
click at [236, 412] on link "Question 40" at bounding box center [229, 413] width 68 height 16
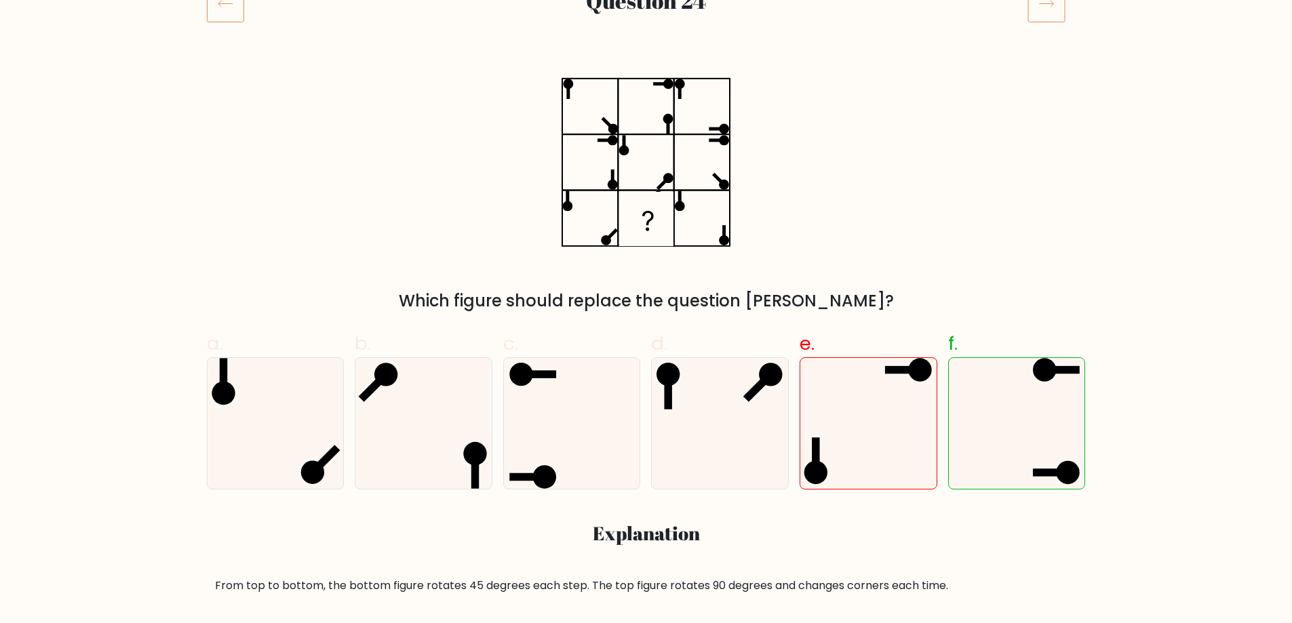
scroll to position [136, 0]
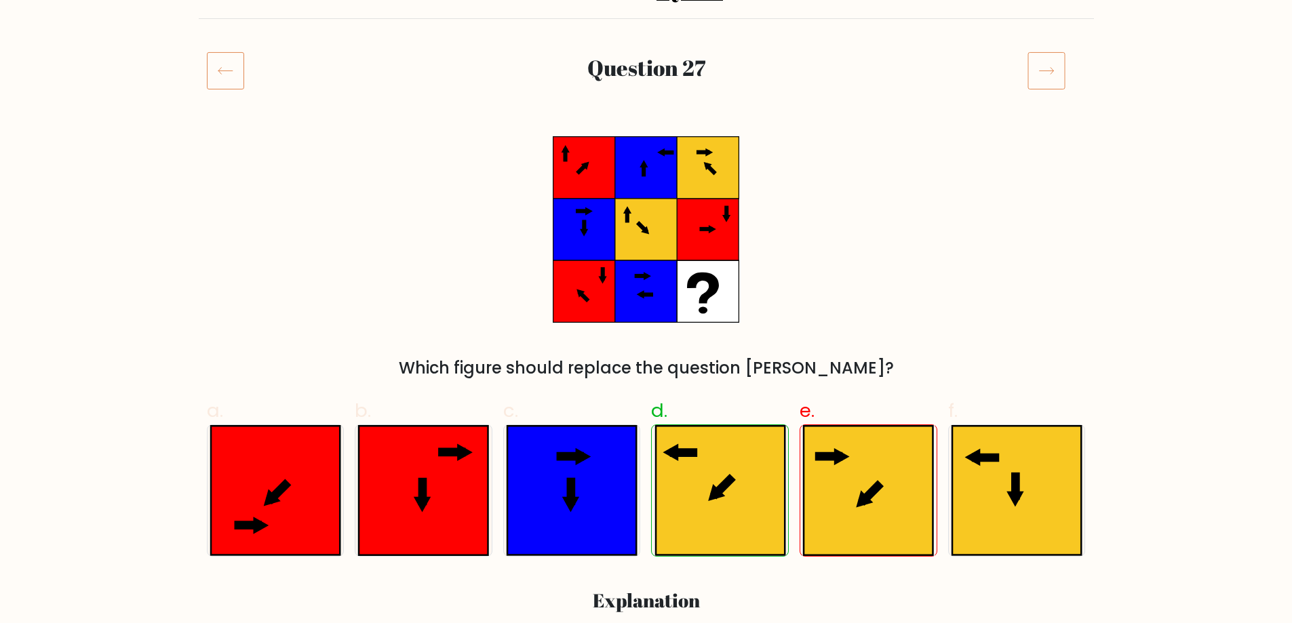
scroll to position [136, 0]
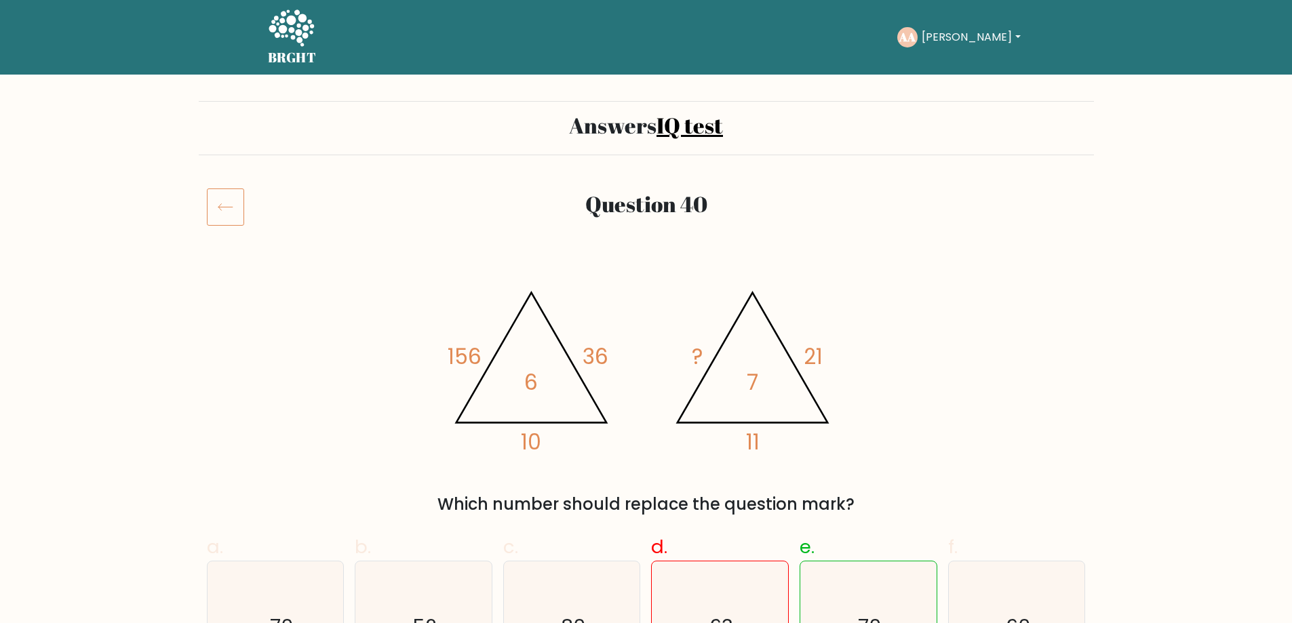
scroll to position [136, 0]
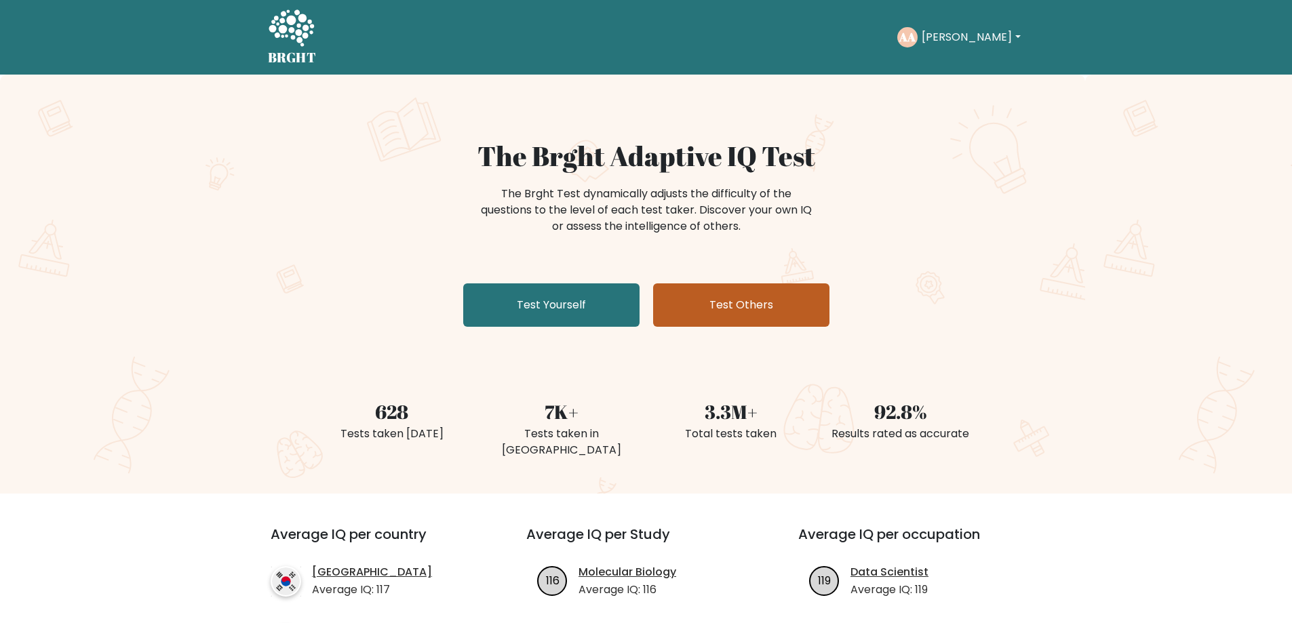
click at [814, 315] on link "Test Others" at bounding box center [741, 304] width 176 height 43
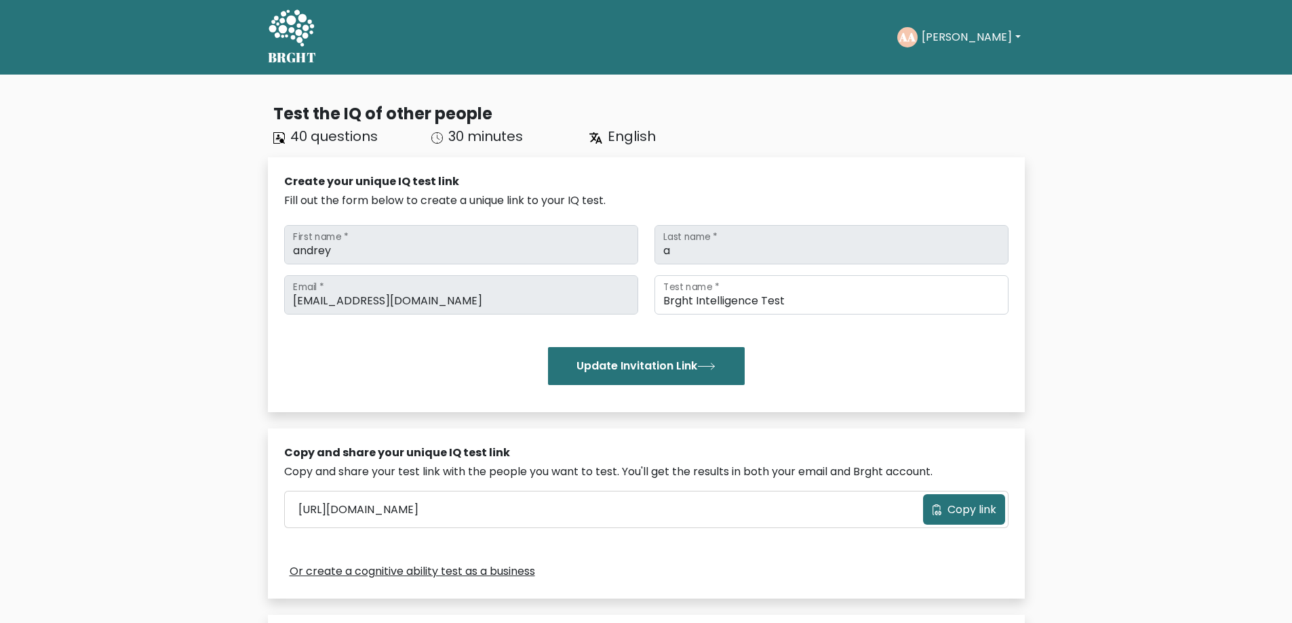
click at [307, 55] on h5 "BRGHT" at bounding box center [292, 57] width 49 height 16
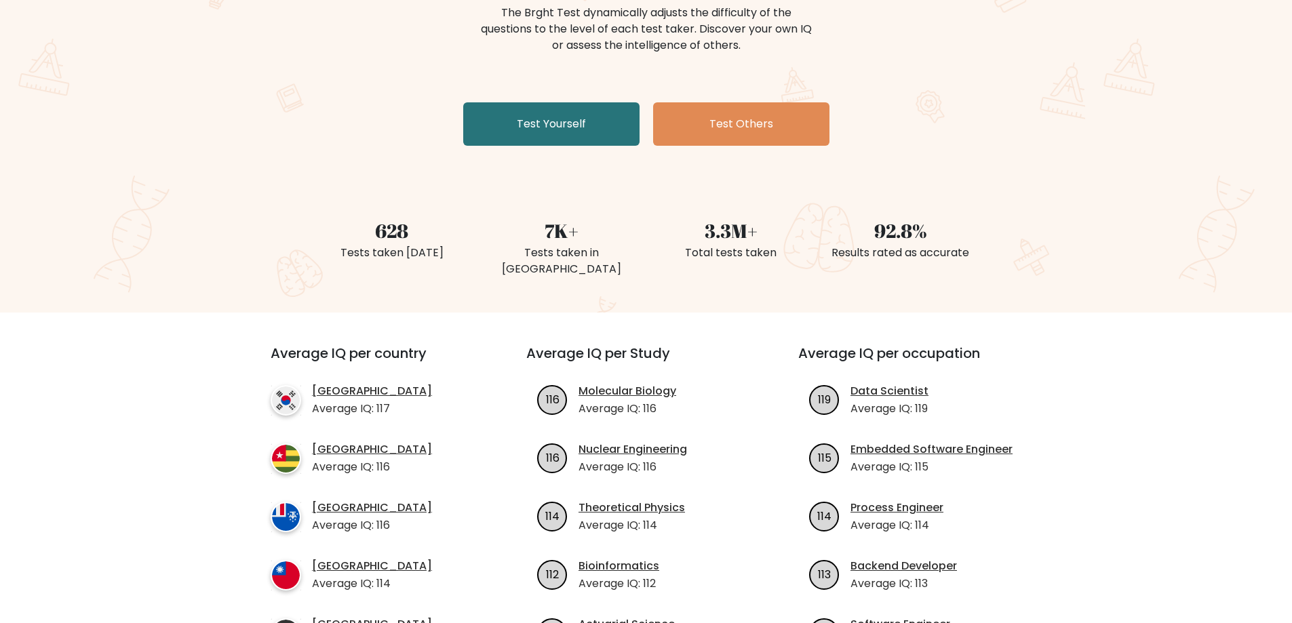
scroll to position [203, 0]
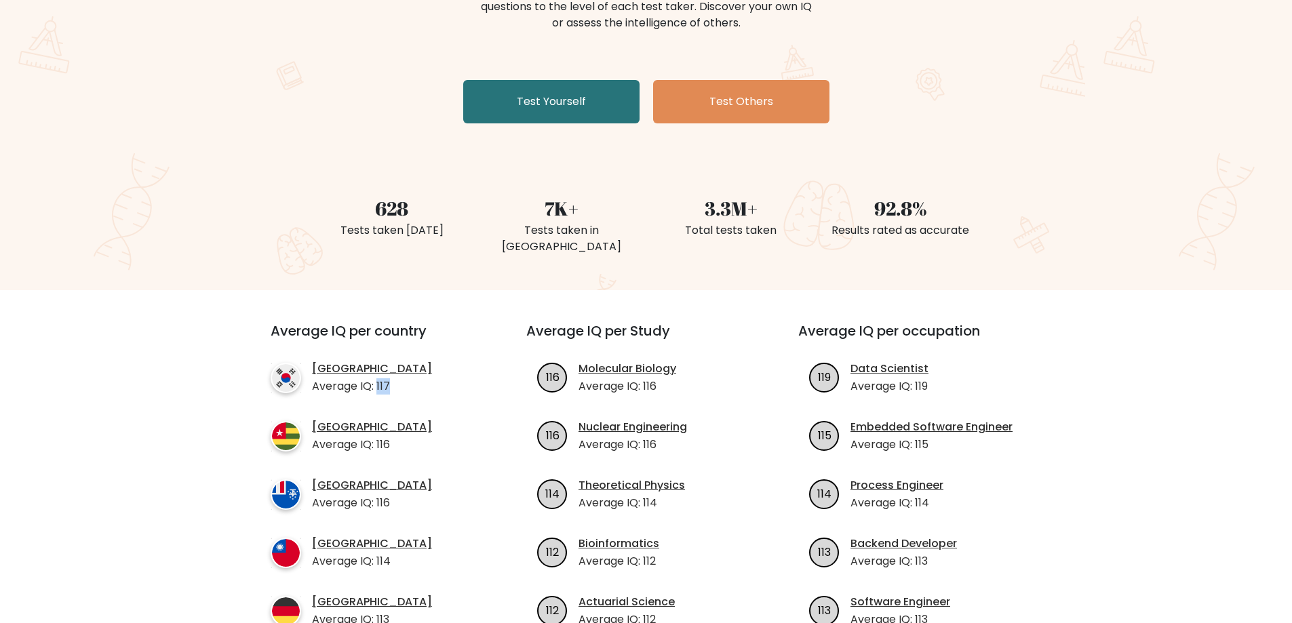
drag, startPoint x: 393, startPoint y: 374, endPoint x: 376, endPoint y: 369, distance: 16.9
click at [376, 369] on li "South Korea Average IQ: 117" at bounding box center [374, 378] width 207 height 34
click at [205, 329] on div "Average IQ per country South Korea Average IQ: 117 Togo Average IQ: 116 French …" at bounding box center [646, 492] width 895 height 405
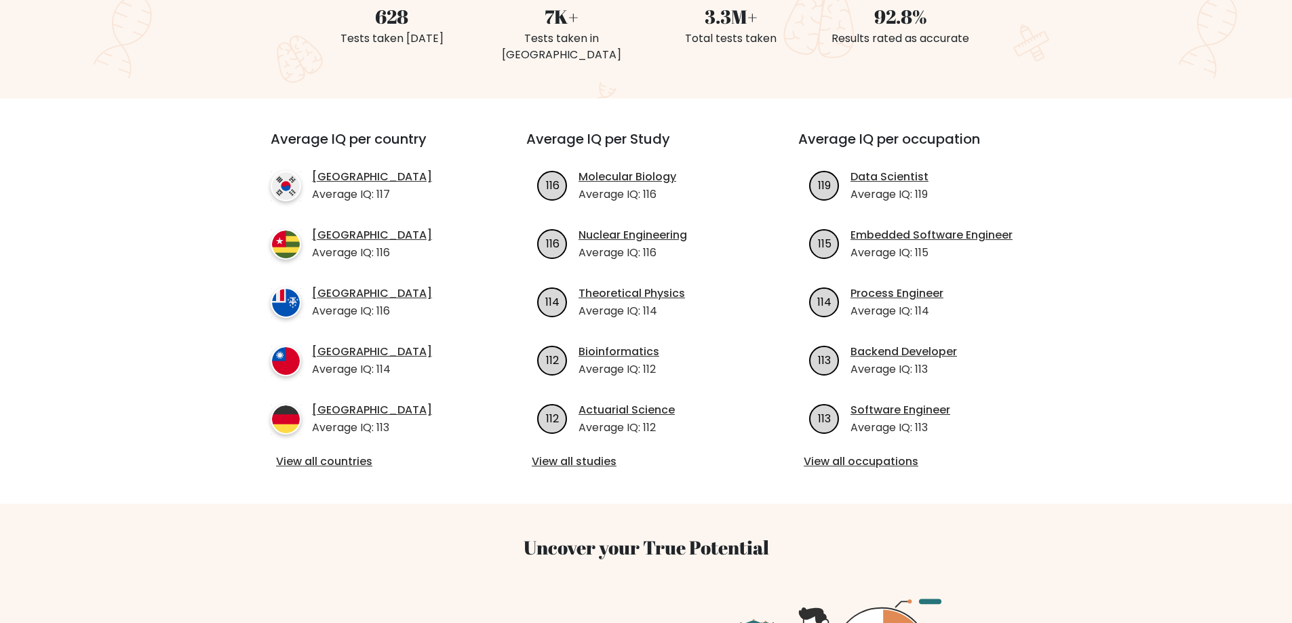
scroll to position [327, 0]
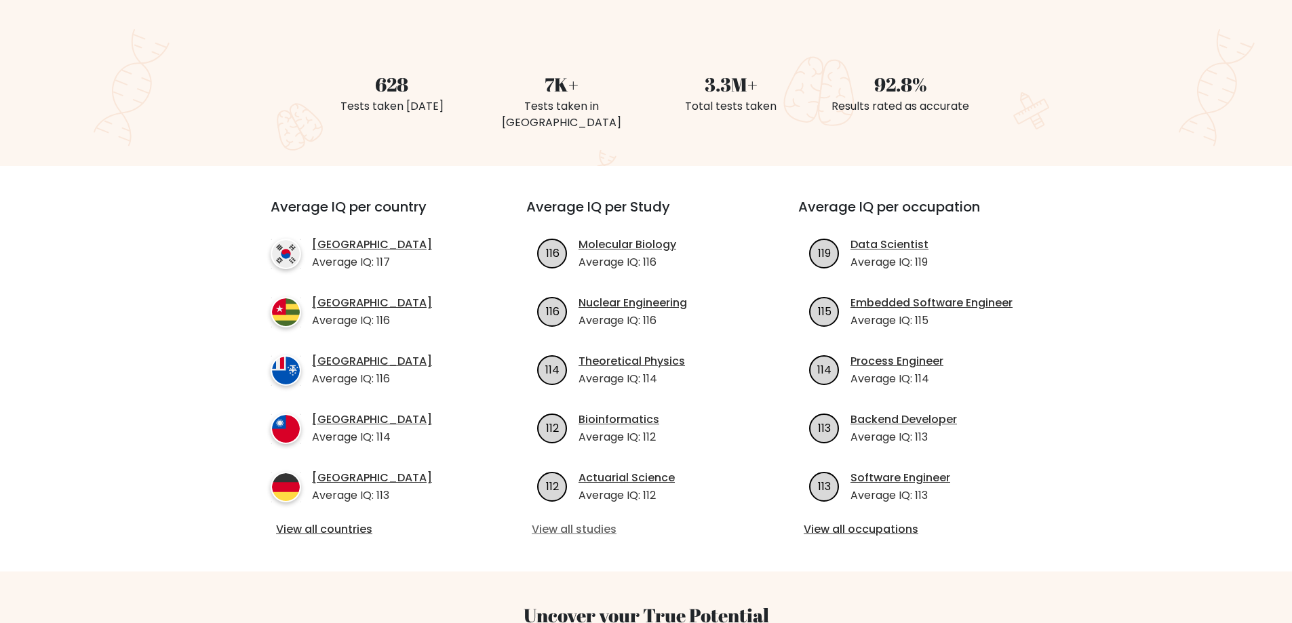
click at [596, 521] on link "View all studies" at bounding box center [646, 529] width 228 height 16
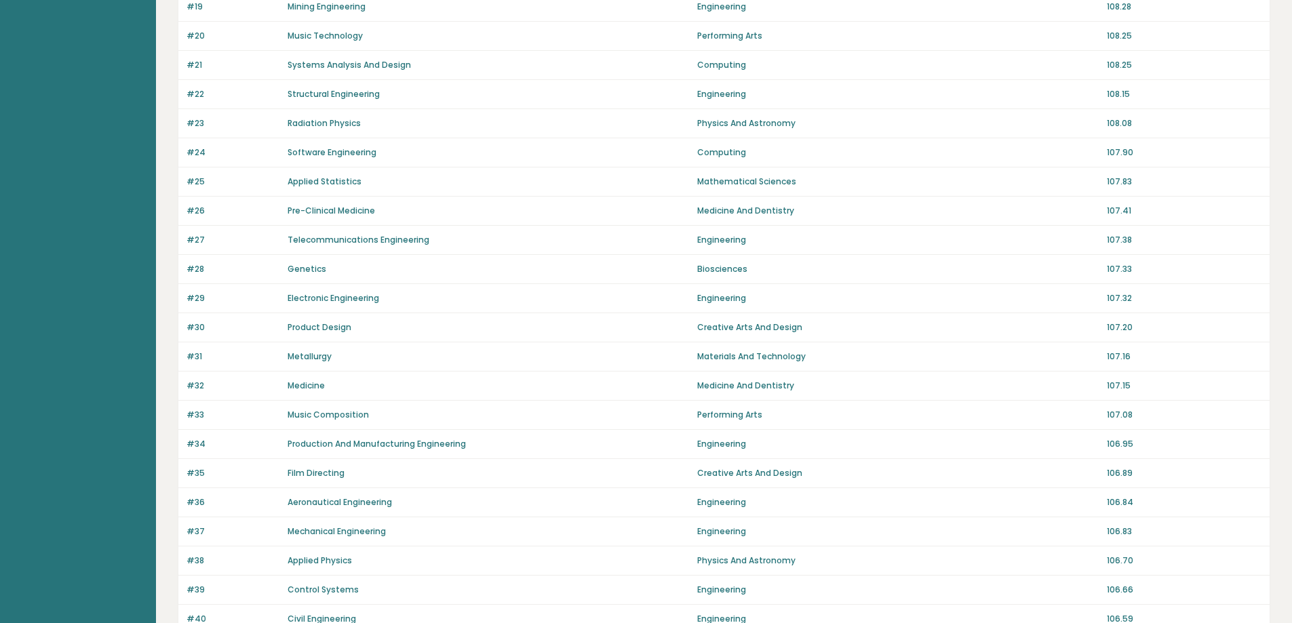
scroll to position [833, 0]
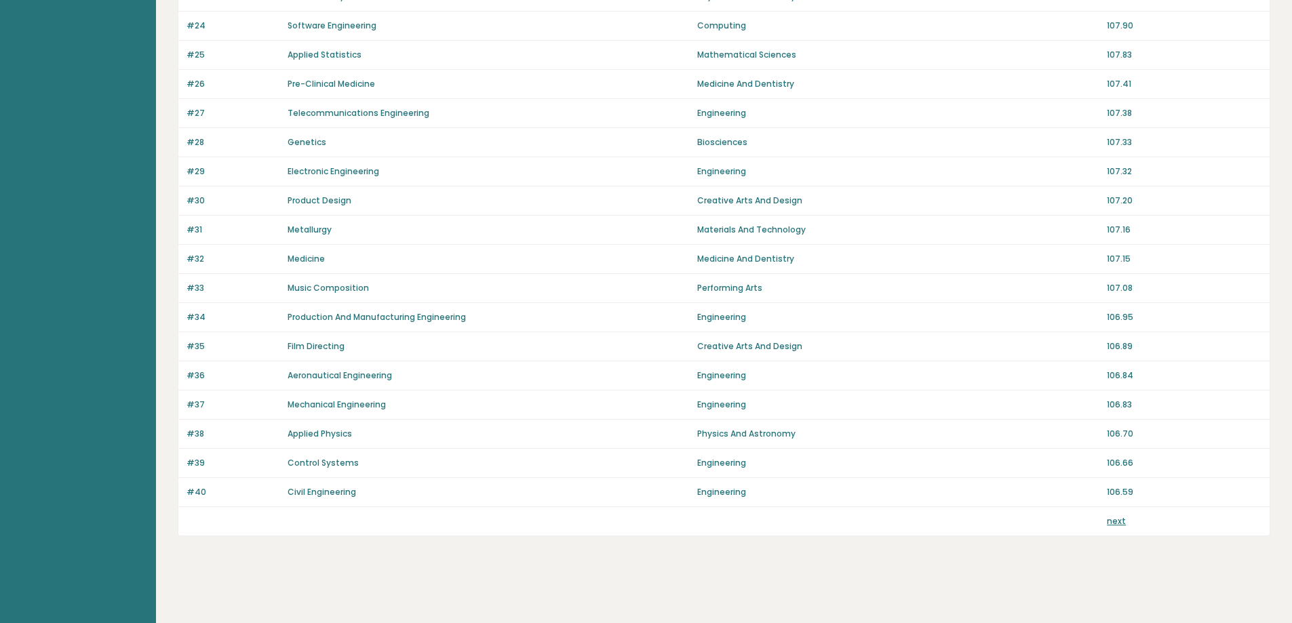
click at [1114, 525] on link "next" at bounding box center [1115, 521] width 19 height 12
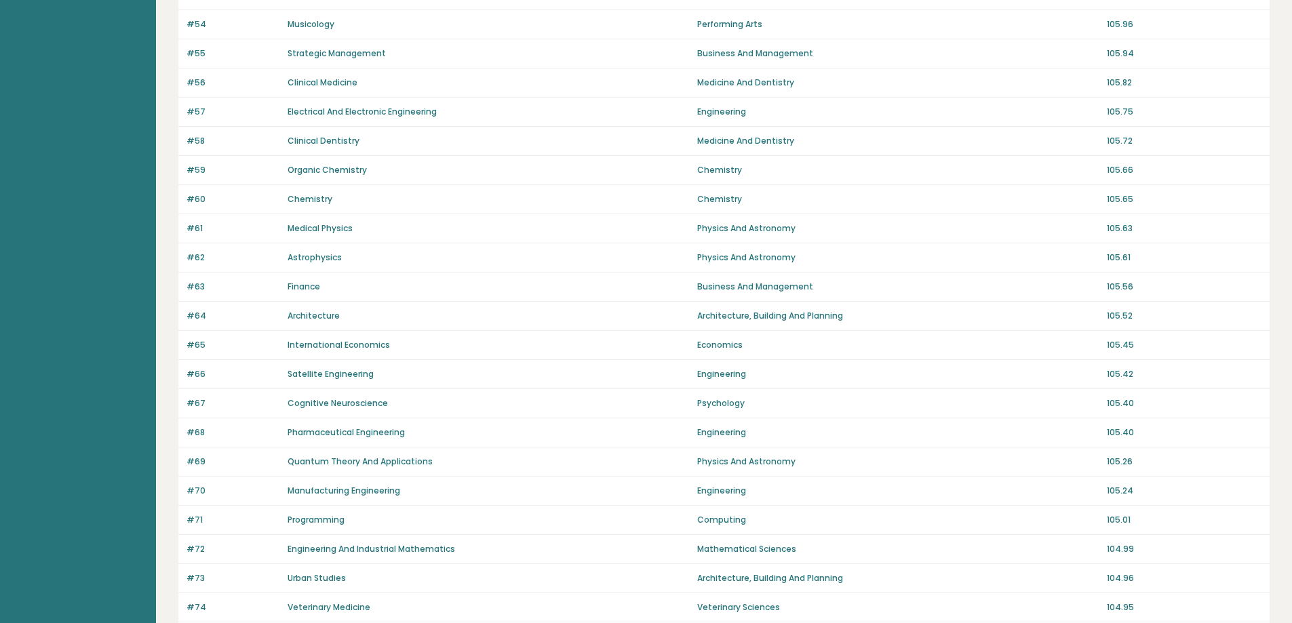
scroll to position [833, 0]
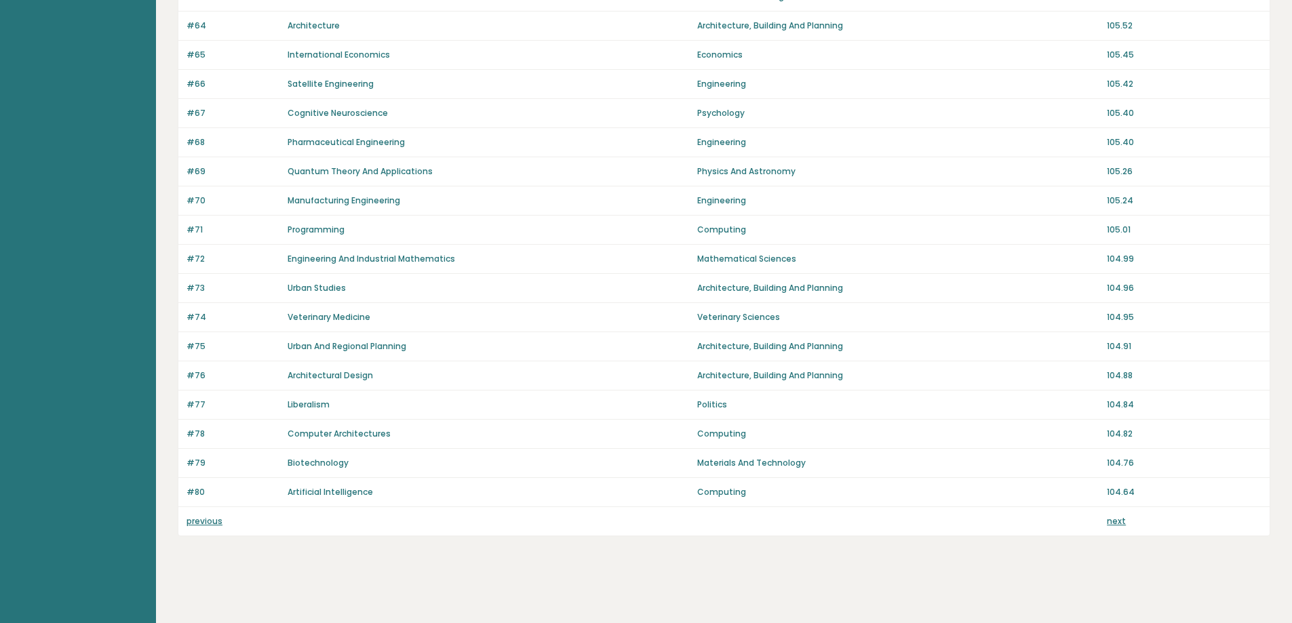
click at [1115, 520] on link "next" at bounding box center [1115, 521] width 19 height 12
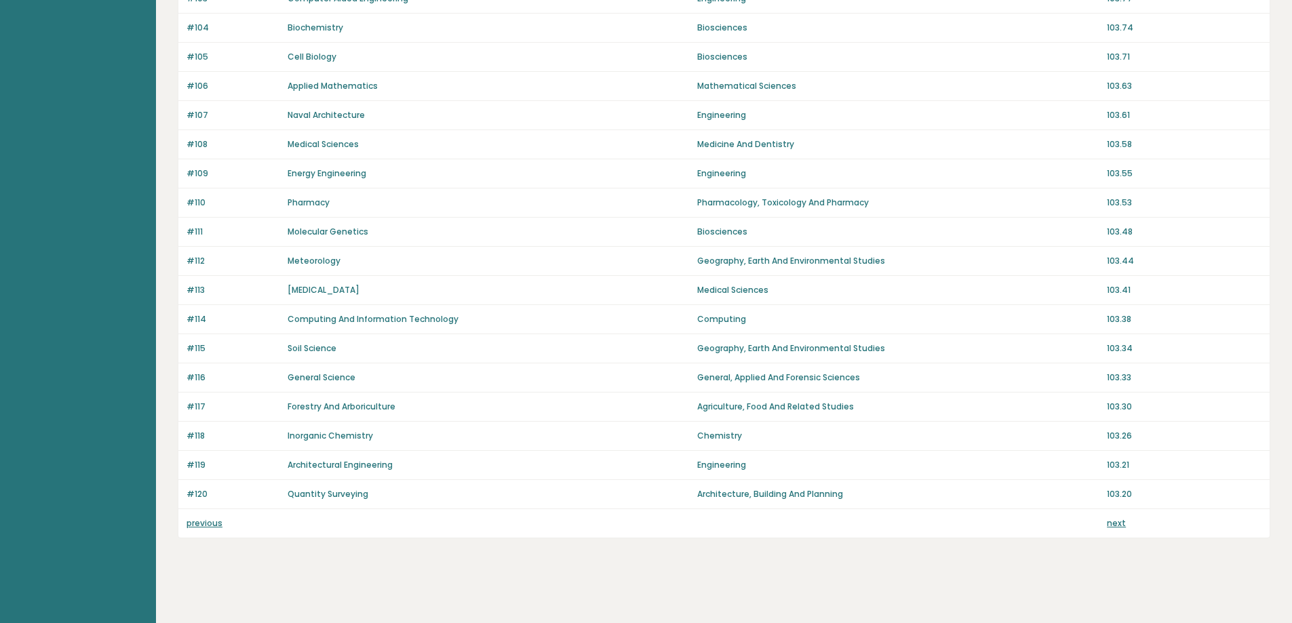
scroll to position [833, 0]
click at [1113, 519] on link "next" at bounding box center [1115, 521] width 19 height 12
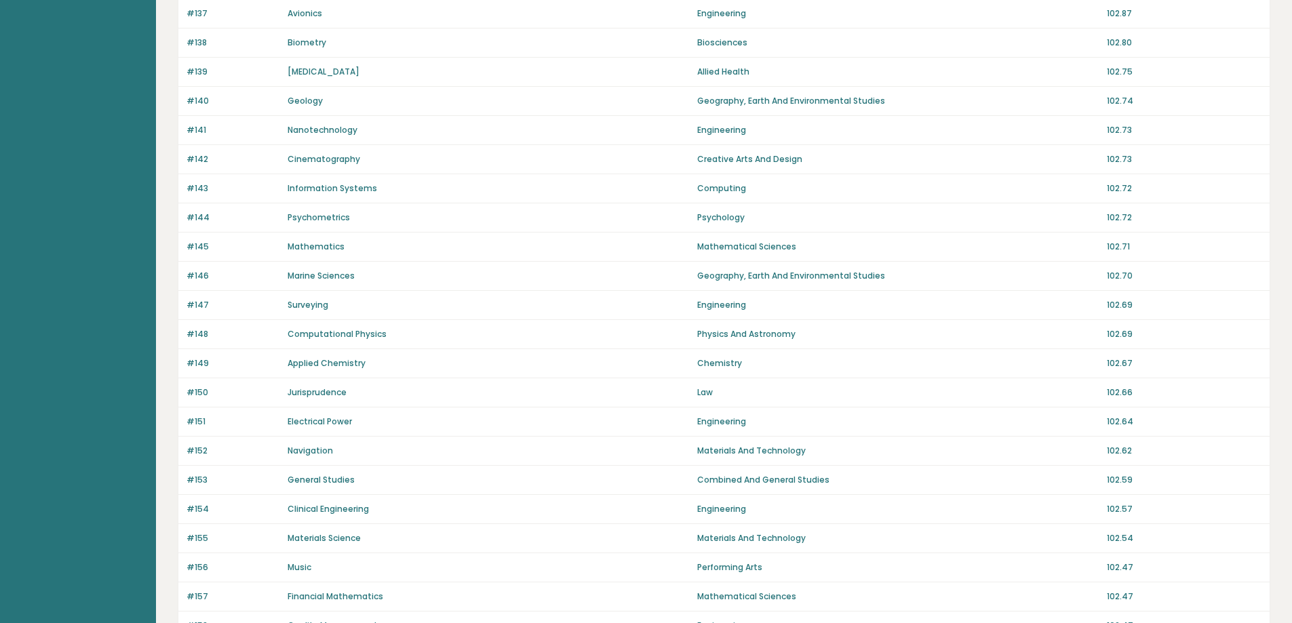
scroll to position [833, 0]
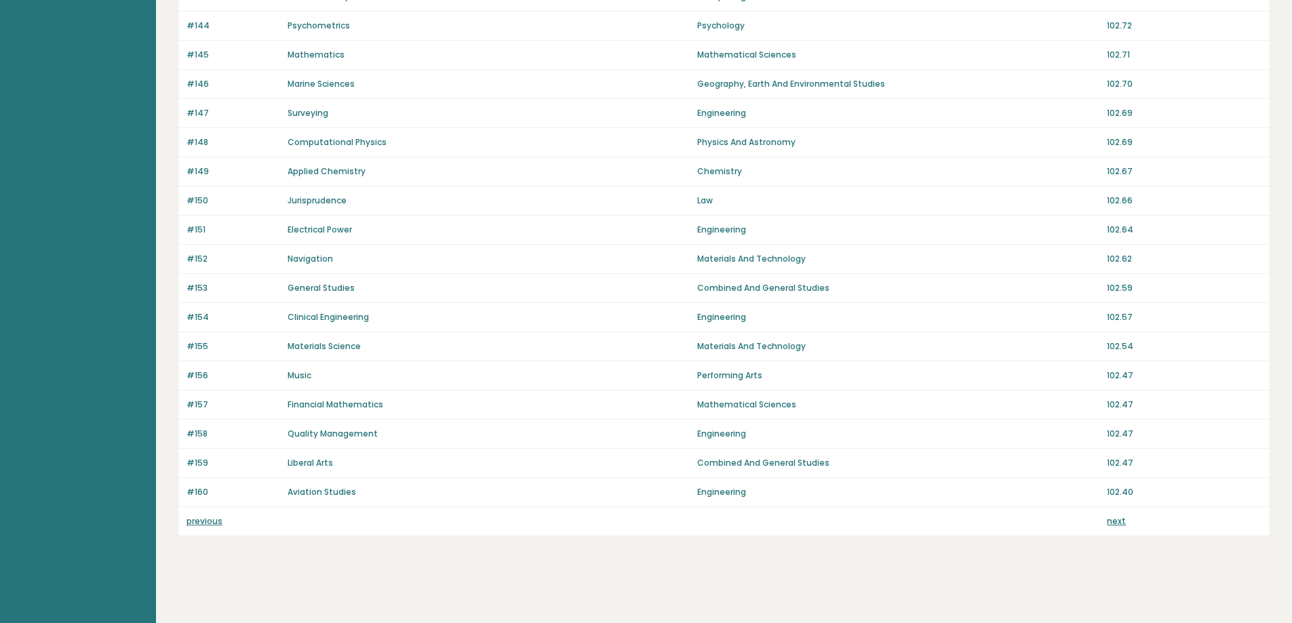
click at [1116, 523] on link "next" at bounding box center [1115, 521] width 19 height 12
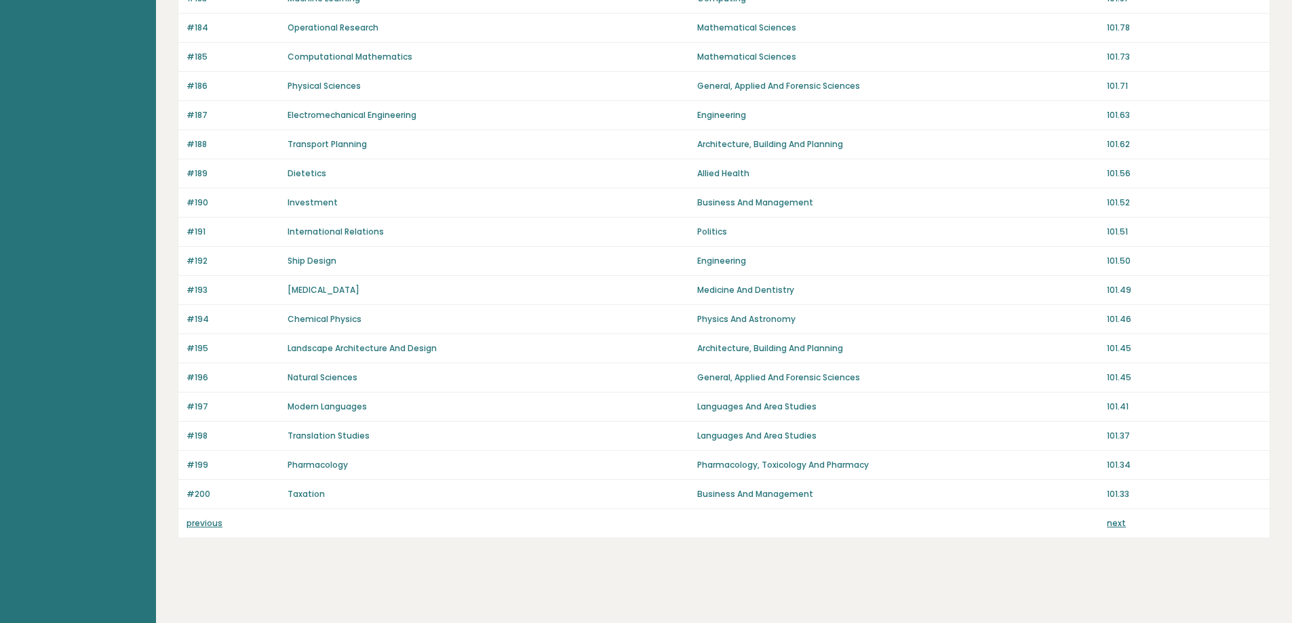
scroll to position [833, 0]
click at [1117, 526] on link "next" at bounding box center [1115, 521] width 19 height 12
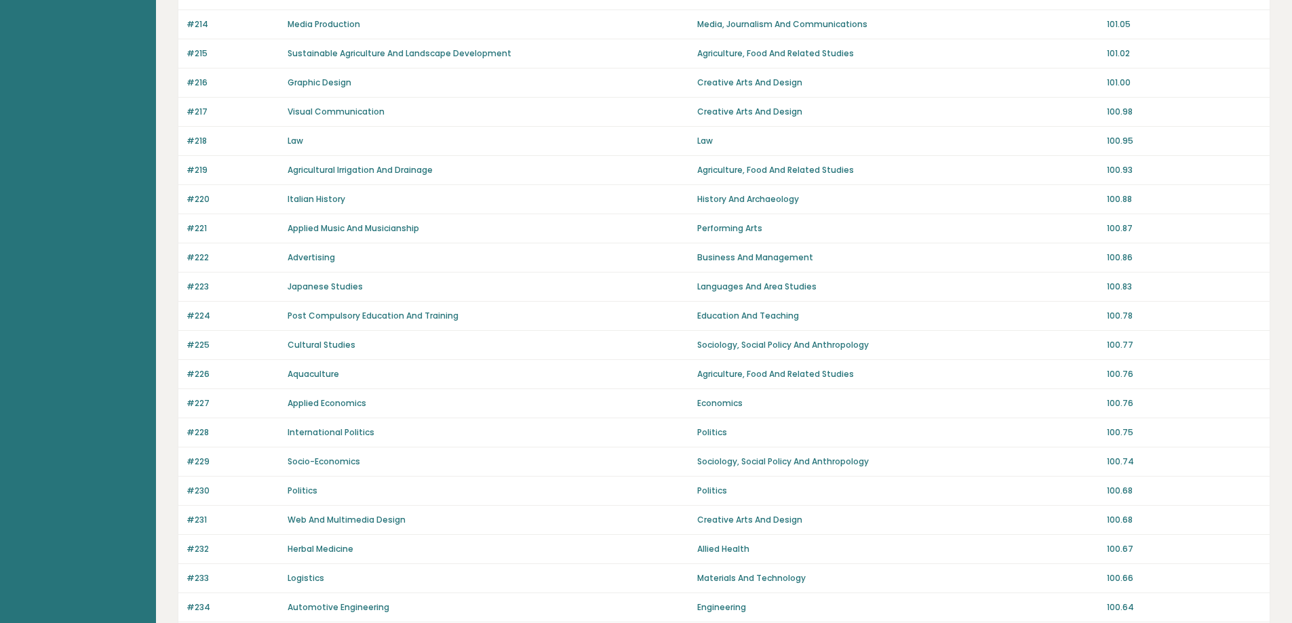
scroll to position [833, 0]
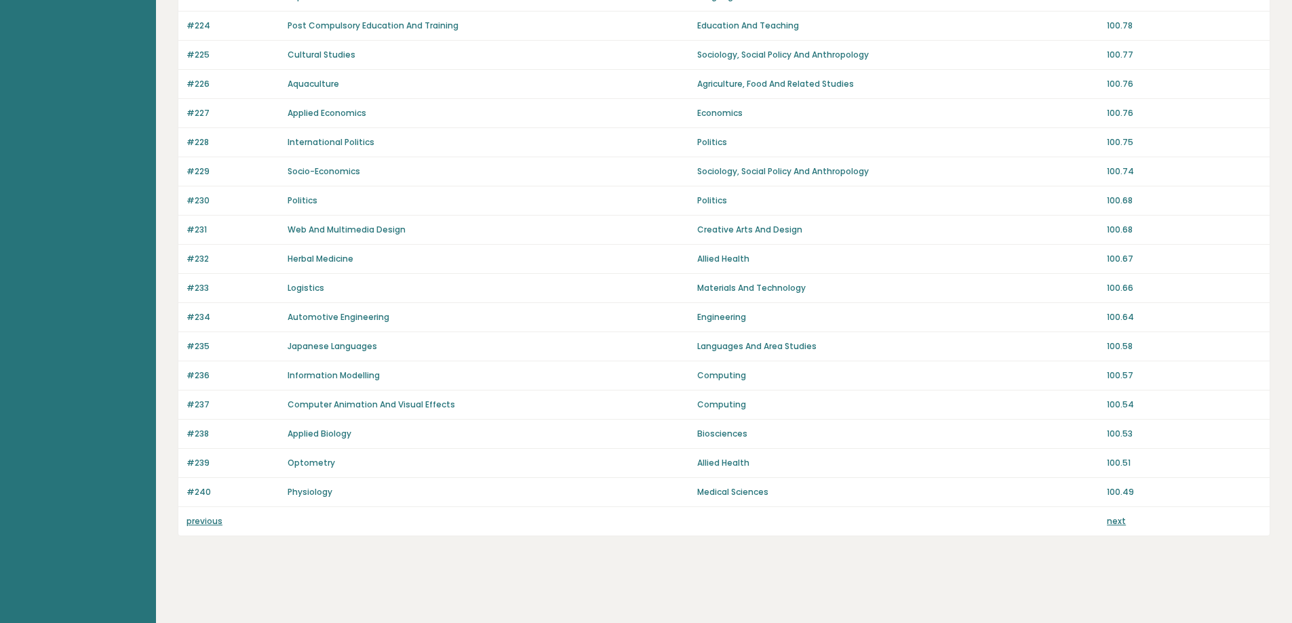
click at [1114, 529] on div "previous next" at bounding box center [723, 521] width 1091 height 28
click at [1115, 524] on link "next" at bounding box center [1115, 521] width 19 height 12
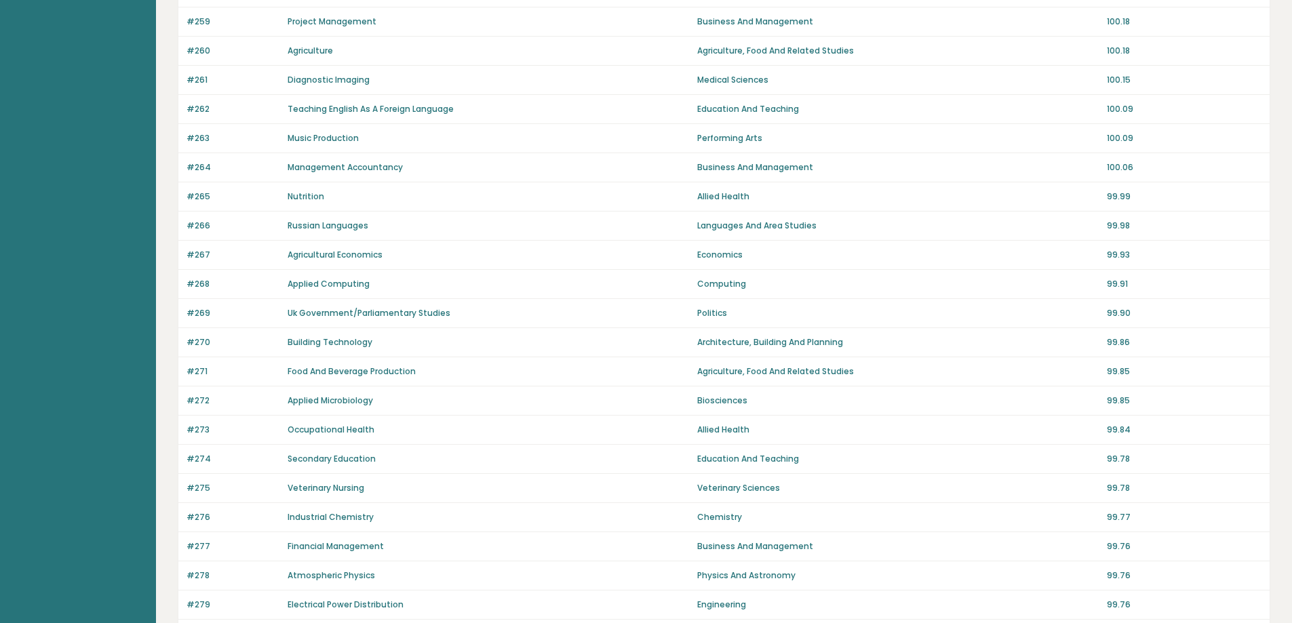
scroll to position [833, 0]
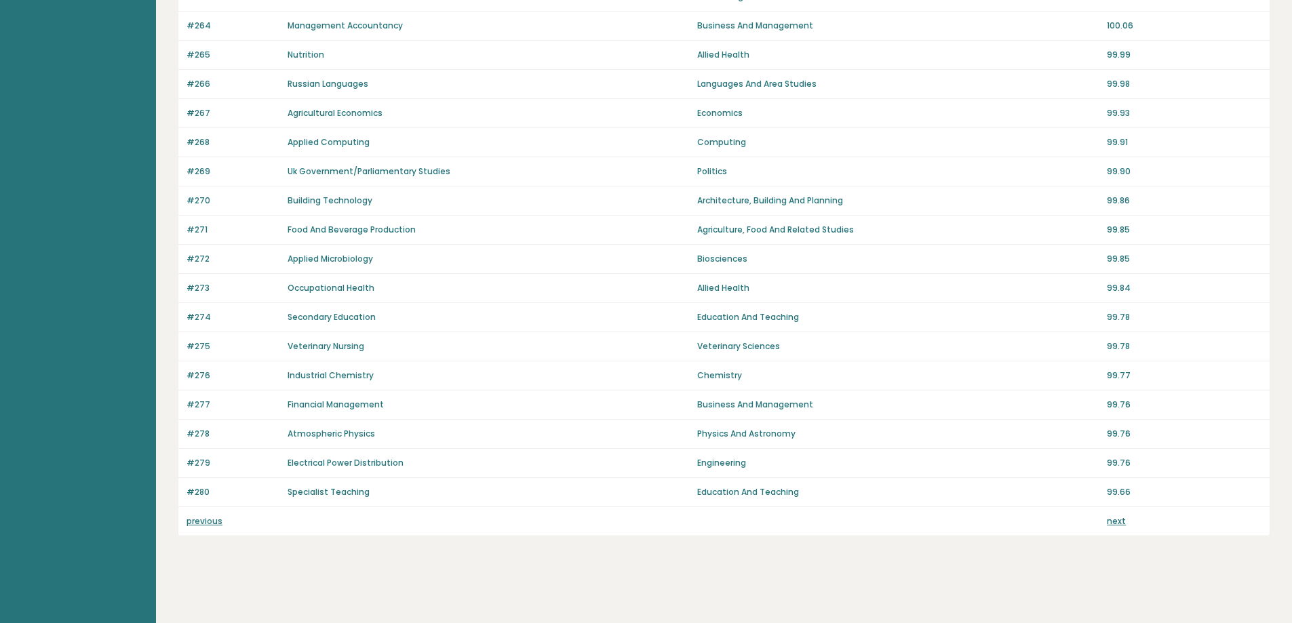
click at [1115, 524] on link "next" at bounding box center [1115, 521] width 19 height 12
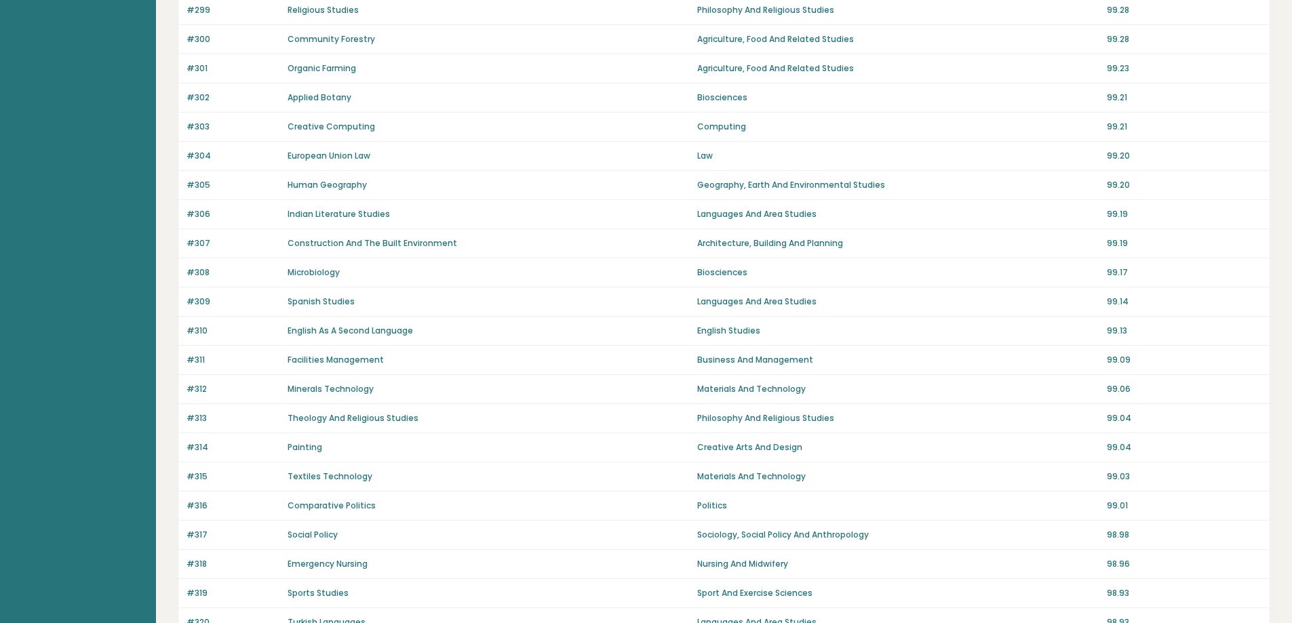
scroll to position [833, 0]
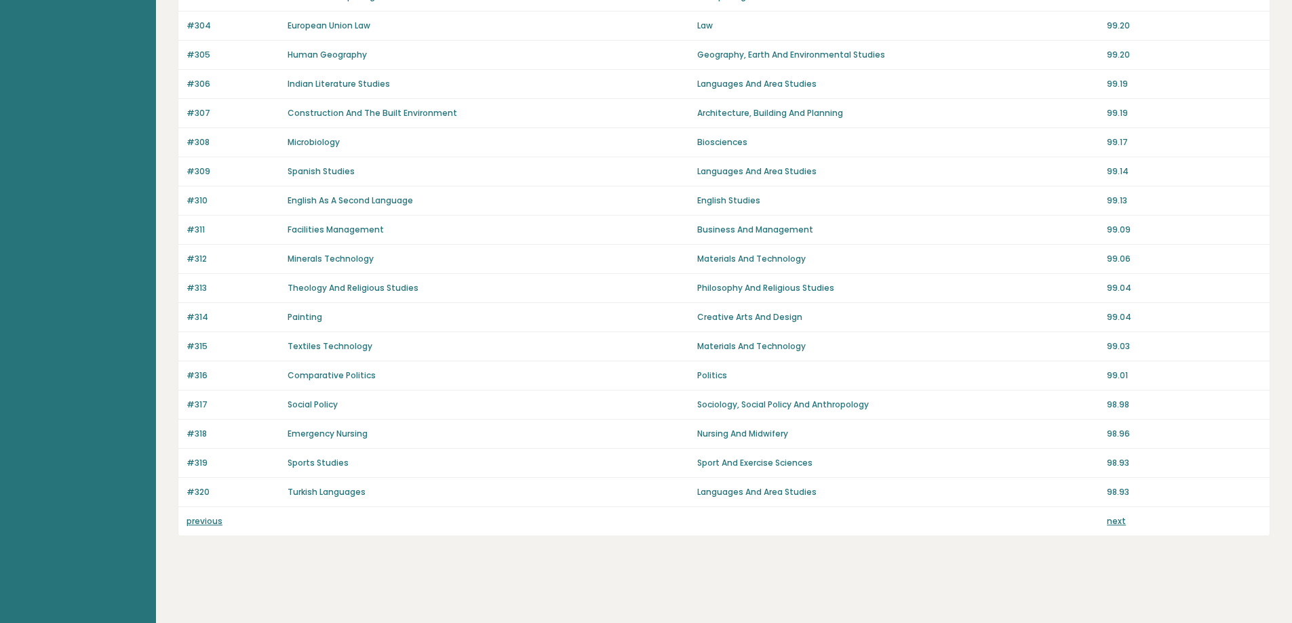
click at [1113, 526] on link "next" at bounding box center [1115, 521] width 19 height 12
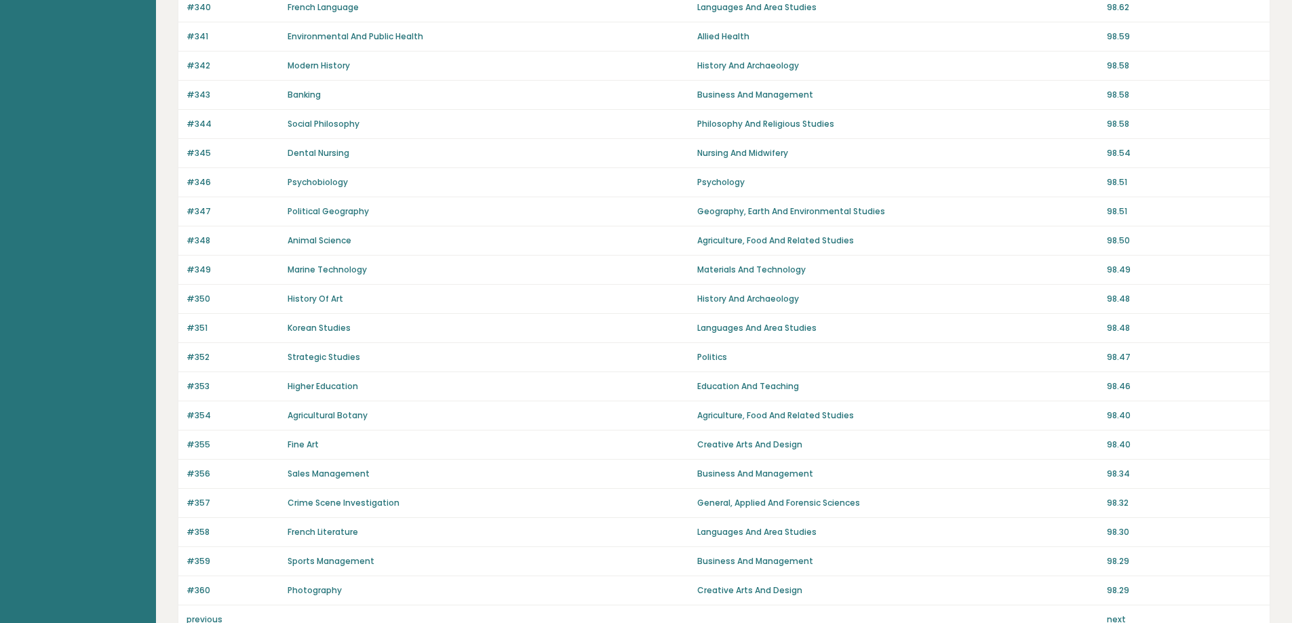
scroll to position [833, 0]
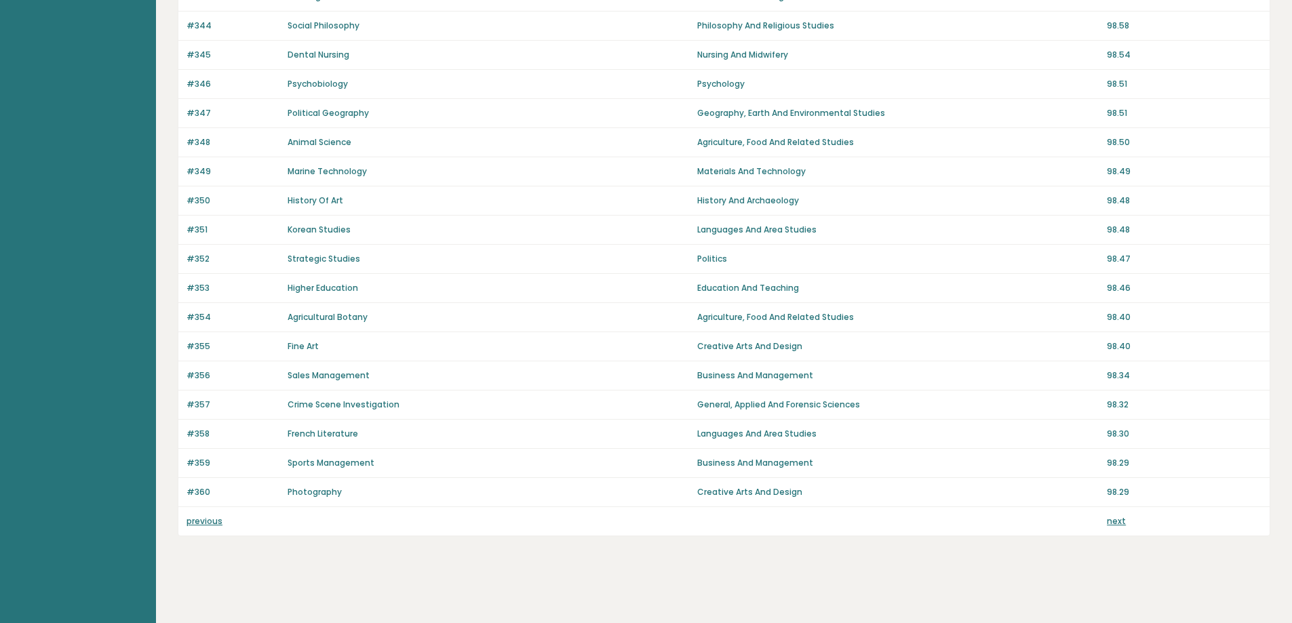
click at [1115, 526] on link "next" at bounding box center [1115, 521] width 19 height 12
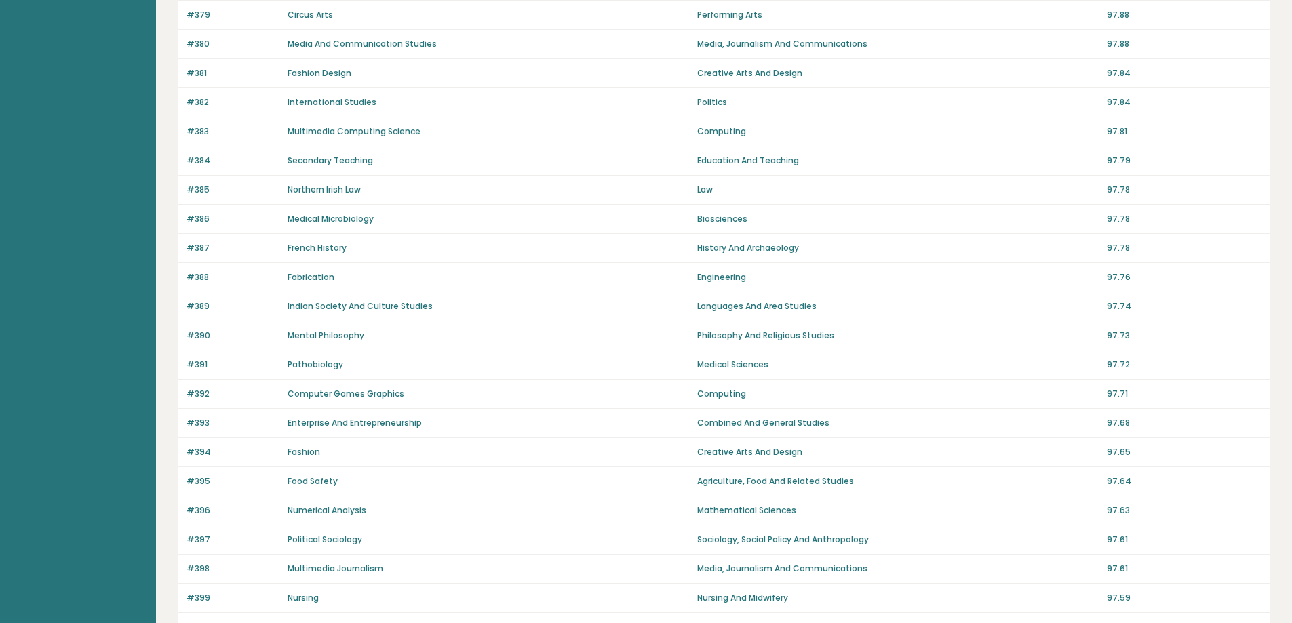
scroll to position [833, 0]
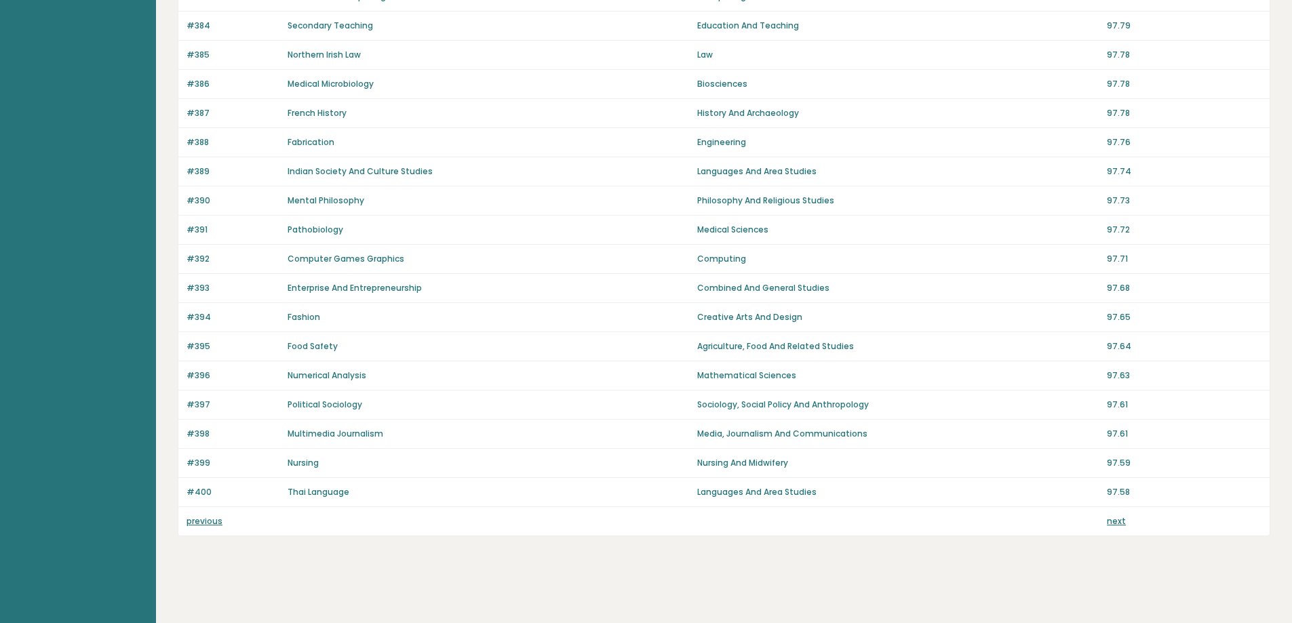
click at [1113, 523] on link "next" at bounding box center [1115, 521] width 19 height 12
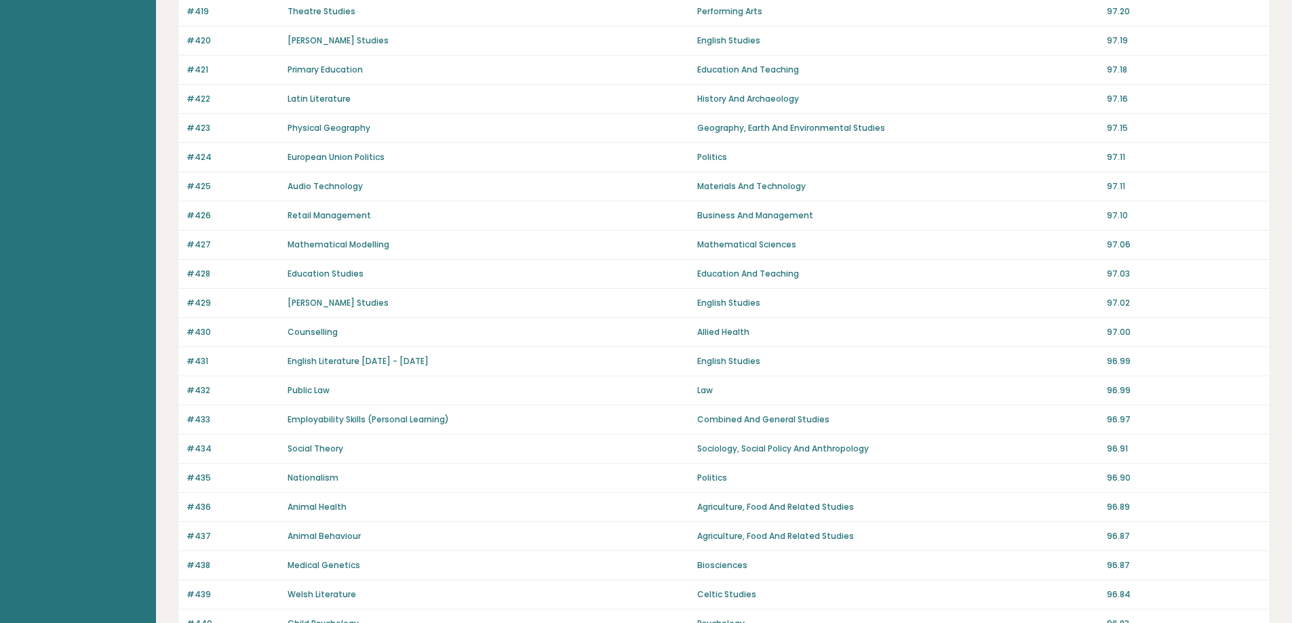
scroll to position [833, 0]
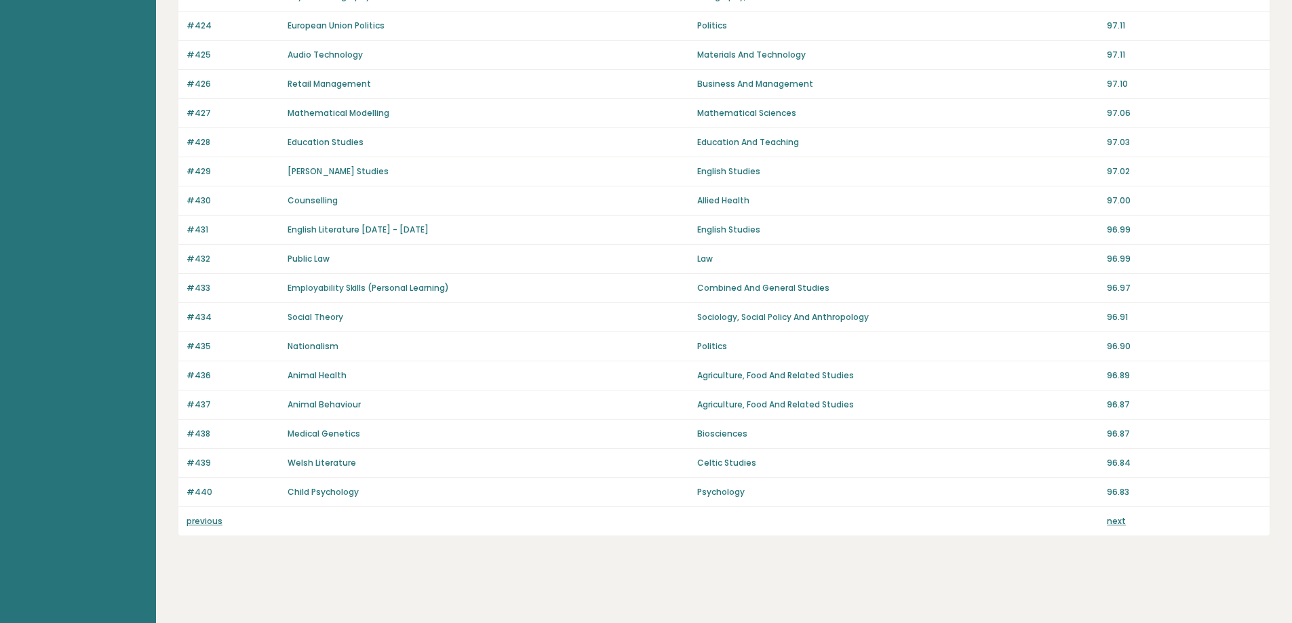
click at [1113, 523] on link "next" at bounding box center [1115, 521] width 19 height 12
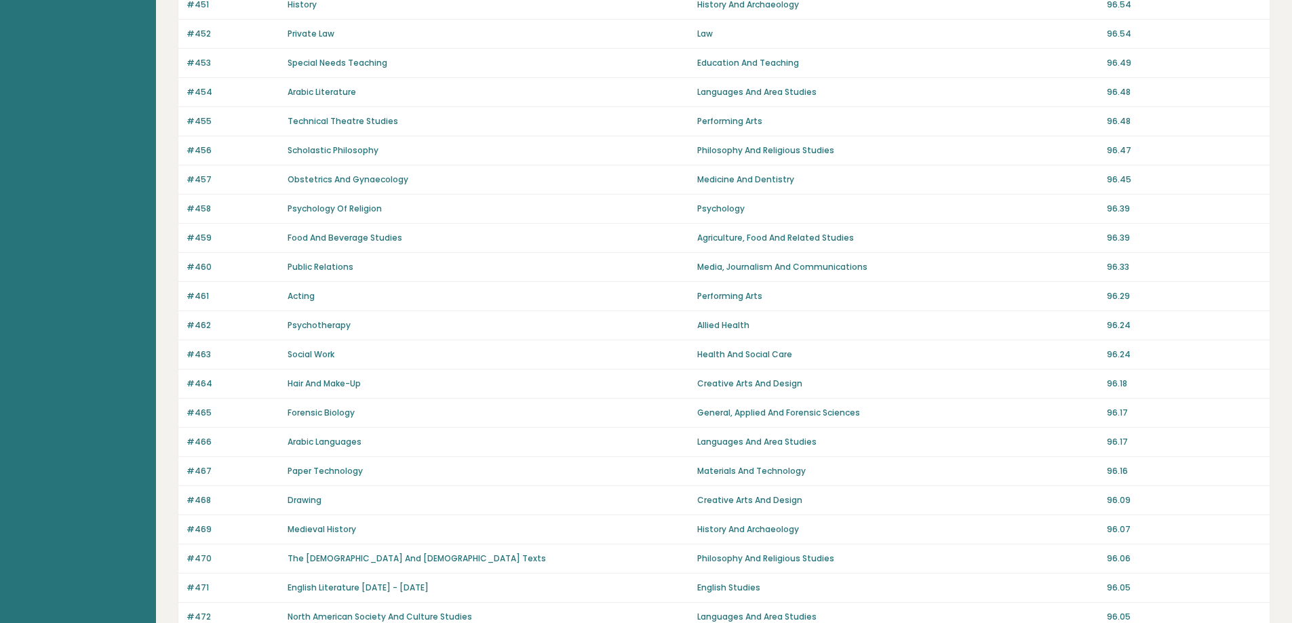
scroll to position [833, 0]
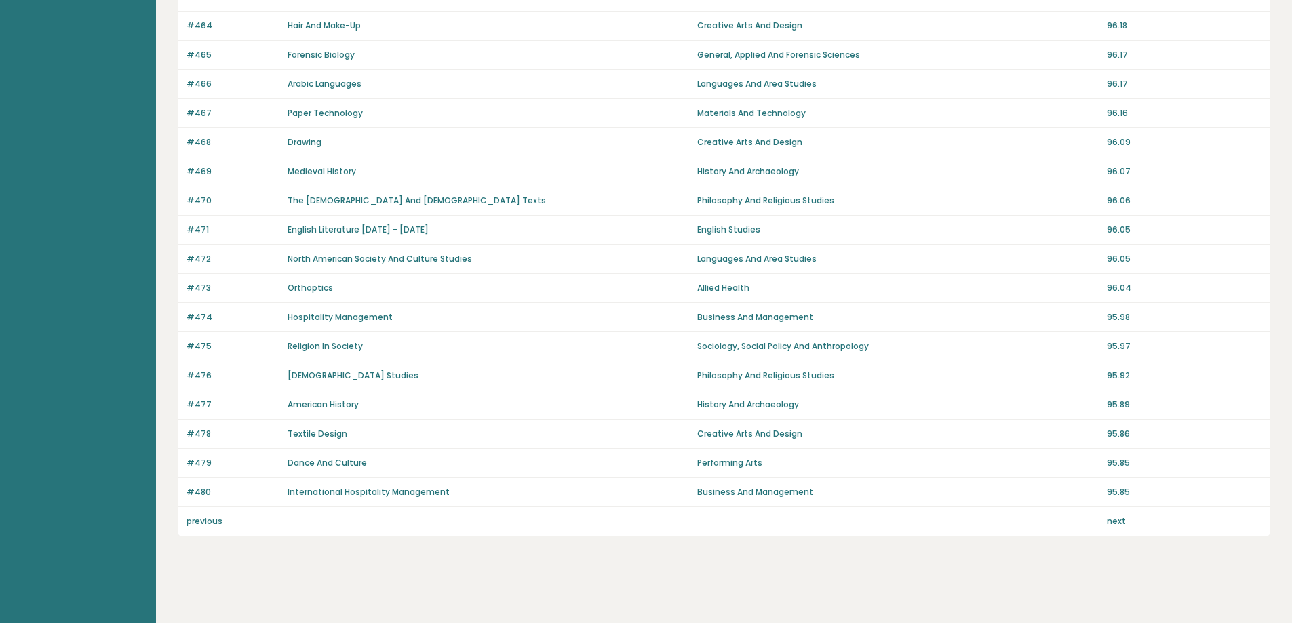
click at [1113, 520] on link "next" at bounding box center [1115, 521] width 19 height 12
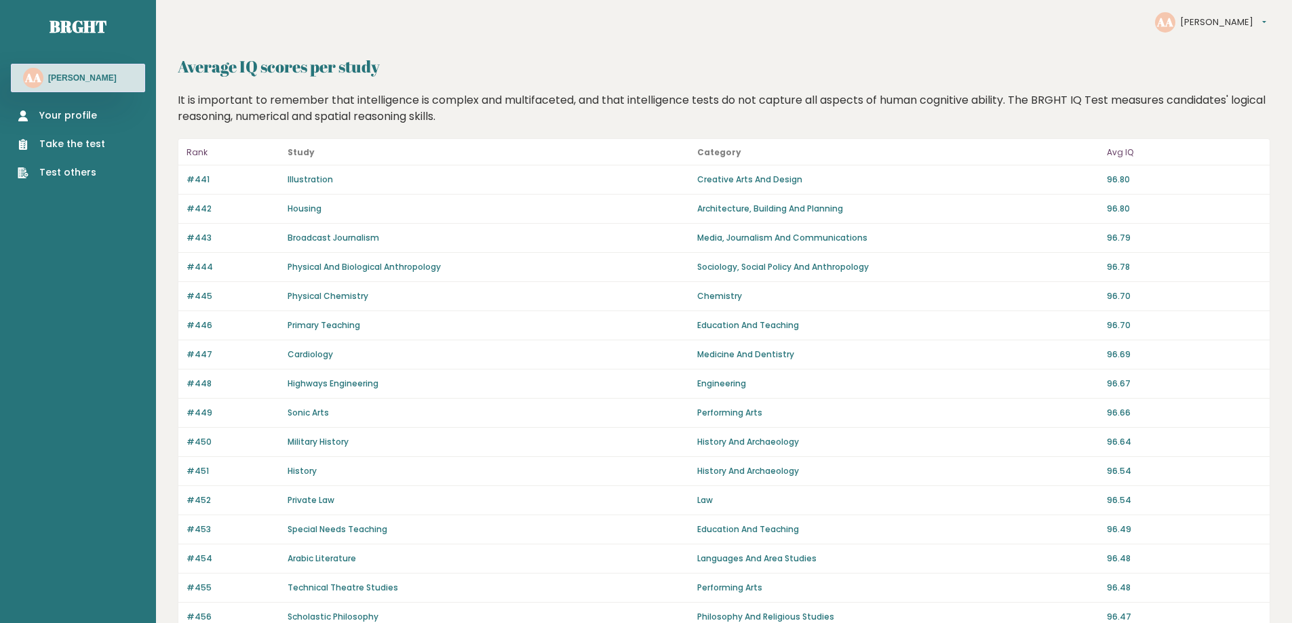
scroll to position [0, 0]
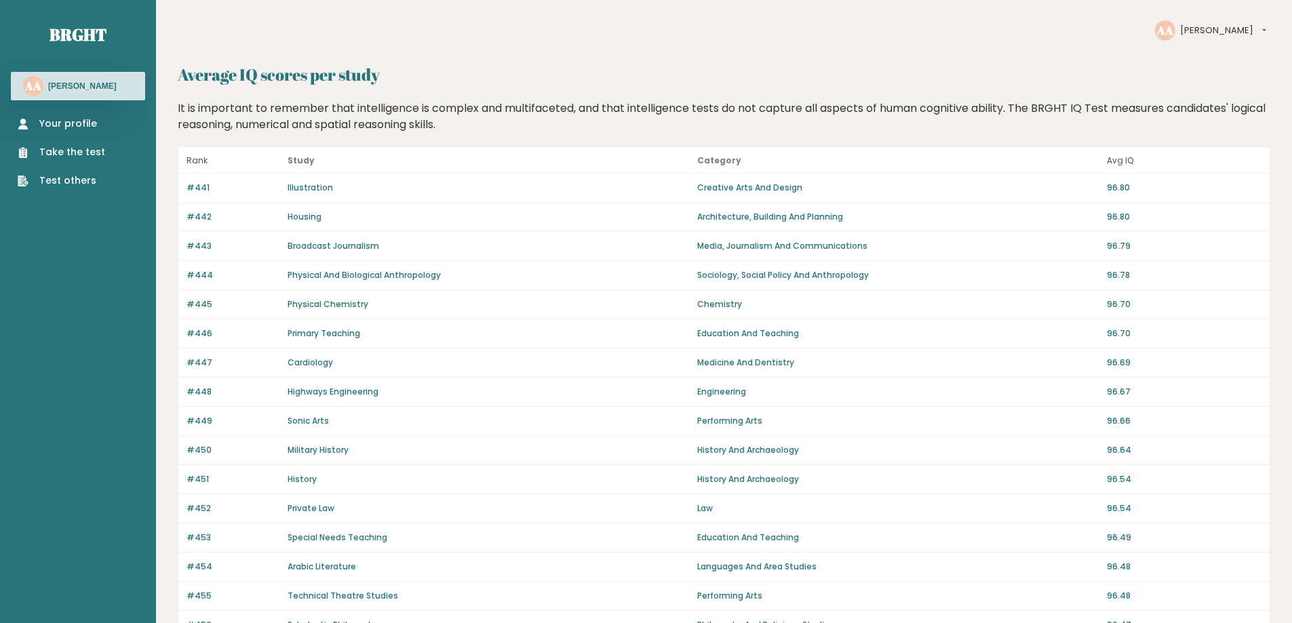
click at [88, 116] on div "Your profile Take the test Test others" at bounding box center [78, 143] width 134 height 87
click at [81, 177] on link "Test others" at bounding box center [61, 181] width 87 height 14
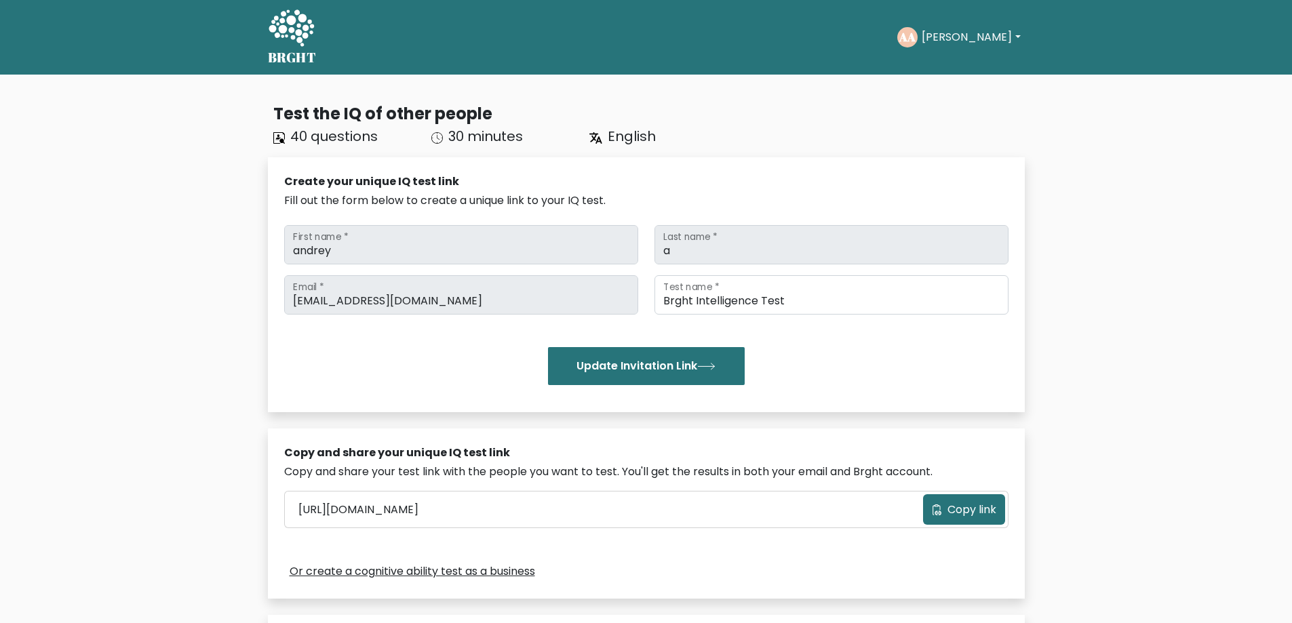
click at [275, 28] on icon at bounding box center [290, 27] width 45 height 37
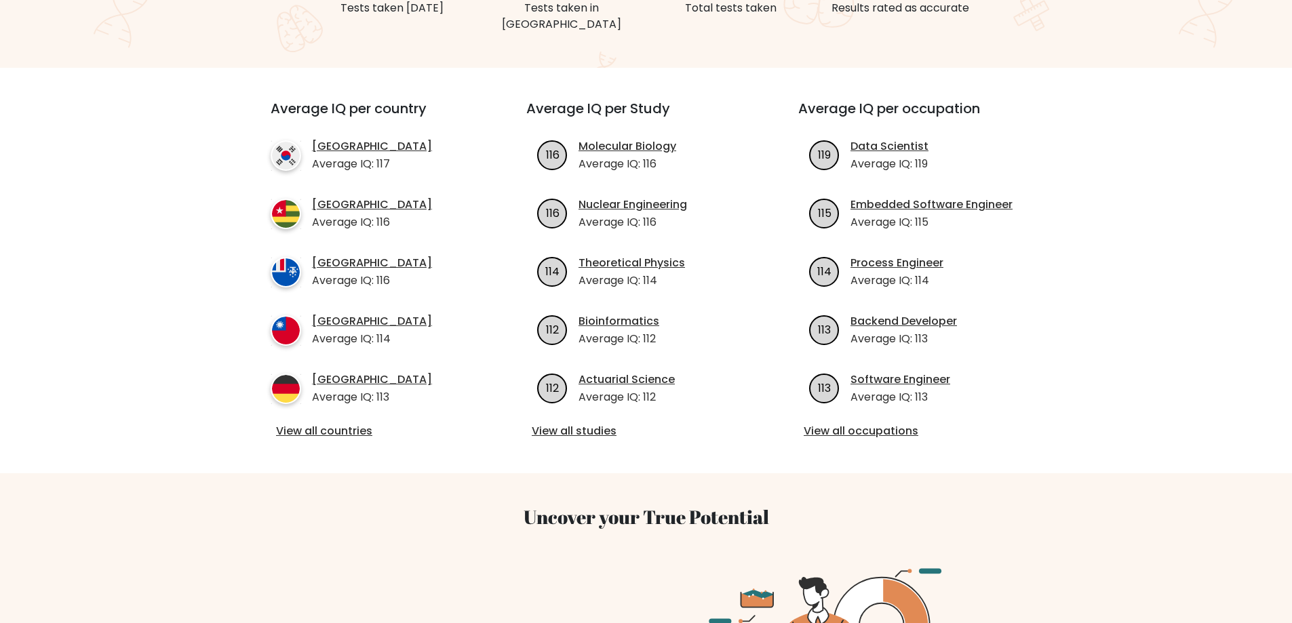
scroll to position [475, 0]
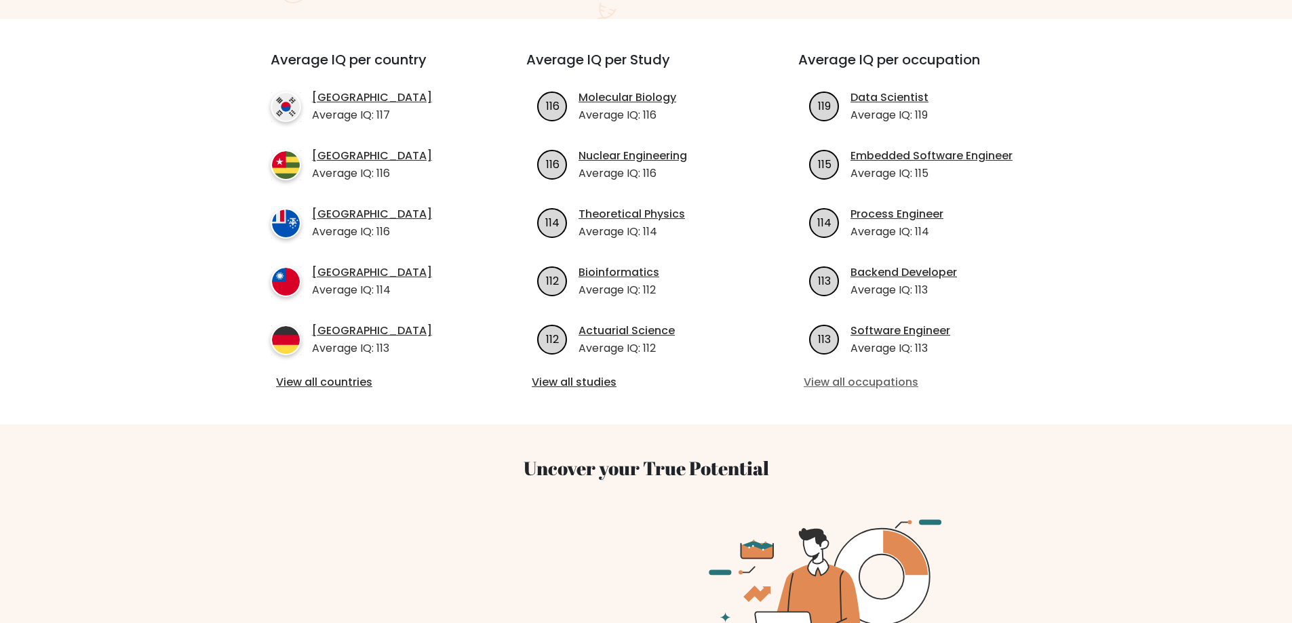
click at [836, 374] on link "View all occupations" at bounding box center [917, 382] width 228 height 16
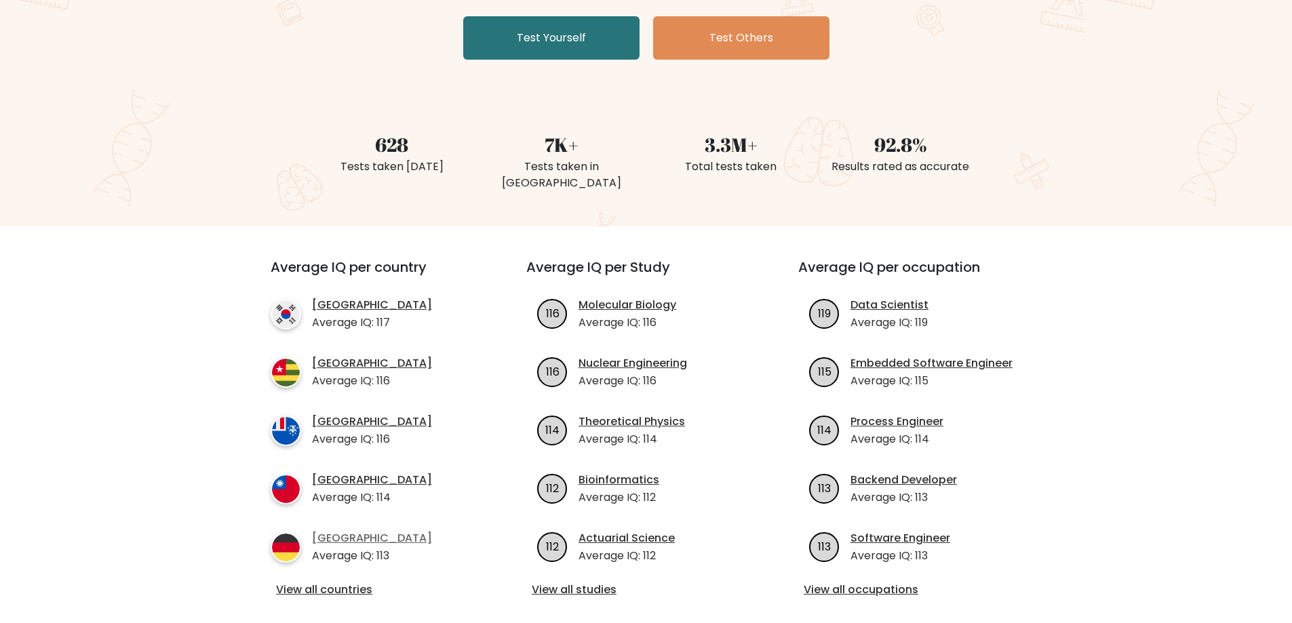
scroll to position [271, 0]
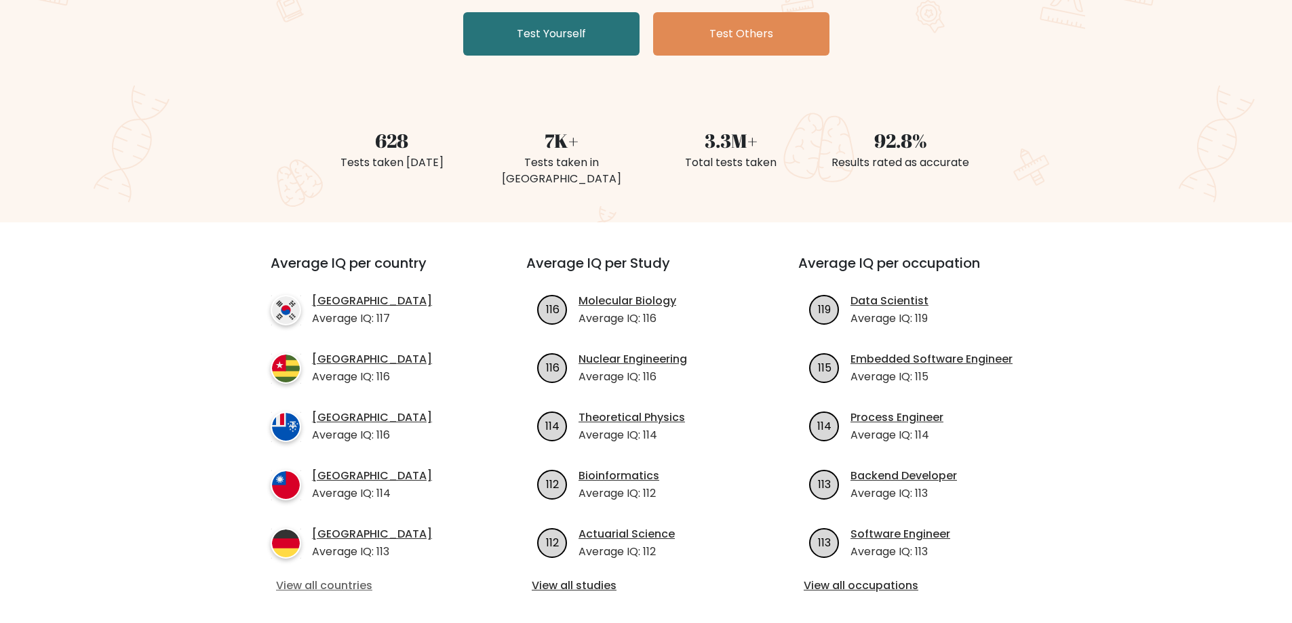
click at [351, 578] on link "View all countries" at bounding box center [374, 586] width 196 height 16
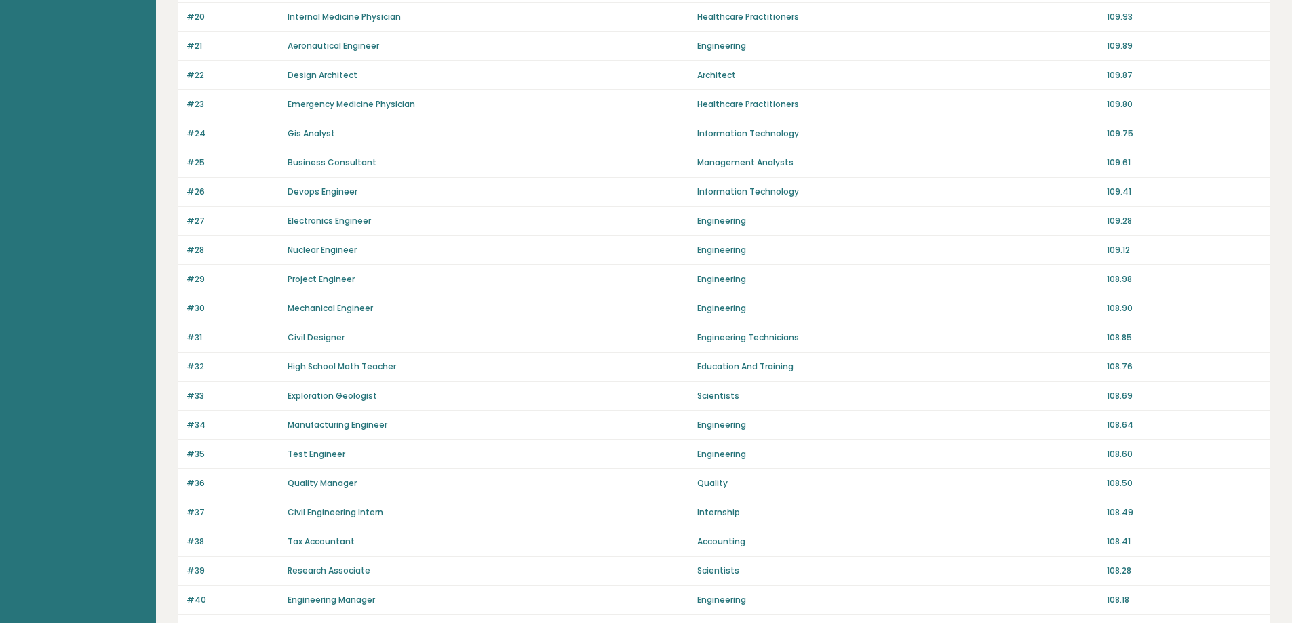
scroll to position [833, 0]
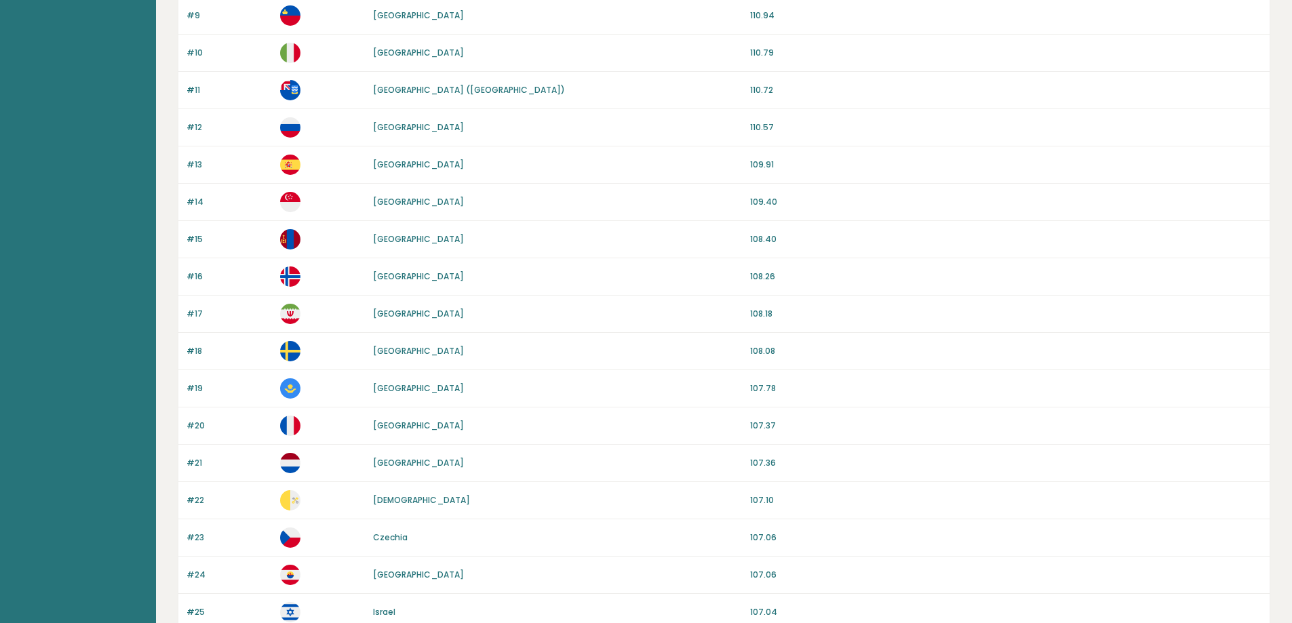
scroll to position [68, 0]
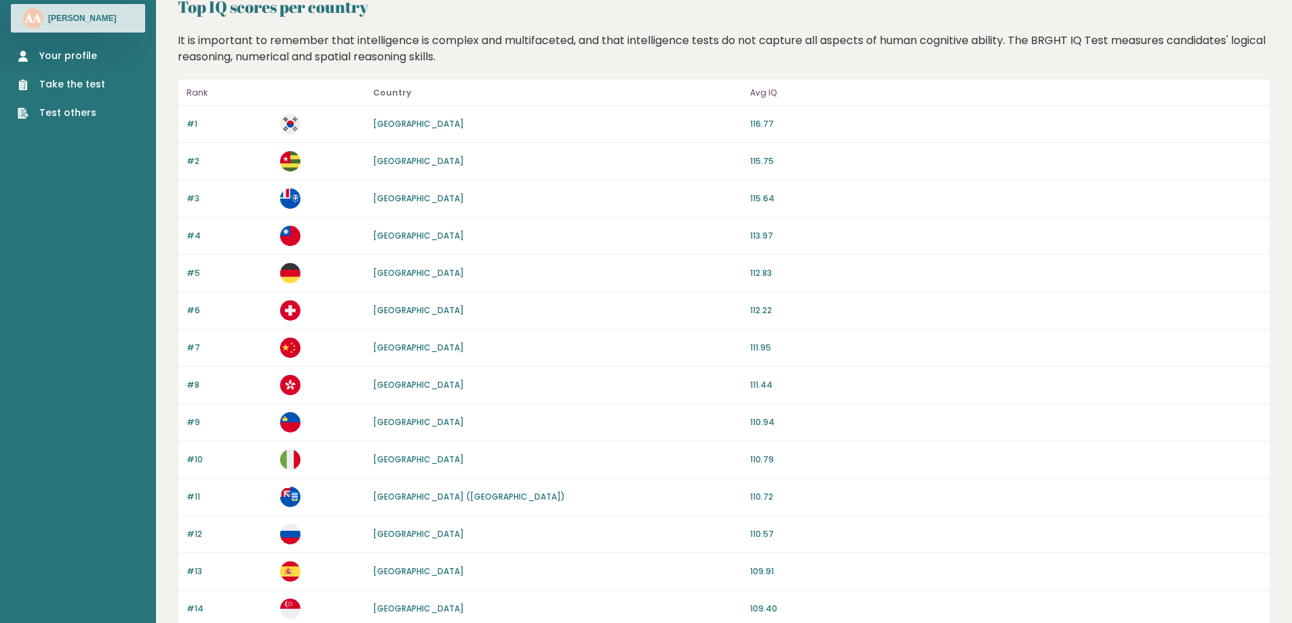
drag, startPoint x: 910, startPoint y: 322, endPoint x: 631, endPoint y: 288, distance: 281.4
click at [631, 288] on div "#5 [GEOGRAPHIC_DATA] 112.83" at bounding box center [723, 273] width 1091 height 37
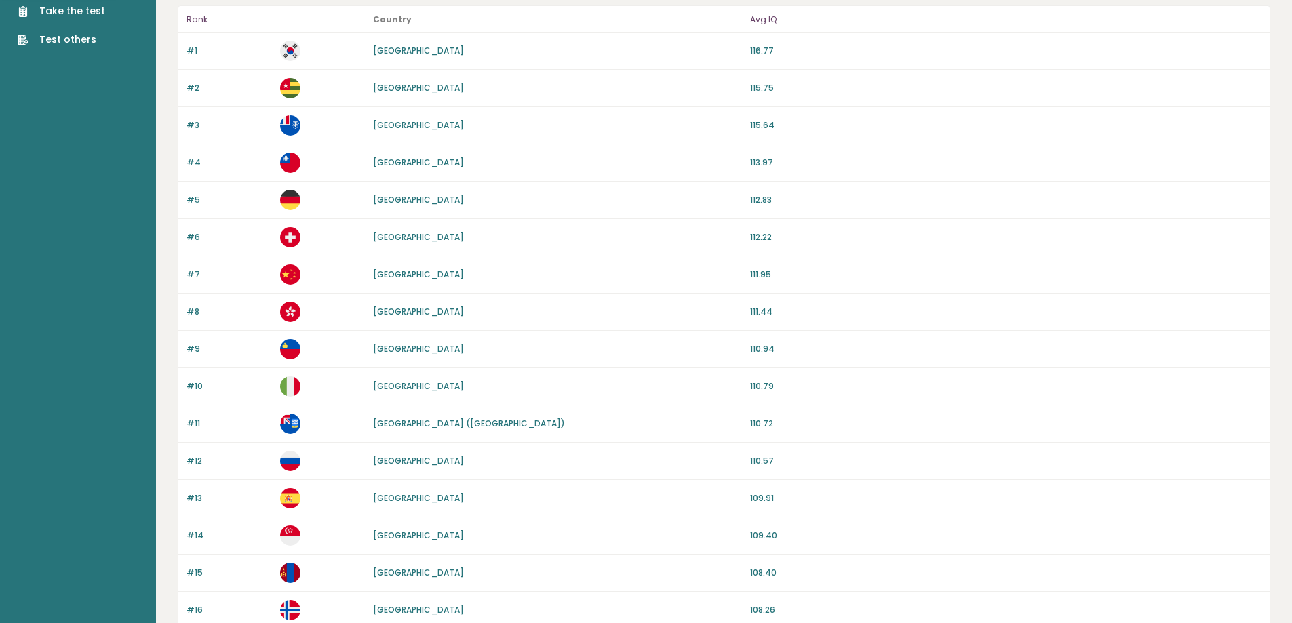
scroll to position [0, 0]
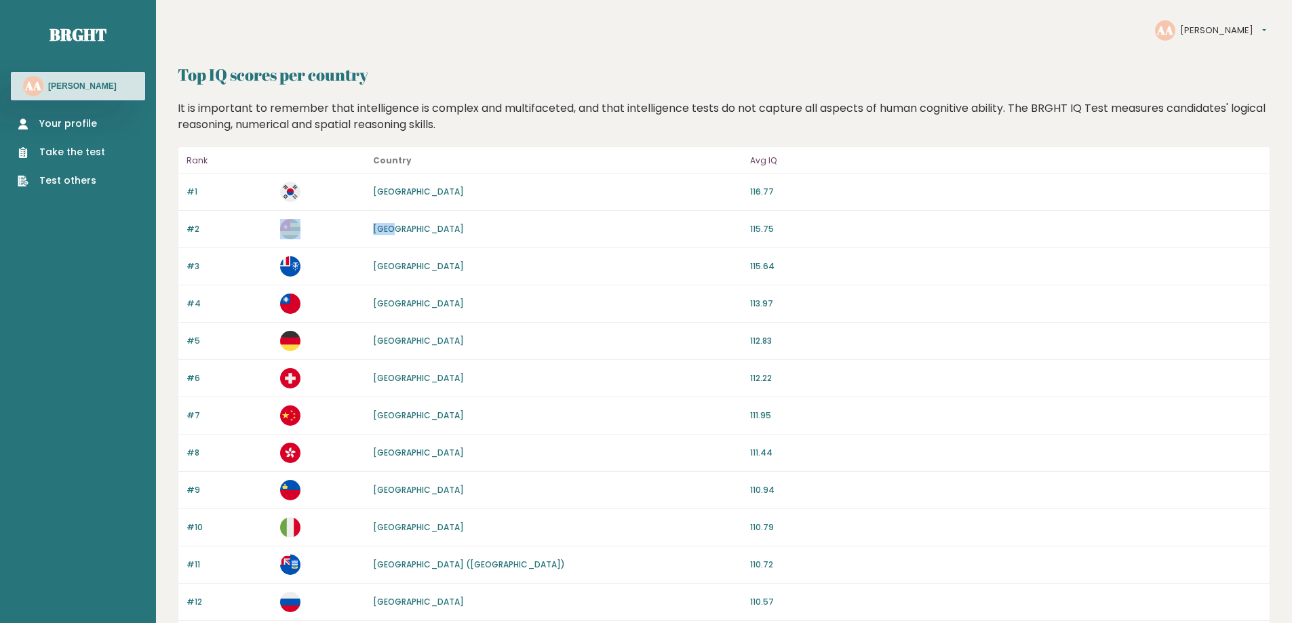
drag, startPoint x: 399, startPoint y: 224, endPoint x: 363, endPoint y: 226, distance: 36.6
click at [363, 226] on div "#2 [GEOGRAPHIC_DATA] 115.75" at bounding box center [723, 229] width 1091 height 37
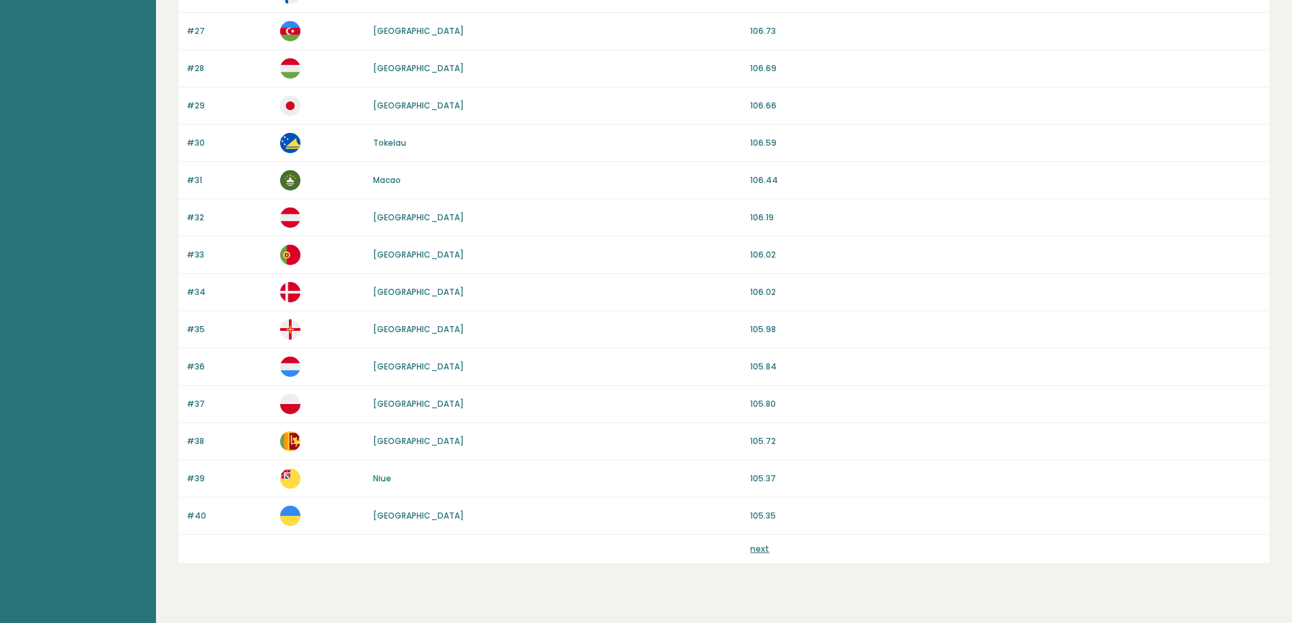
scroll to position [1158, 0]
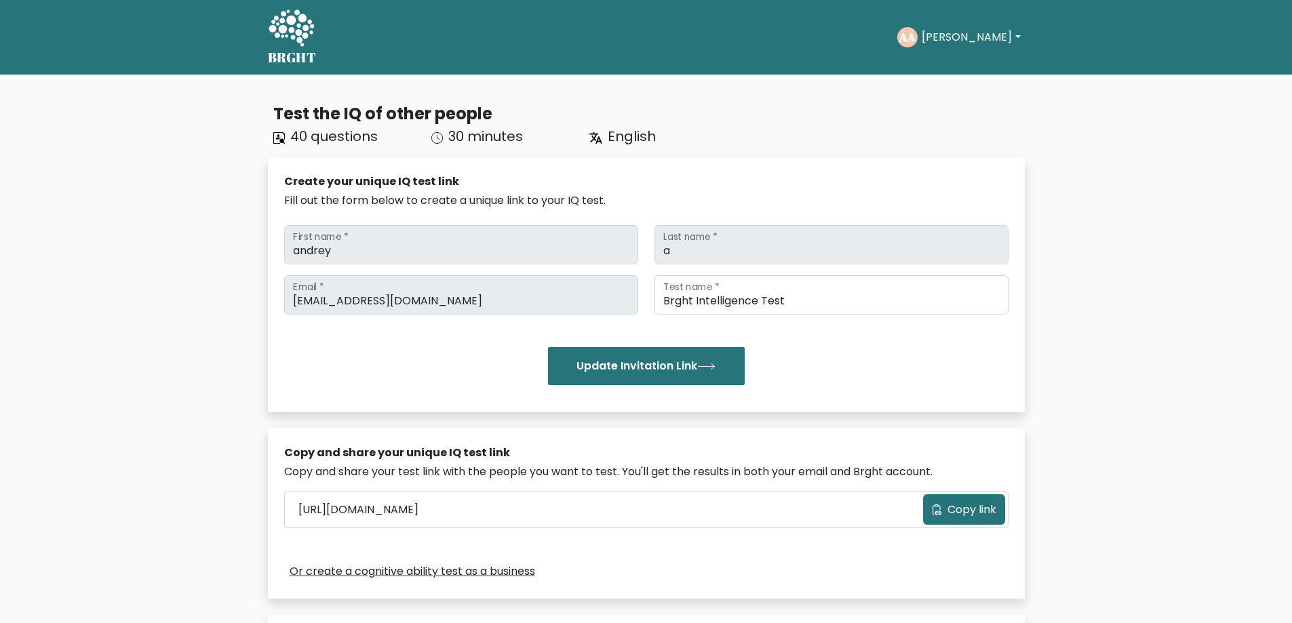
click at [305, 27] on icon at bounding box center [290, 27] width 45 height 37
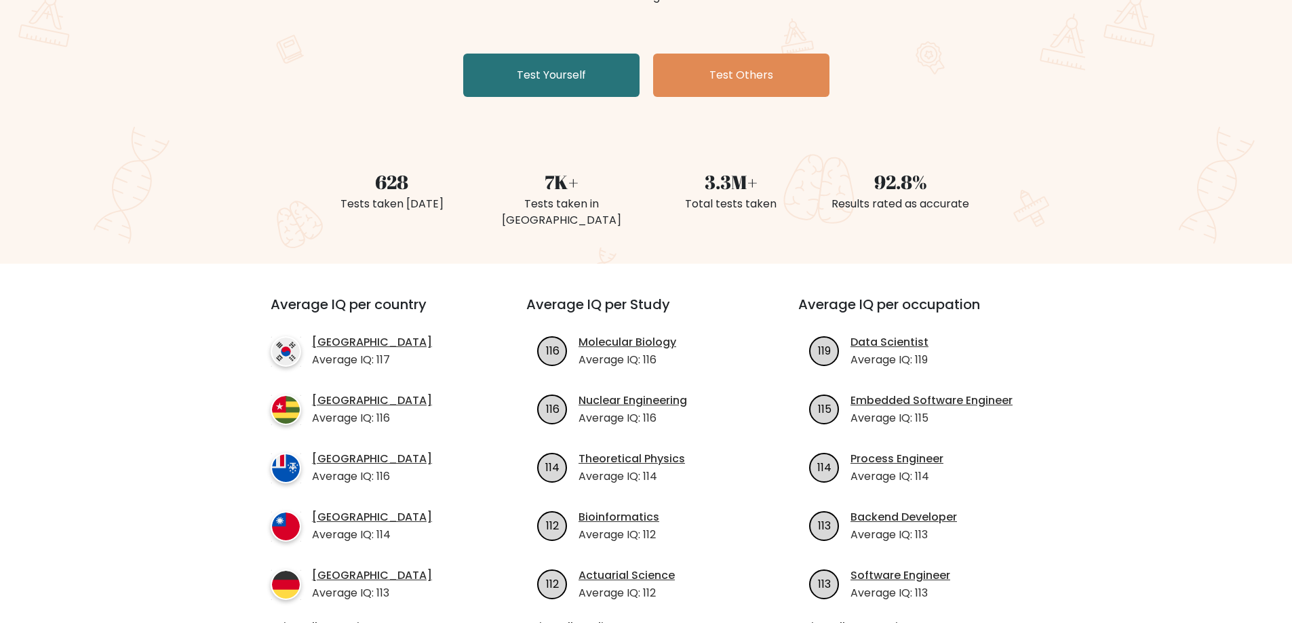
scroll to position [407, 0]
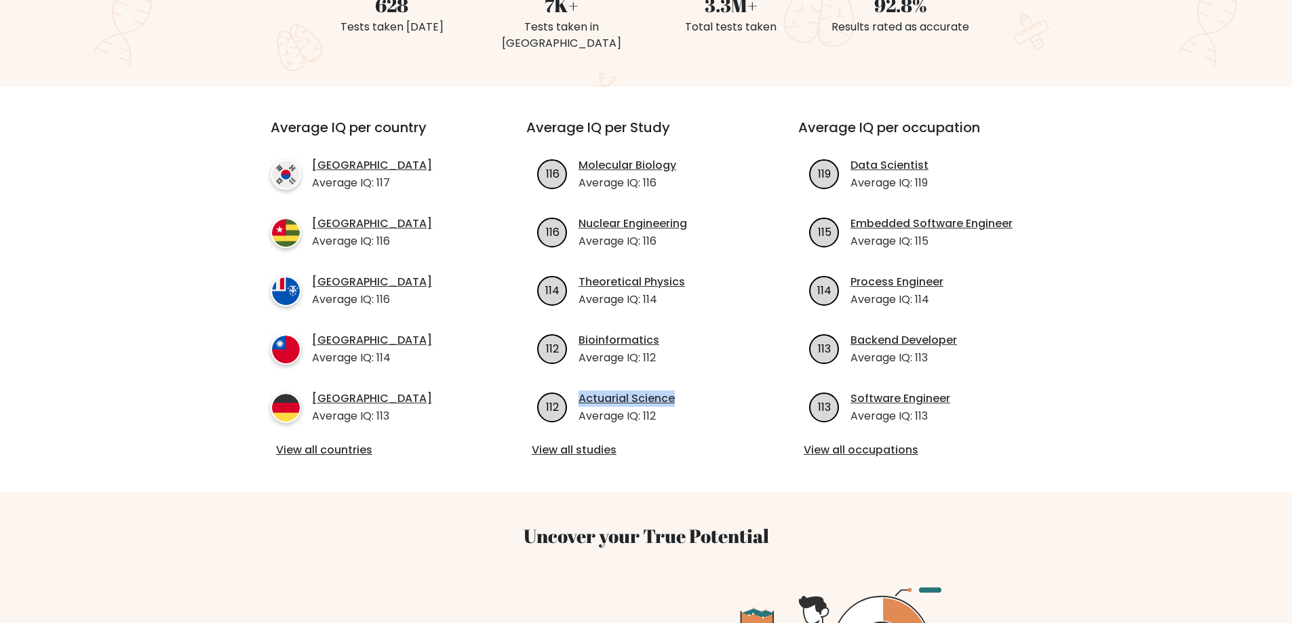
drag, startPoint x: 587, startPoint y: 380, endPoint x: 656, endPoint y: 384, distance: 69.3
click at [688, 391] on li "112 Actuarial Science Average IQ: 112" at bounding box center [645, 408] width 239 height 34
